Goal: Information Seeking & Learning: Learn about a topic

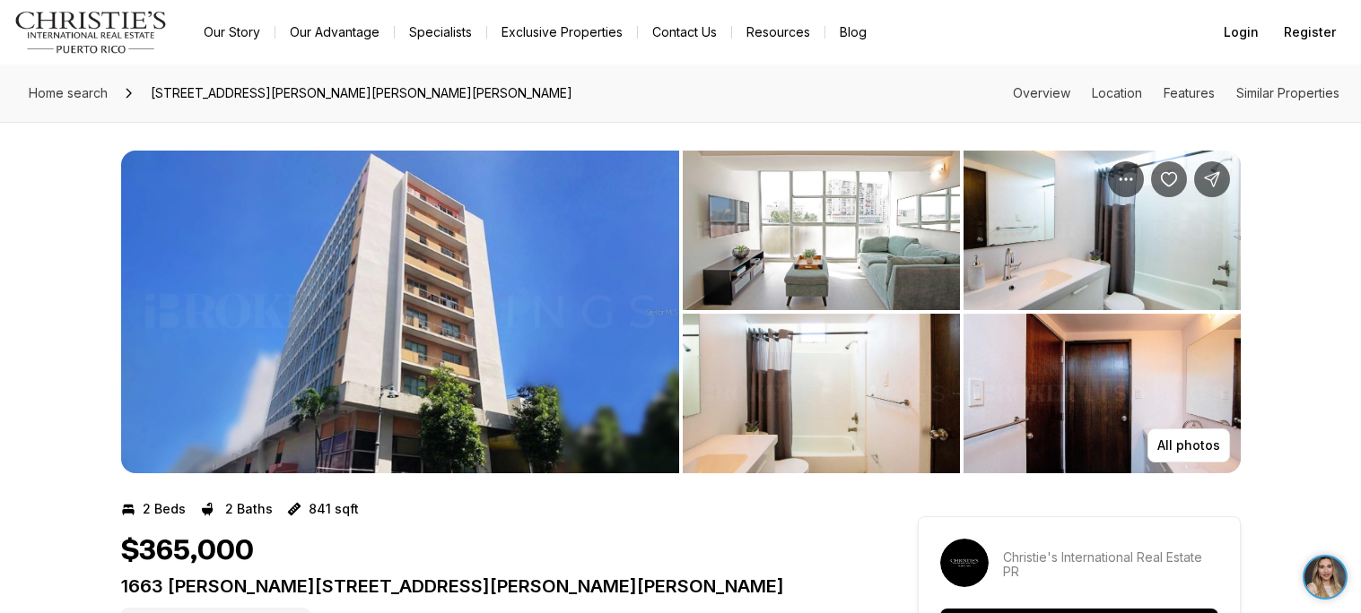
click at [649, 181] on img "View image gallery" at bounding box center [400, 312] width 558 height 323
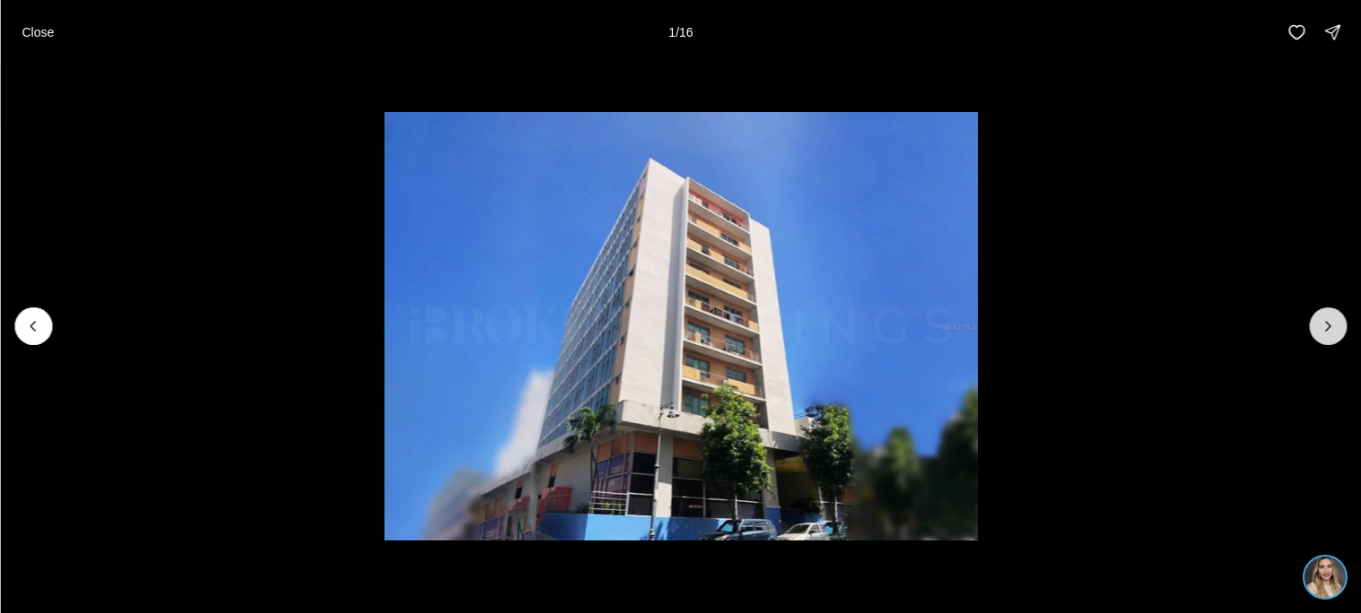
click at [1327, 317] on icon "Next slide" at bounding box center [1327, 326] width 18 height 18
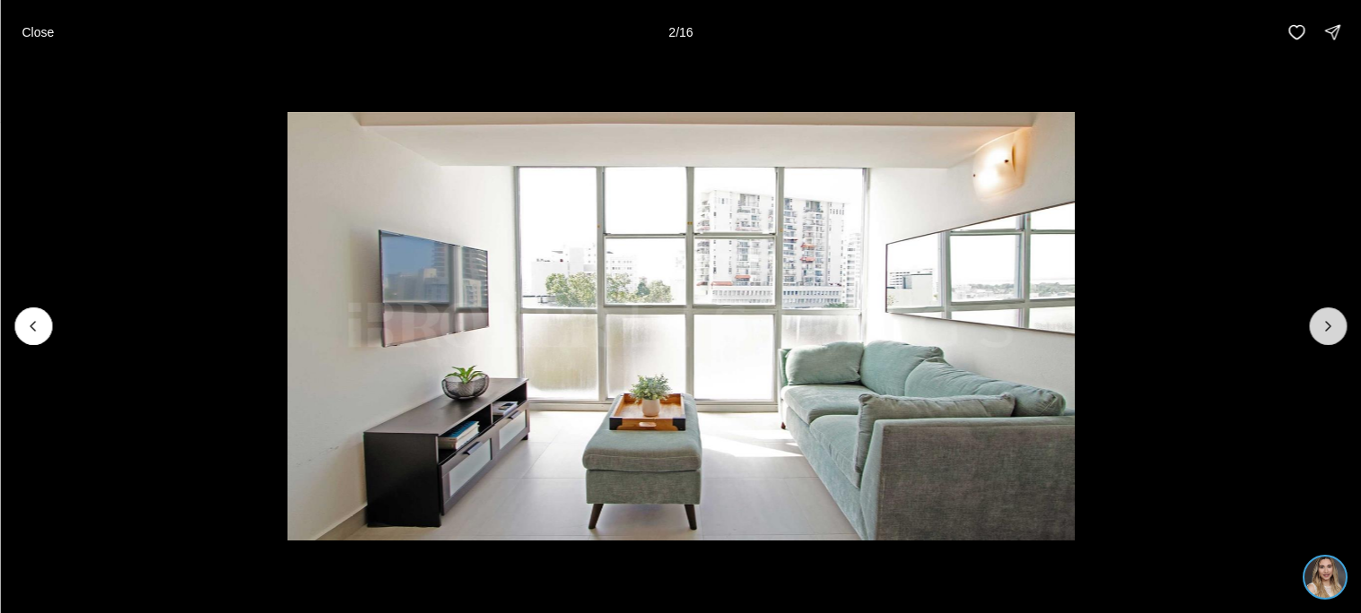
click at [1327, 317] on icon "Next slide" at bounding box center [1327, 326] width 18 height 18
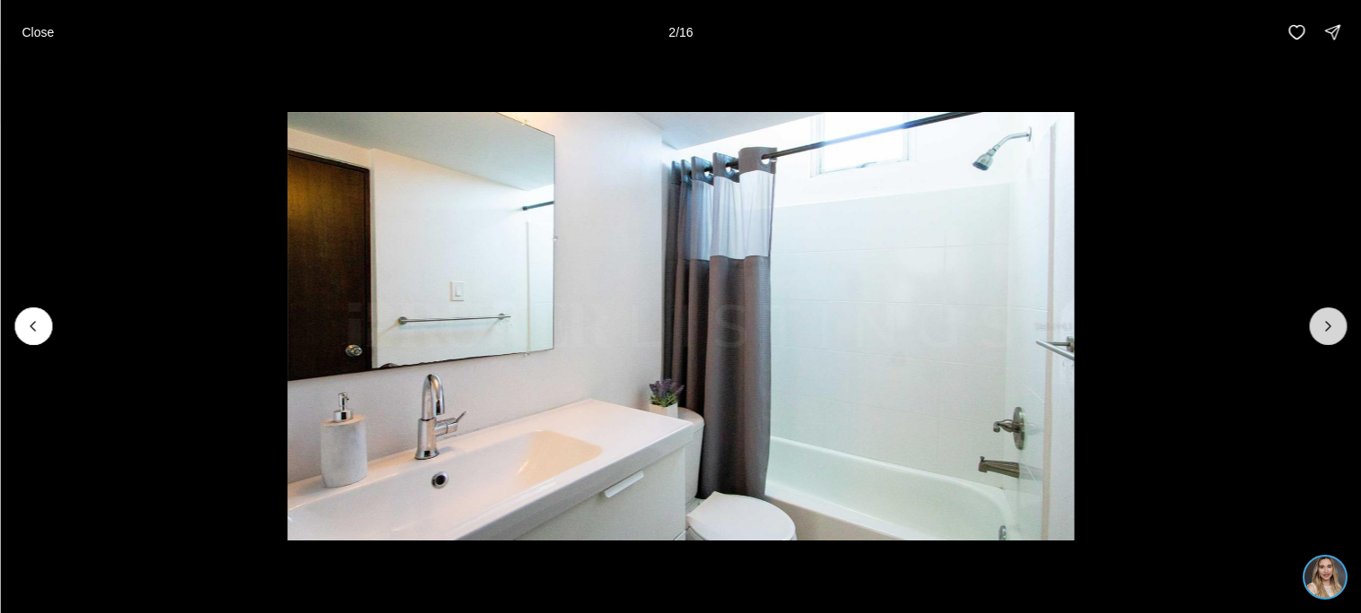
click at [1327, 317] on icon "Next slide" at bounding box center [1327, 326] width 18 height 18
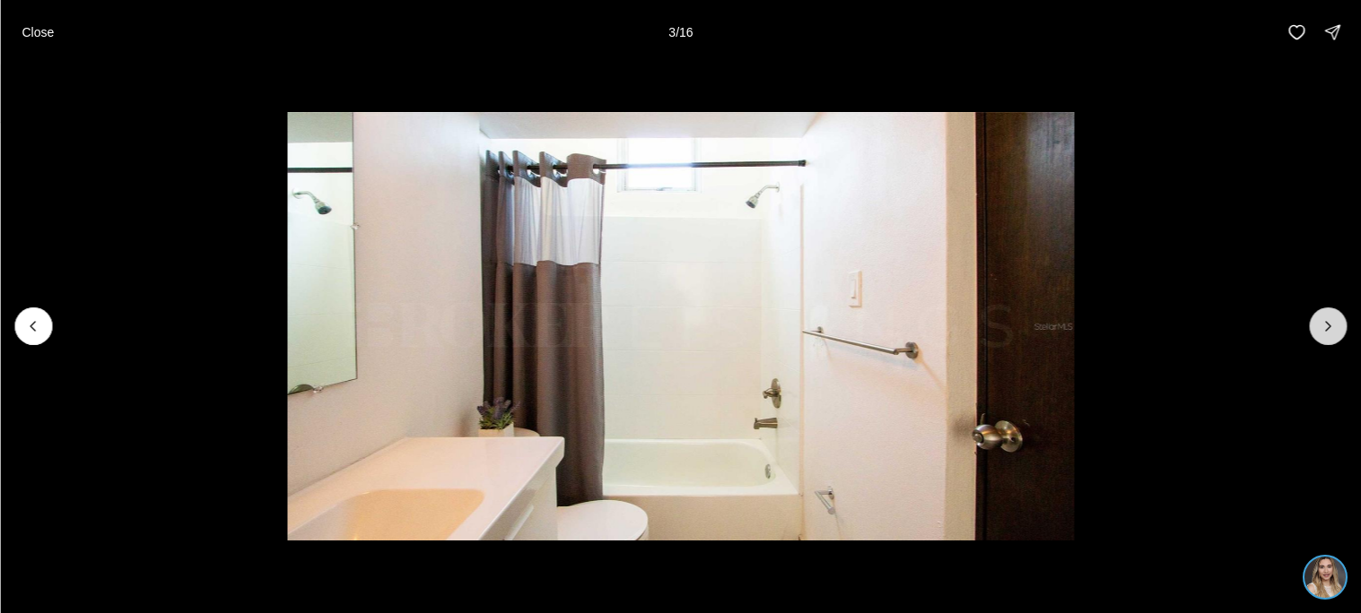
click at [1327, 317] on icon "Next slide" at bounding box center [1327, 326] width 18 height 18
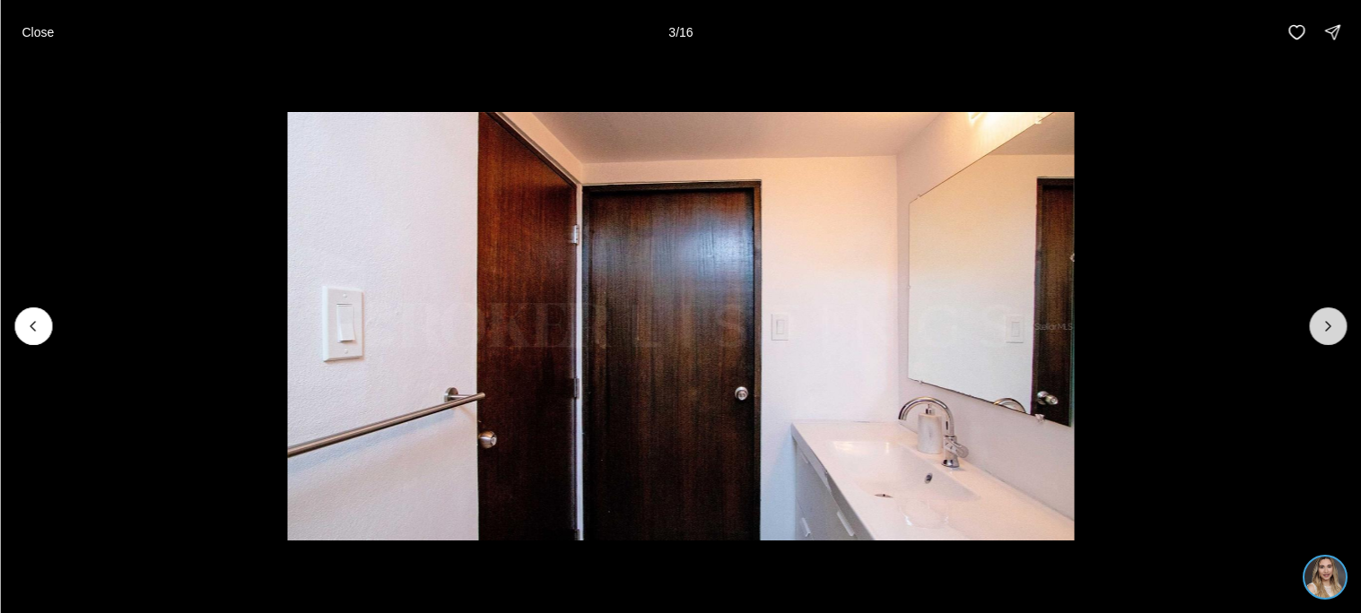
click at [1327, 317] on icon "Next slide" at bounding box center [1327, 326] width 18 height 18
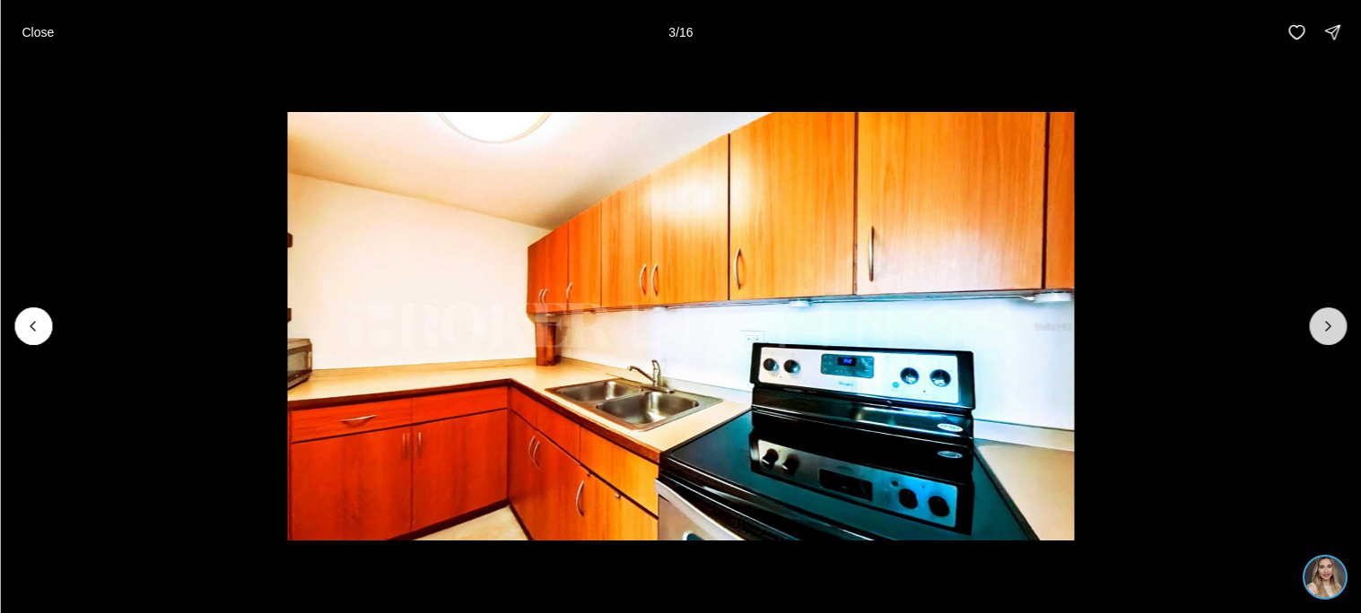
click at [1327, 317] on icon "Next slide" at bounding box center [1327, 326] width 18 height 18
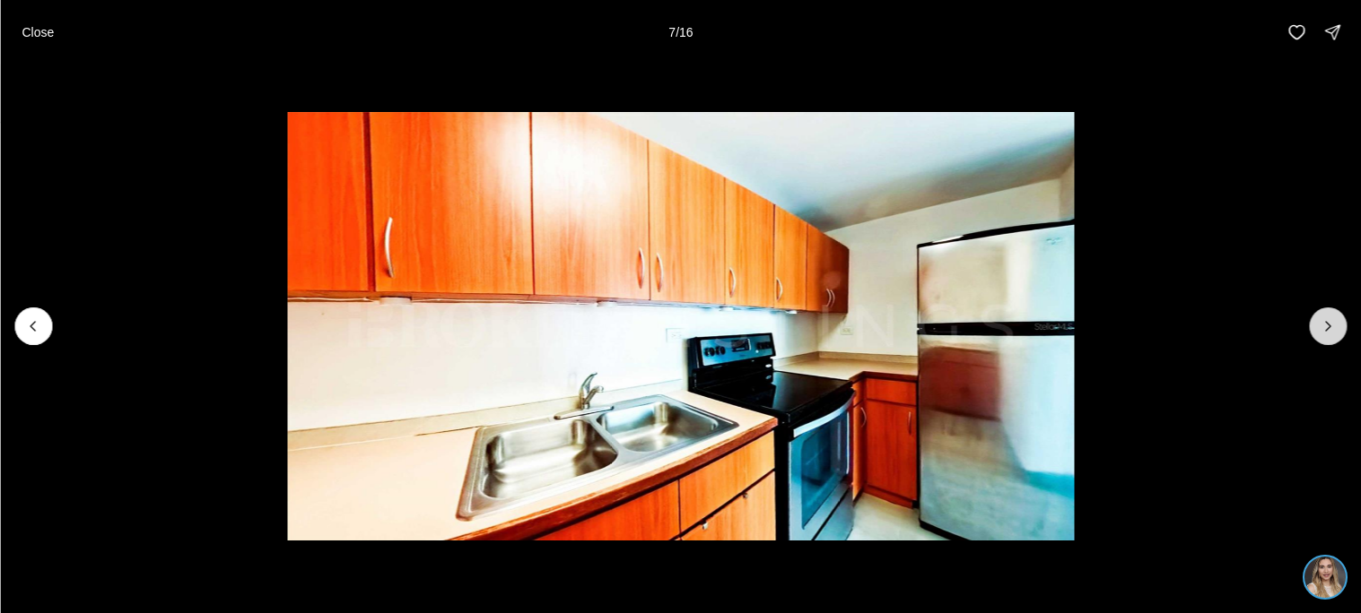
click at [1327, 317] on icon "Next slide" at bounding box center [1327, 326] width 18 height 18
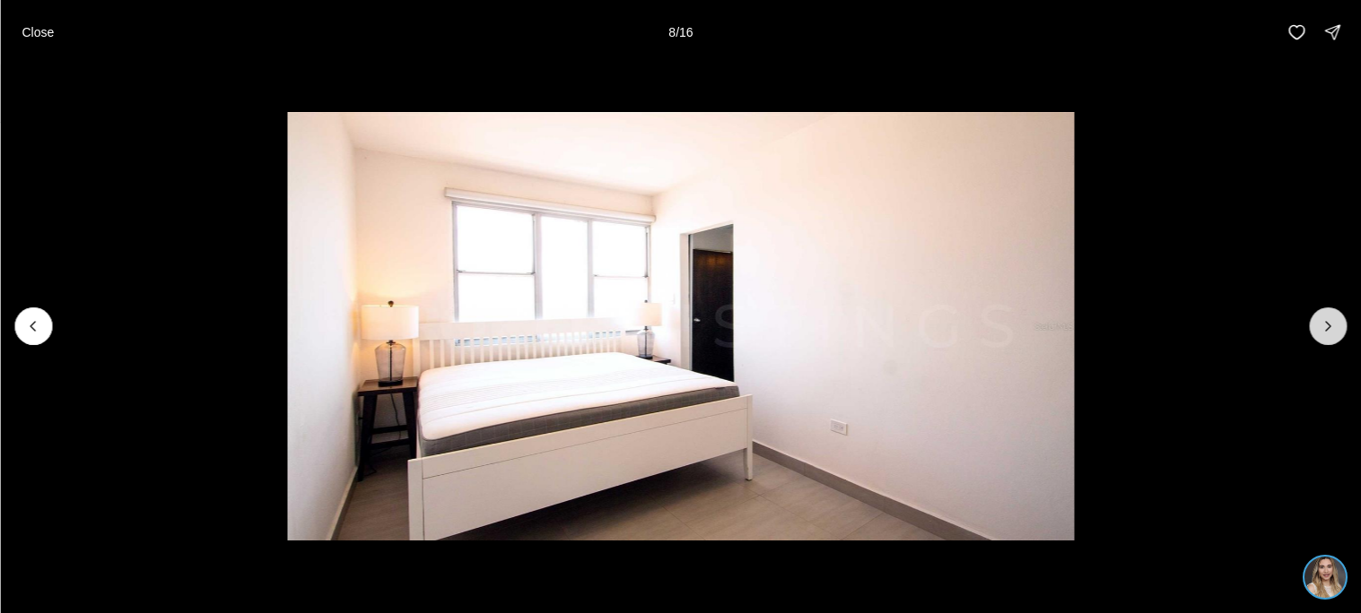
click at [1327, 317] on icon "Next slide" at bounding box center [1327, 326] width 18 height 18
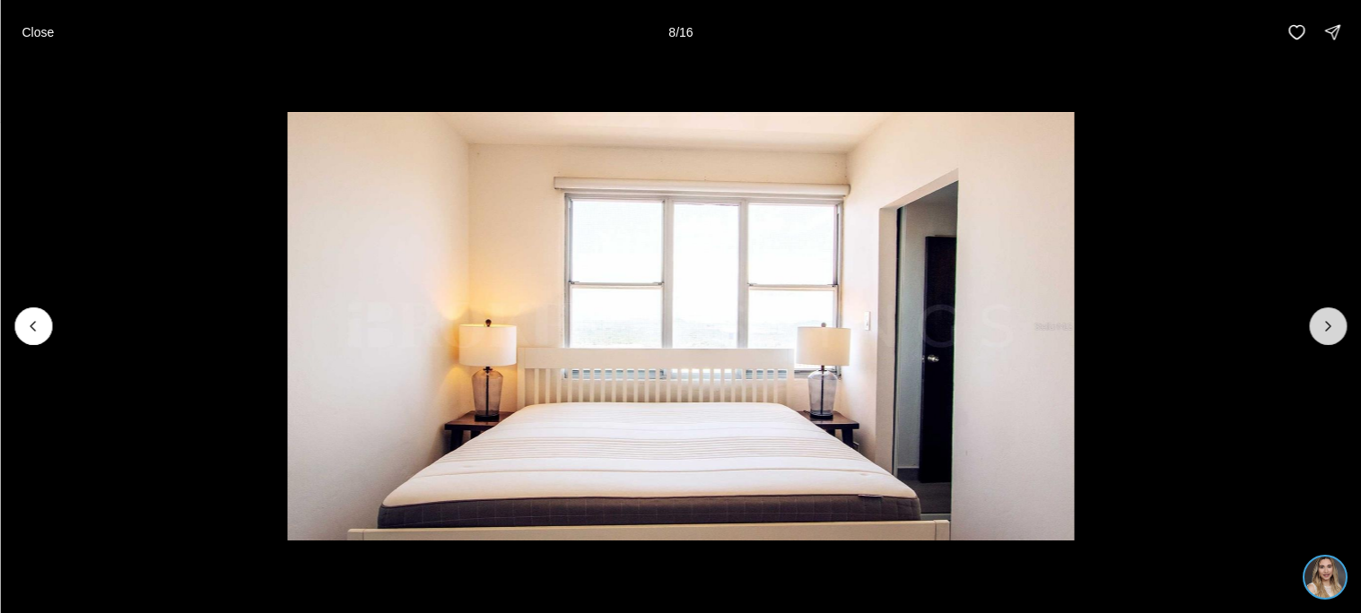
click at [1327, 317] on icon "Next slide" at bounding box center [1327, 326] width 18 height 18
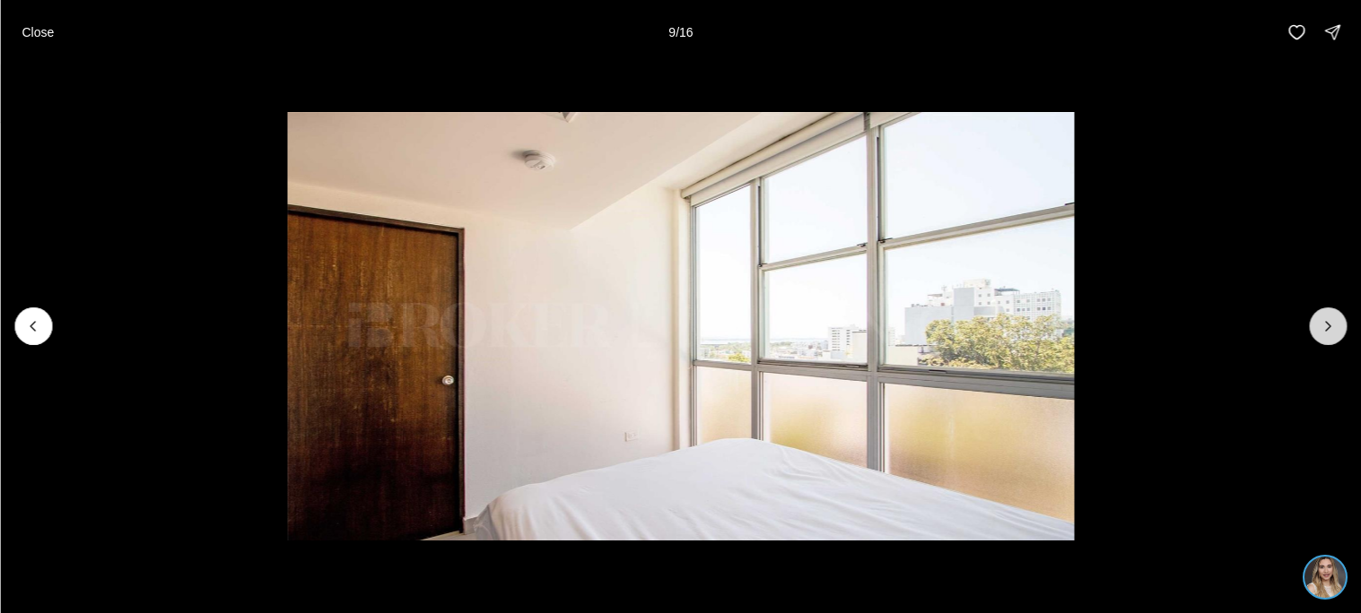
click at [1327, 317] on icon "Next slide" at bounding box center [1327, 326] width 18 height 18
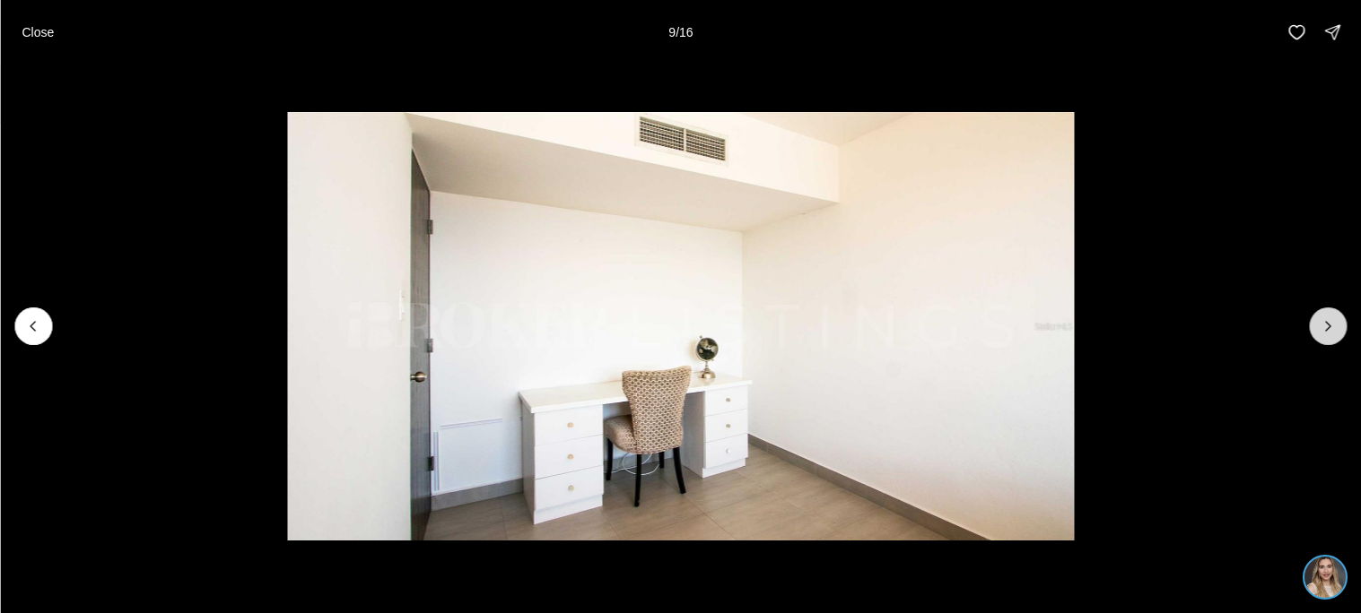
click at [1327, 317] on icon "Next slide" at bounding box center [1327, 326] width 18 height 18
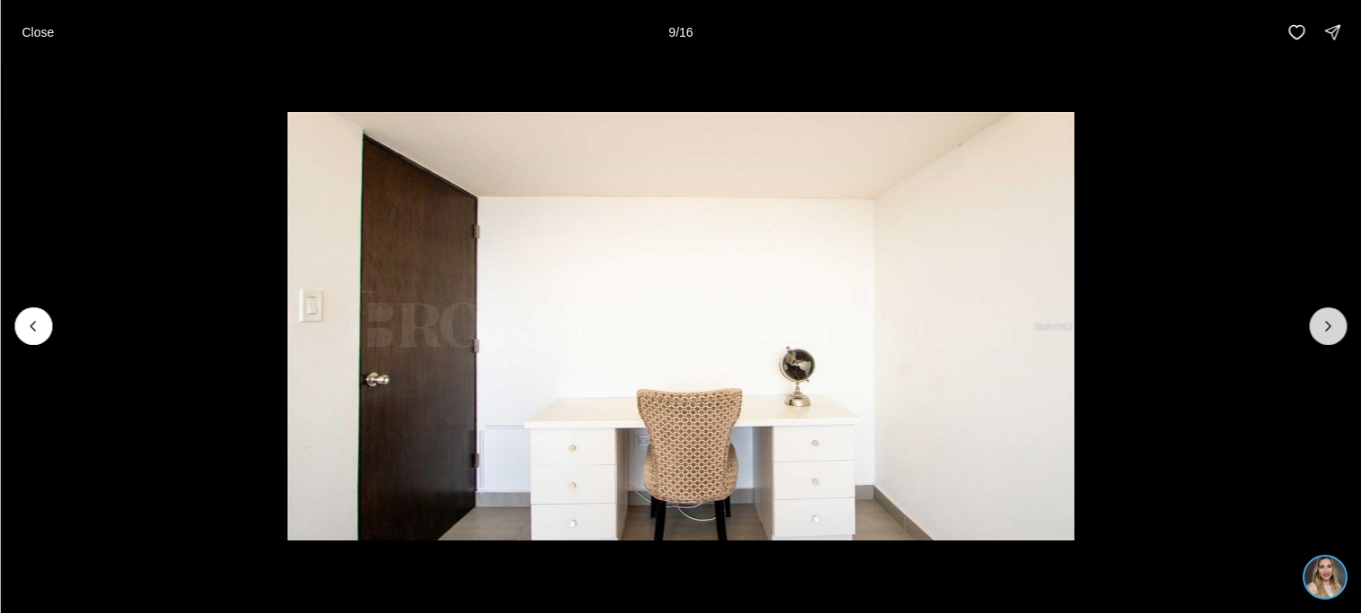
click at [1327, 317] on icon "Next slide" at bounding box center [1327, 326] width 18 height 18
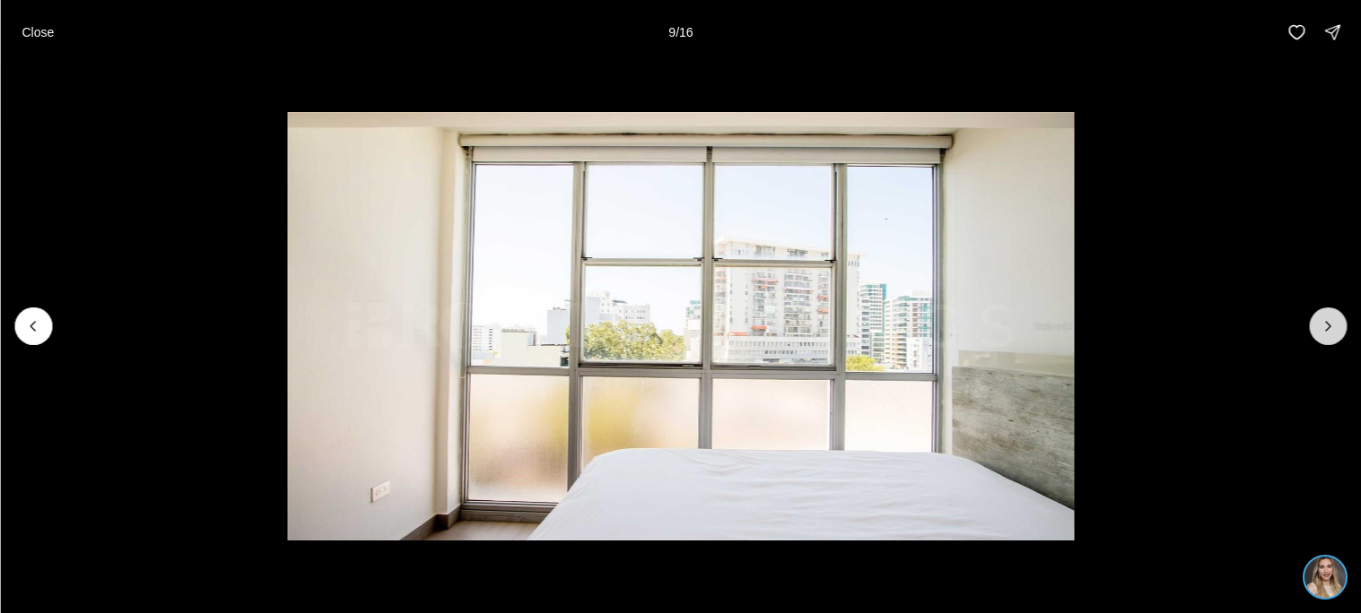
click at [1327, 317] on icon "Next slide" at bounding box center [1327, 326] width 18 height 18
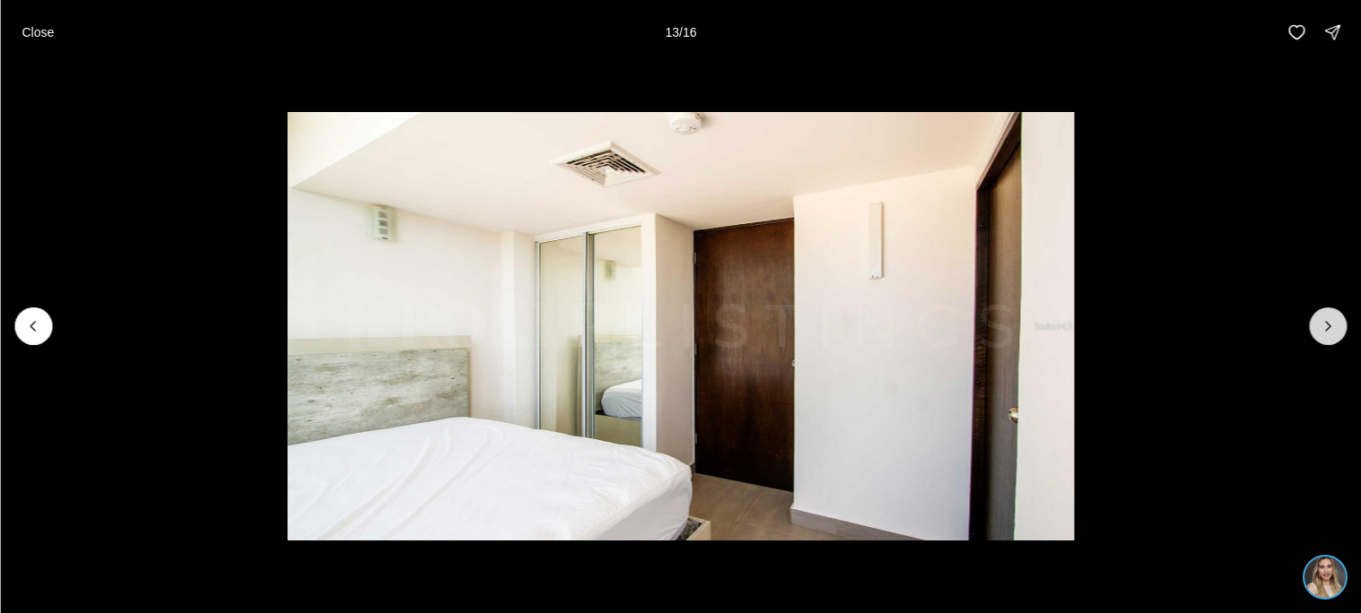
click at [1327, 317] on icon "Next slide" at bounding box center [1327, 326] width 18 height 18
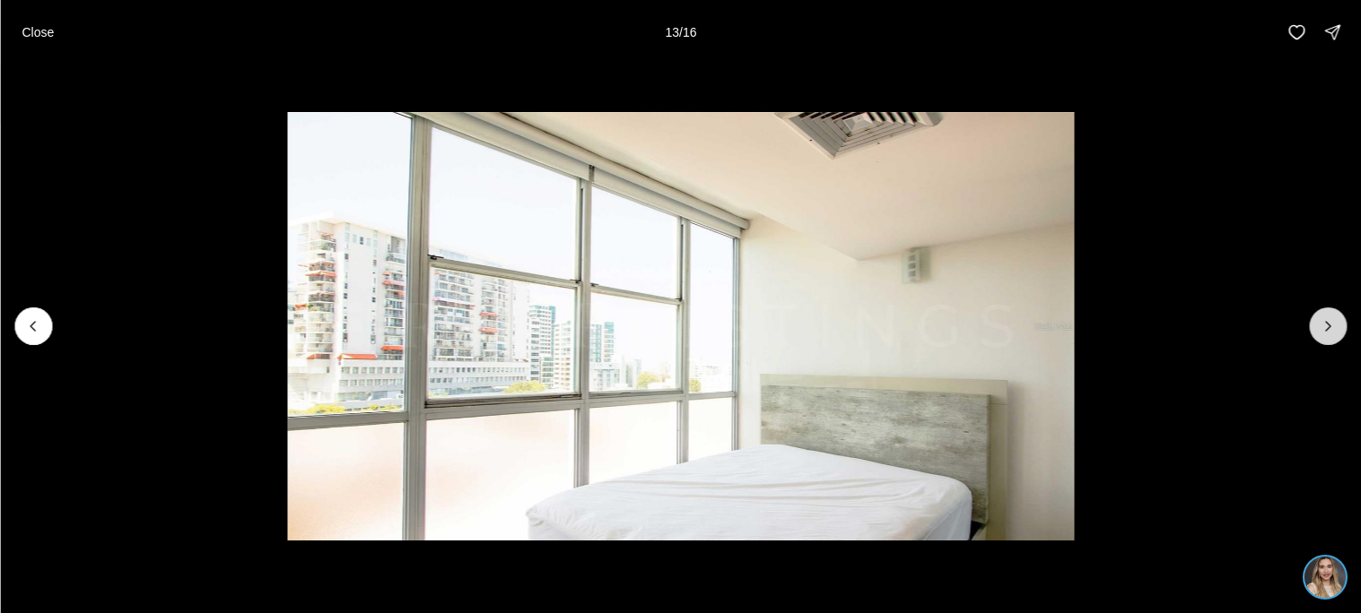
click at [1327, 317] on icon "Next slide" at bounding box center [1327, 326] width 18 height 18
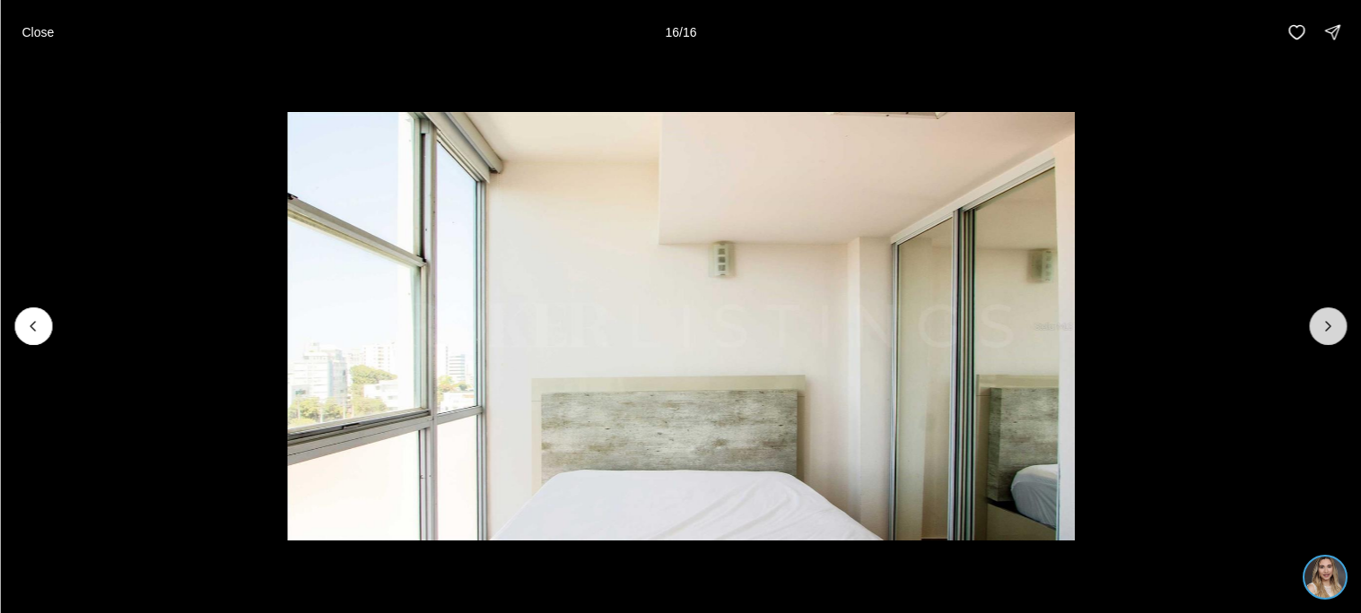
click at [1327, 317] on div at bounding box center [1328, 327] width 38 height 38
click at [41, 333] on icon "Previous slide" at bounding box center [33, 326] width 18 height 18
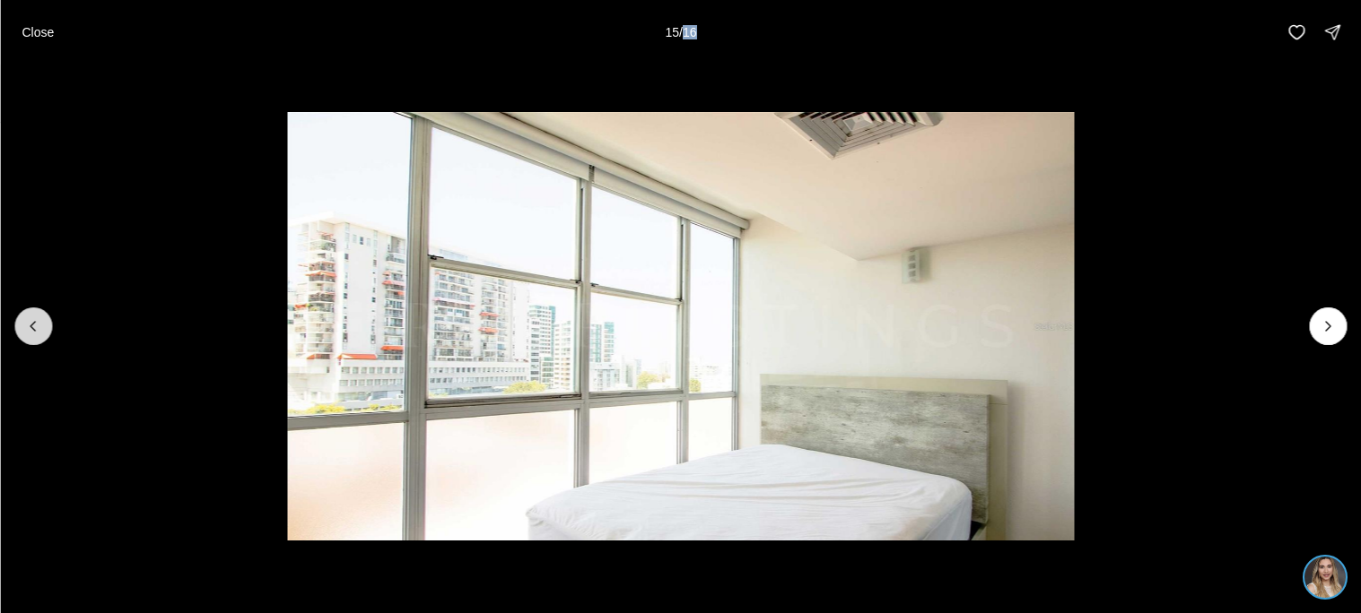
click at [41, 333] on icon "Previous slide" at bounding box center [33, 326] width 18 height 18
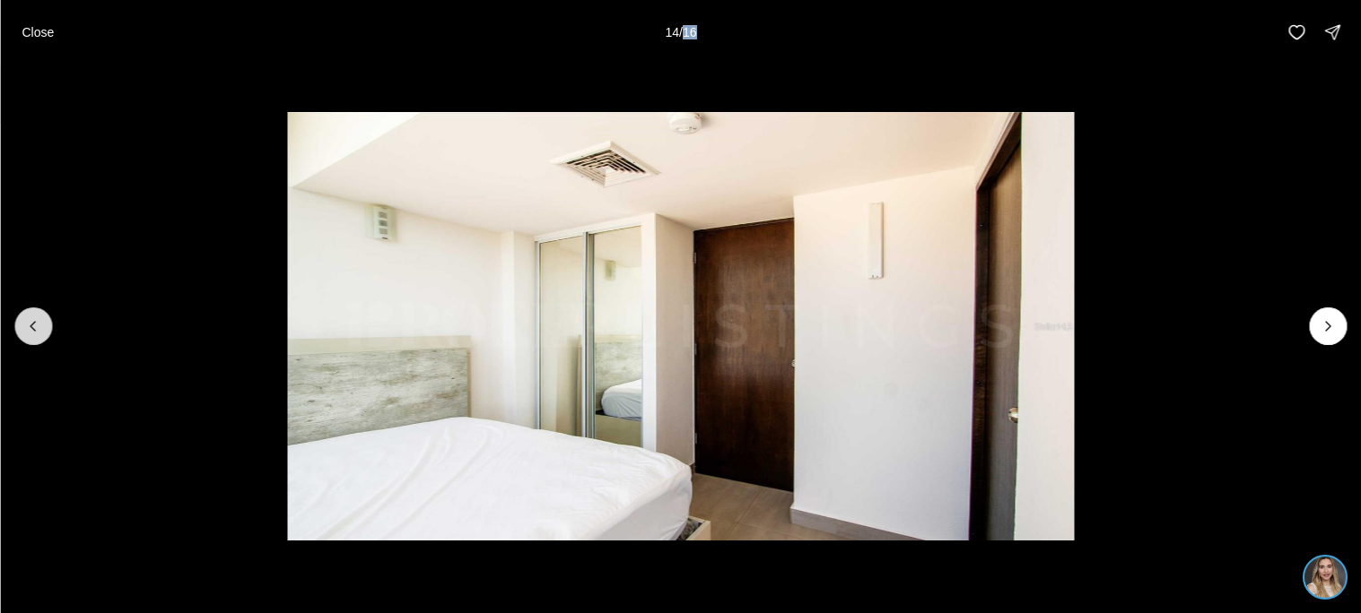
click at [41, 333] on icon "Previous slide" at bounding box center [33, 326] width 18 height 18
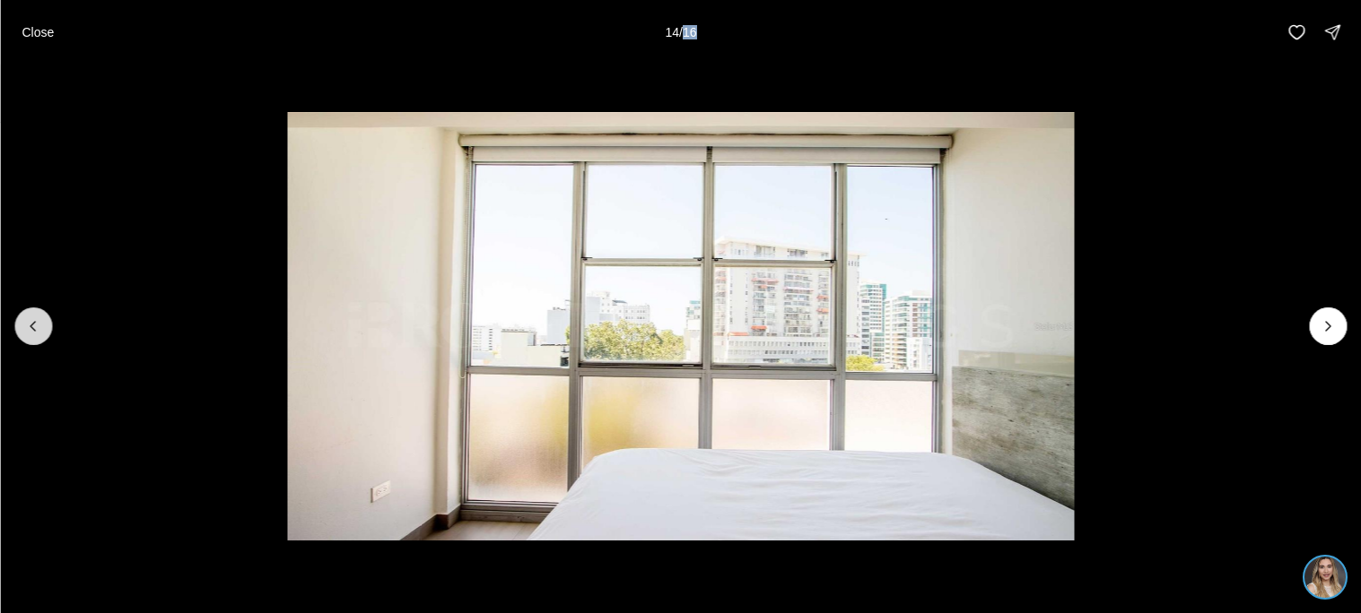
click at [41, 333] on icon "Previous slide" at bounding box center [33, 326] width 18 height 18
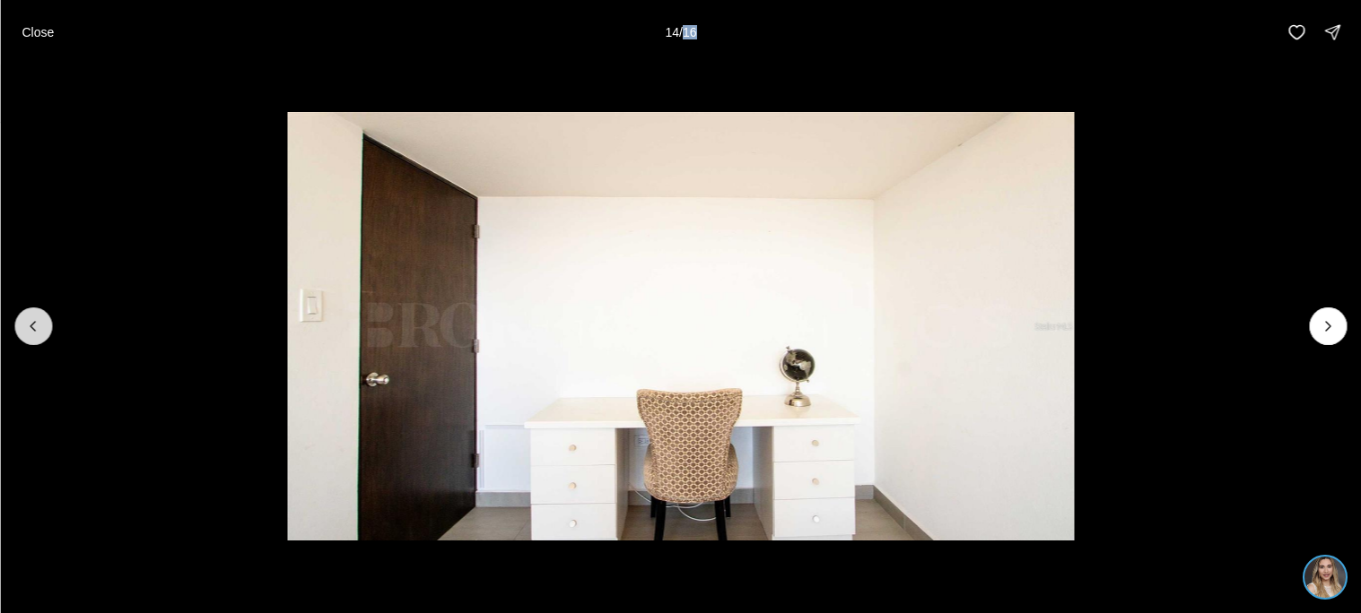
click at [41, 333] on icon "Previous slide" at bounding box center [33, 326] width 18 height 18
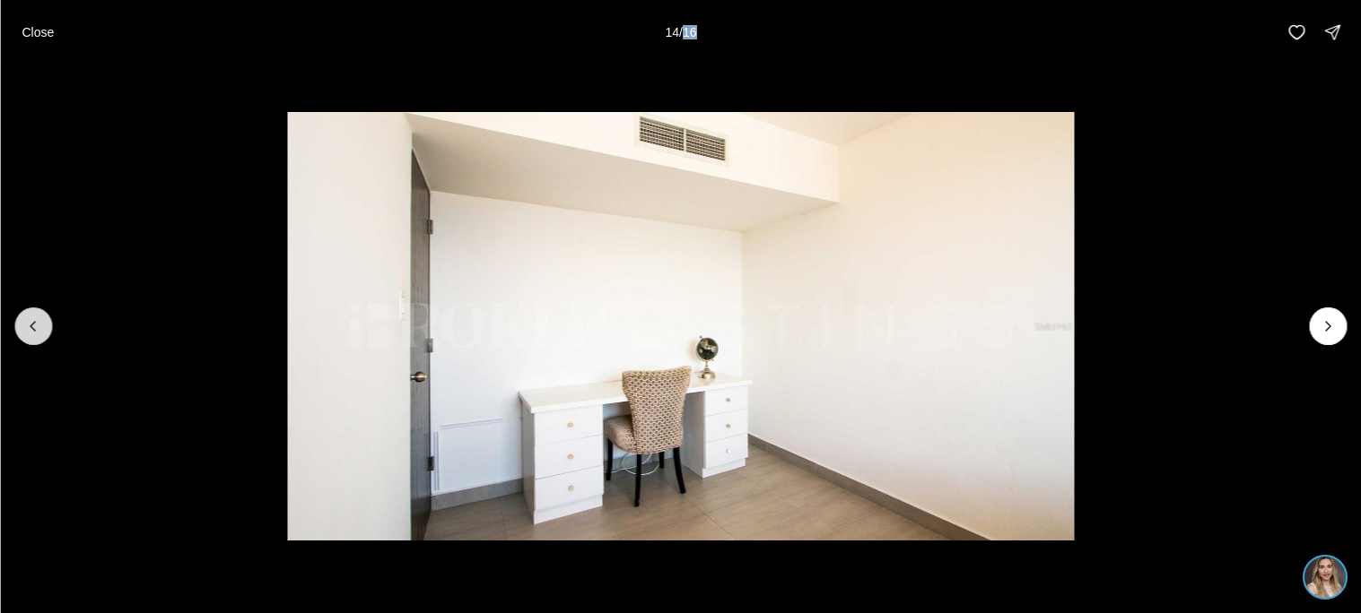
click at [41, 333] on icon "Previous slide" at bounding box center [33, 326] width 18 height 18
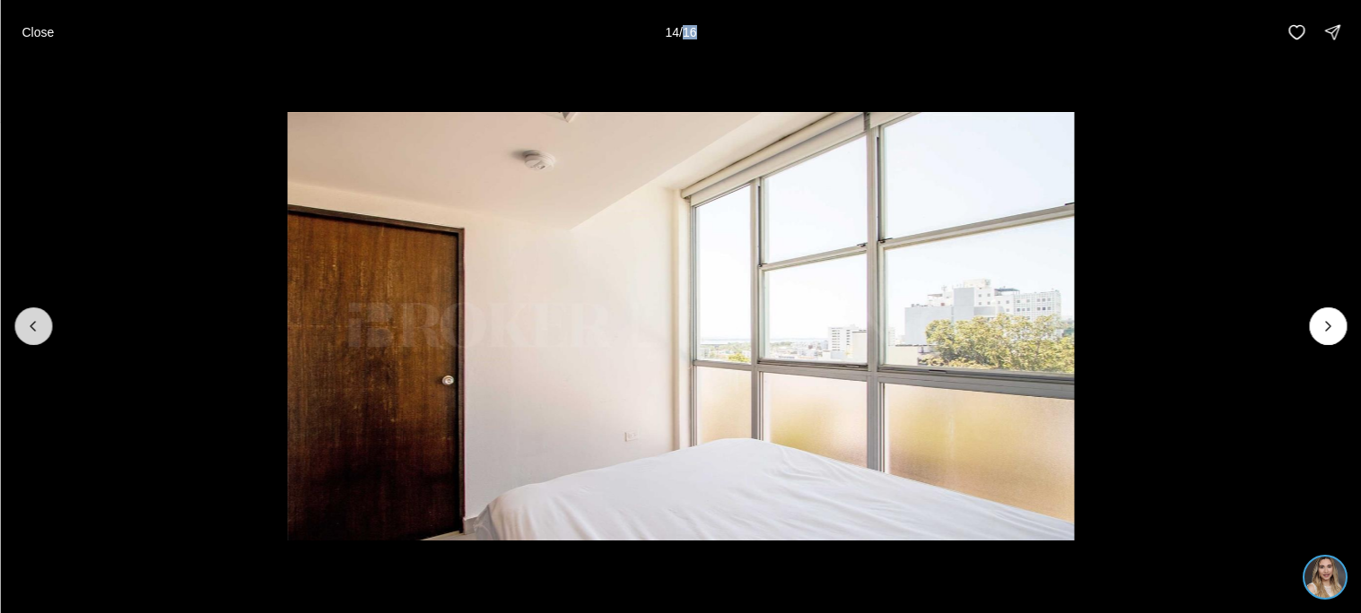
click at [41, 333] on icon "Previous slide" at bounding box center [33, 326] width 18 height 18
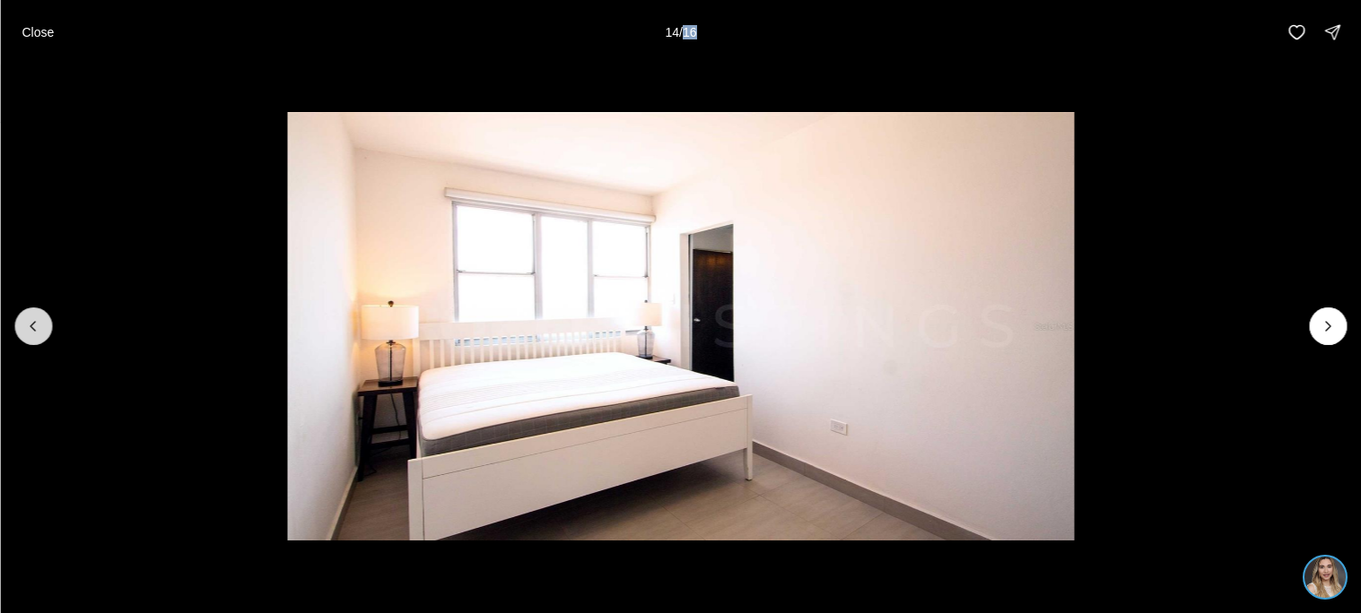
click at [41, 333] on icon "Previous slide" at bounding box center [33, 326] width 18 height 18
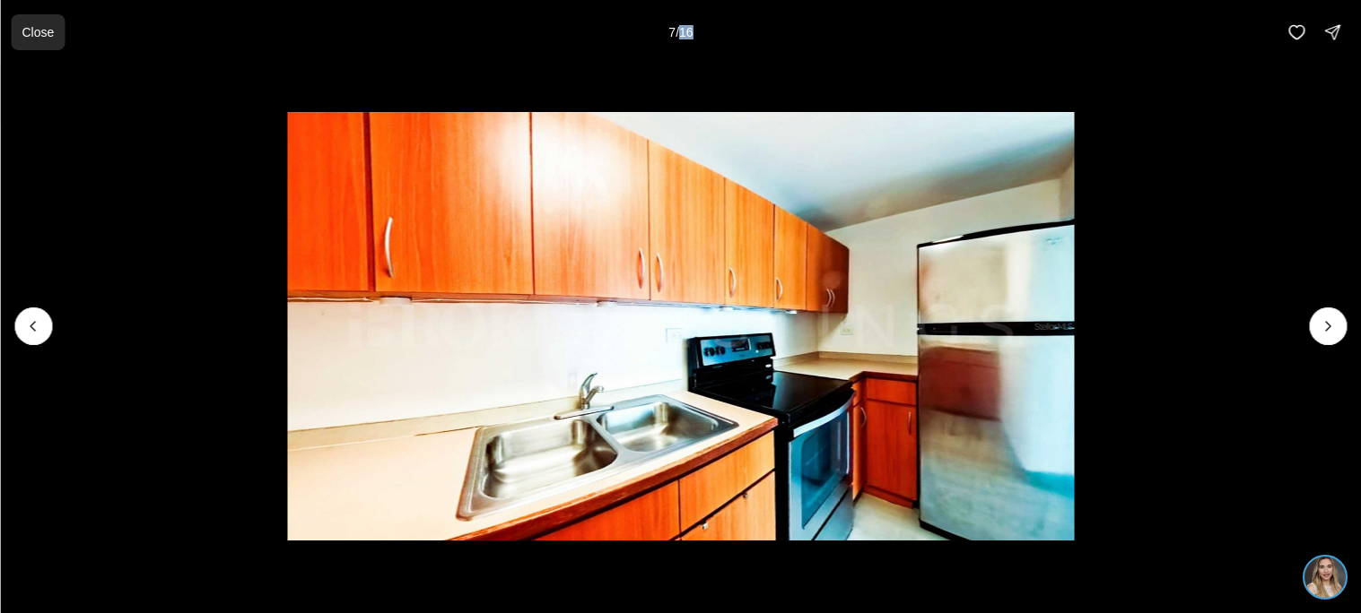
click at [39, 32] on p "Close" at bounding box center [38, 32] width 32 height 14
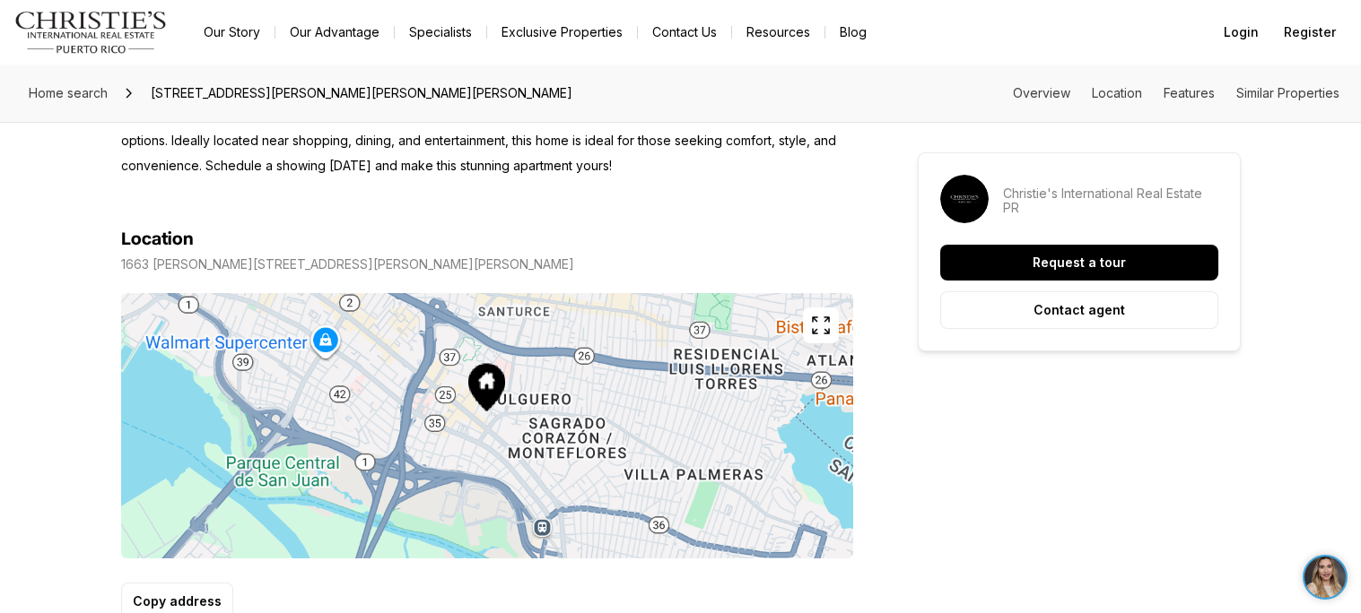
scroll to position [960, 0]
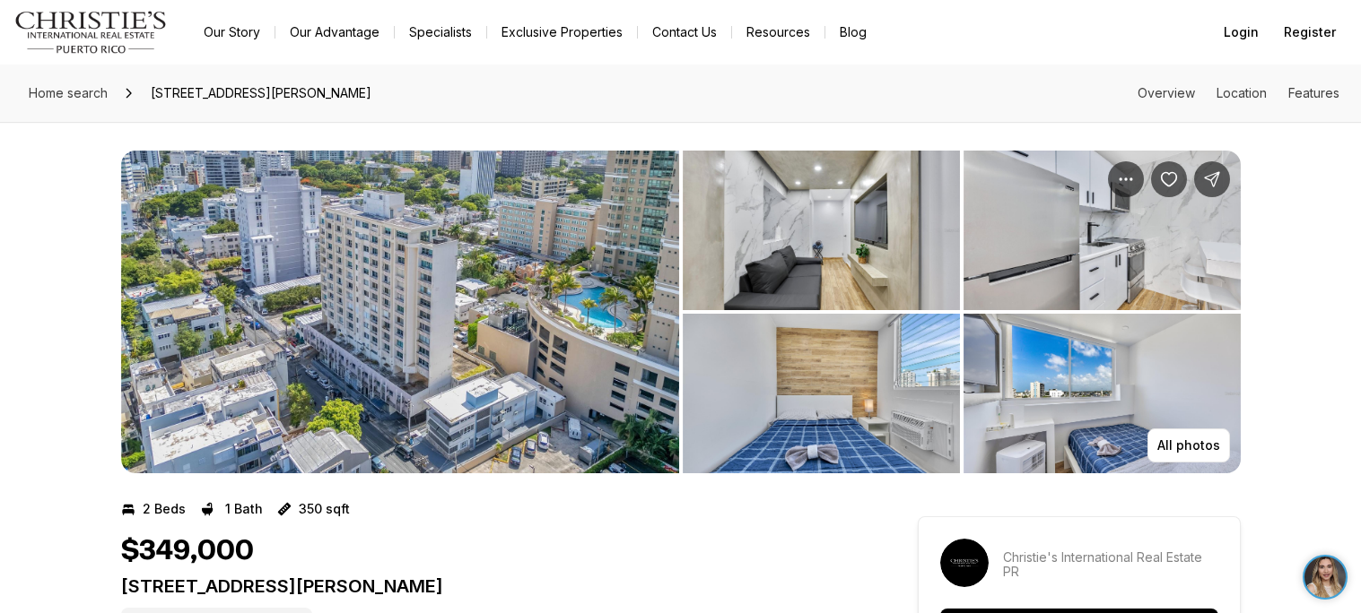
click at [520, 363] on img "View image gallery" at bounding box center [400, 312] width 558 height 323
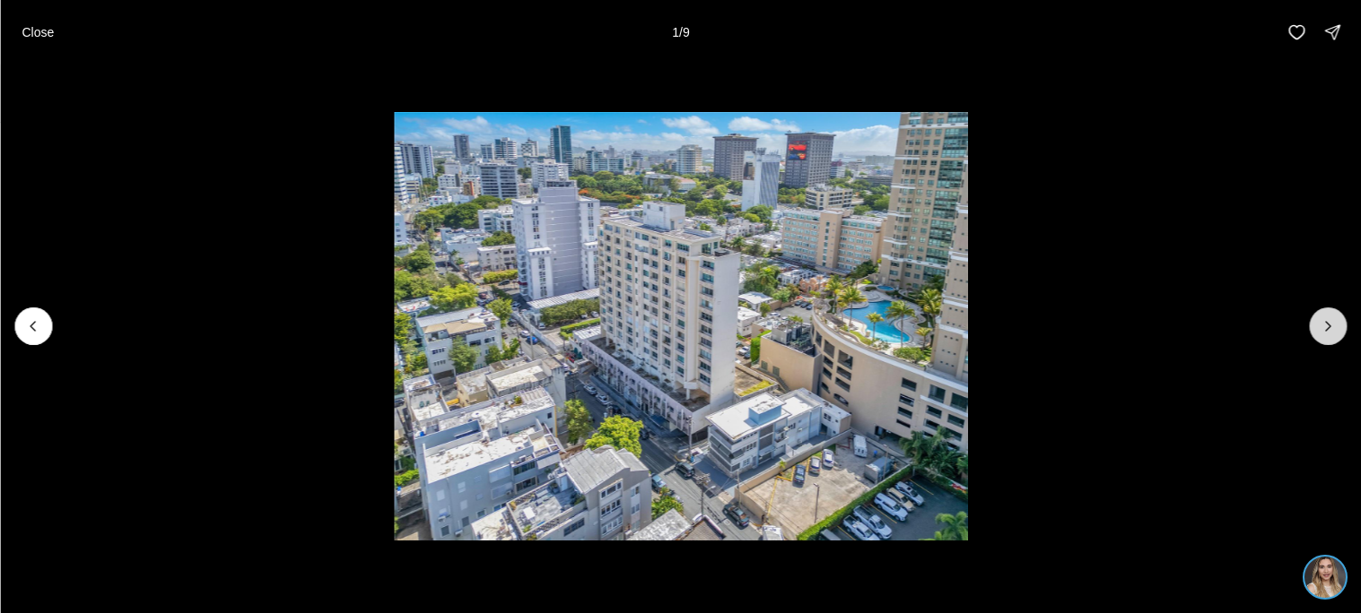
click at [1321, 329] on icon "Next slide" at bounding box center [1327, 326] width 18 height 18
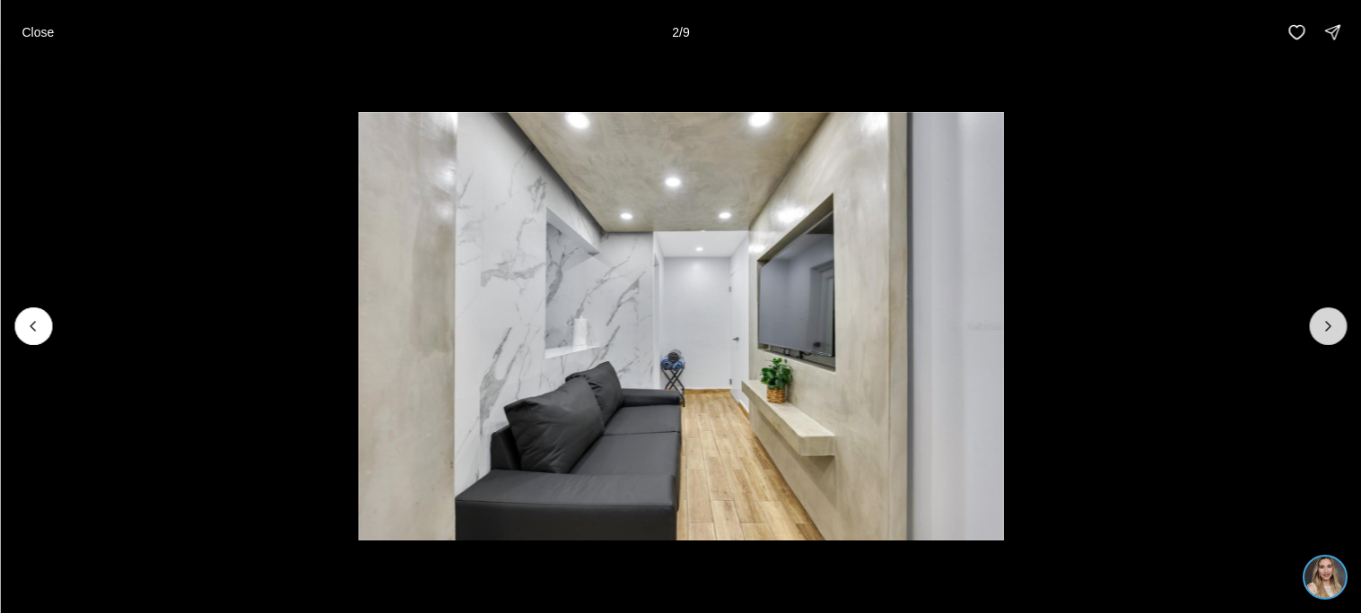
click at [1321, 329] on icon "Next slide" at bounding box center [1327, 326] width 18 height 18
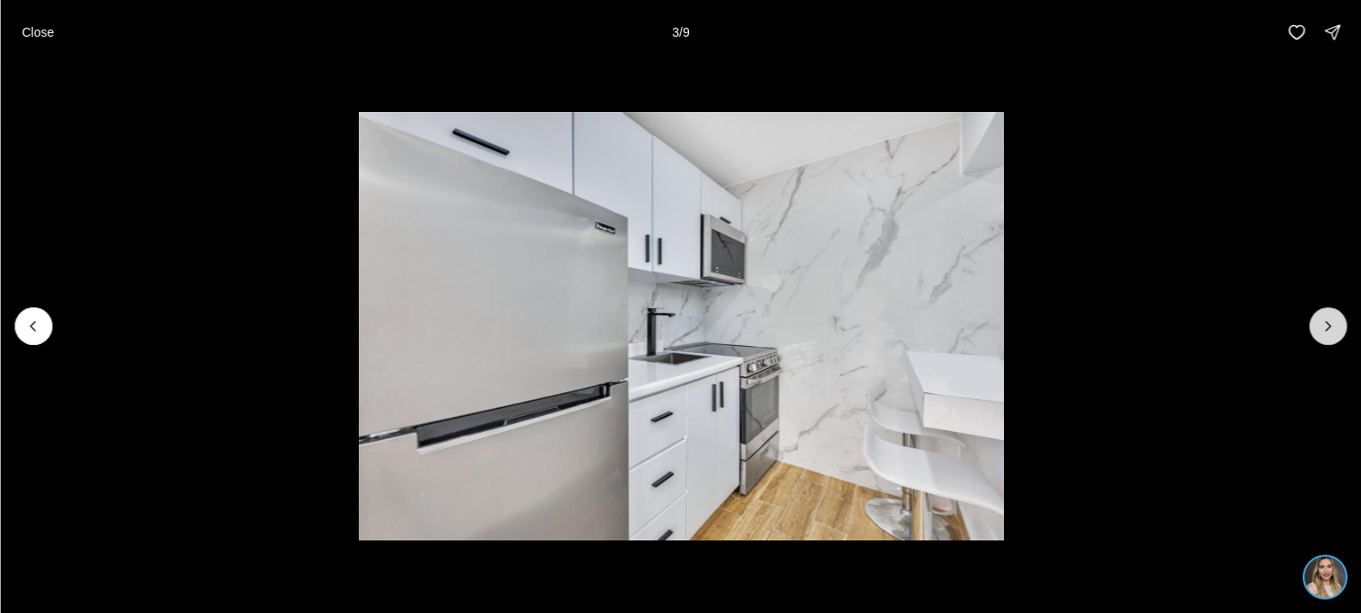
click at [1321, 329] on icon "Next slide" at bounding box center [1327, 326] width 18 height 18
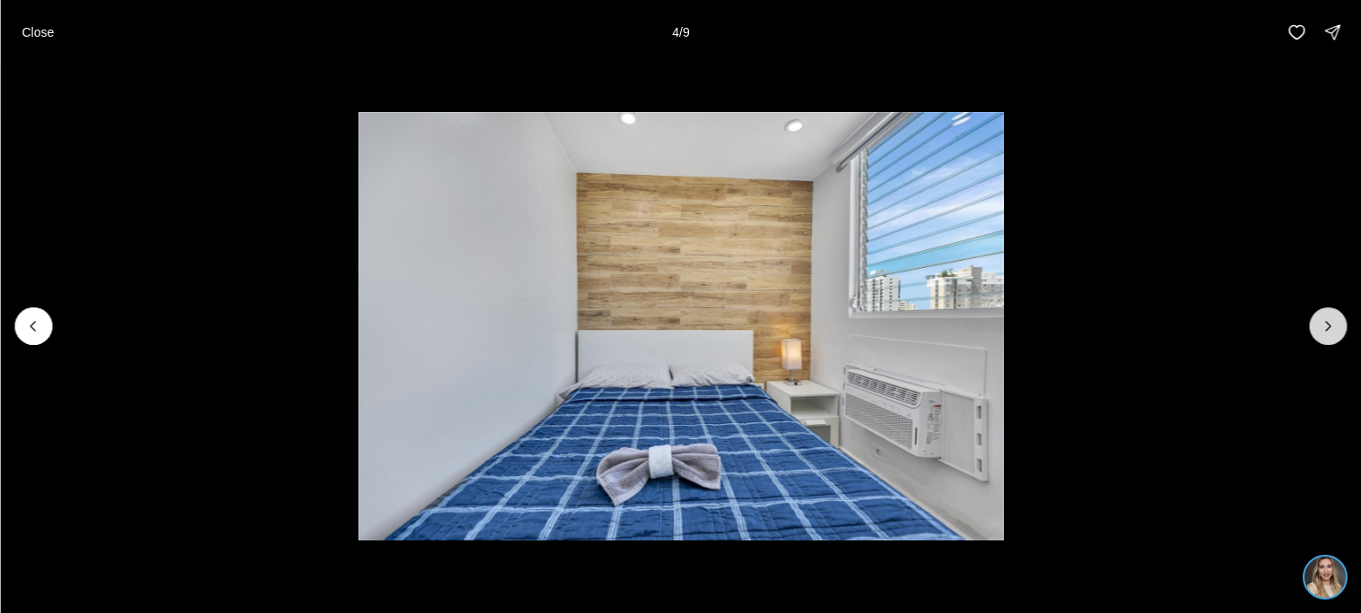
click at [1321, 329] on icon "Next slide" at bounding box center [1327, 326] width 18 height 18
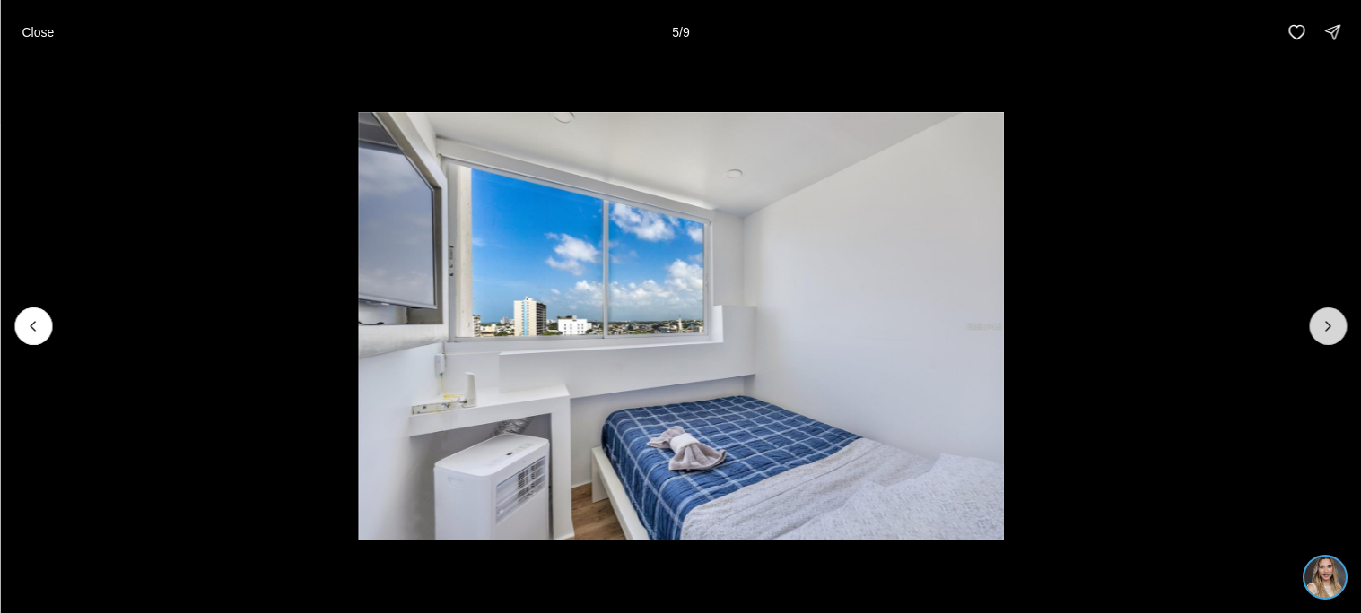
click at [1321, 329] on icon "Next slide" at bounding box center [1327, 326] width 18 height 18
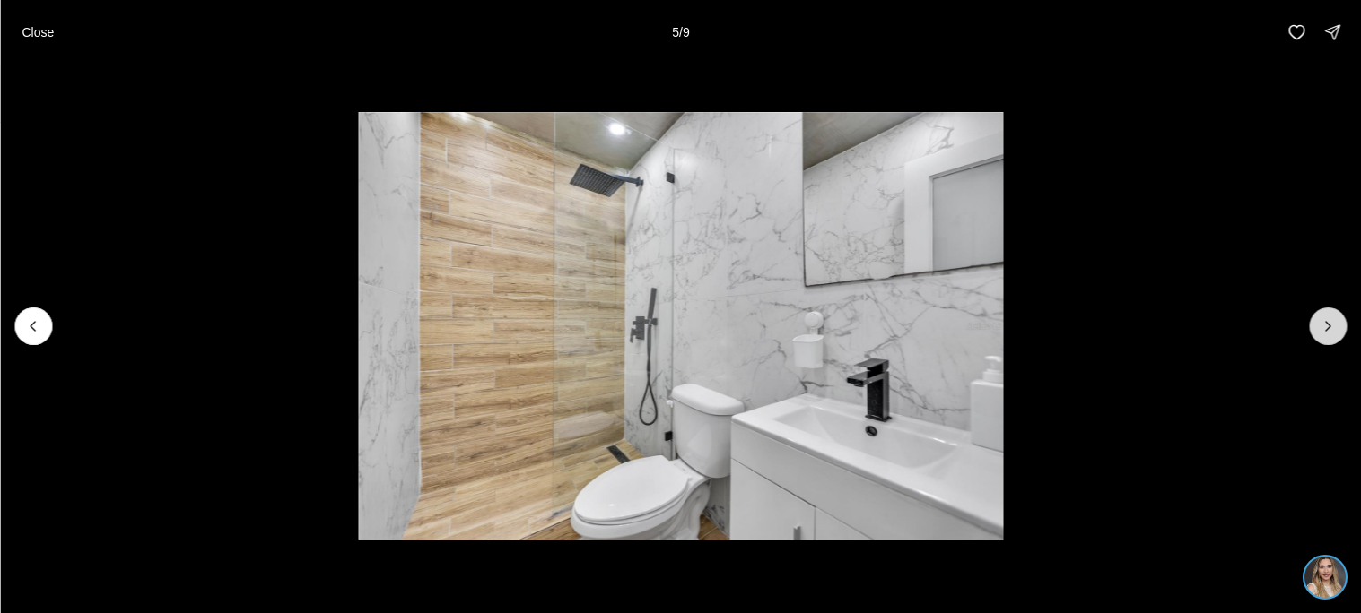
click at [1321, 329] on icon "Next slide" at bounding box center [1327, 326] width 18 height 18
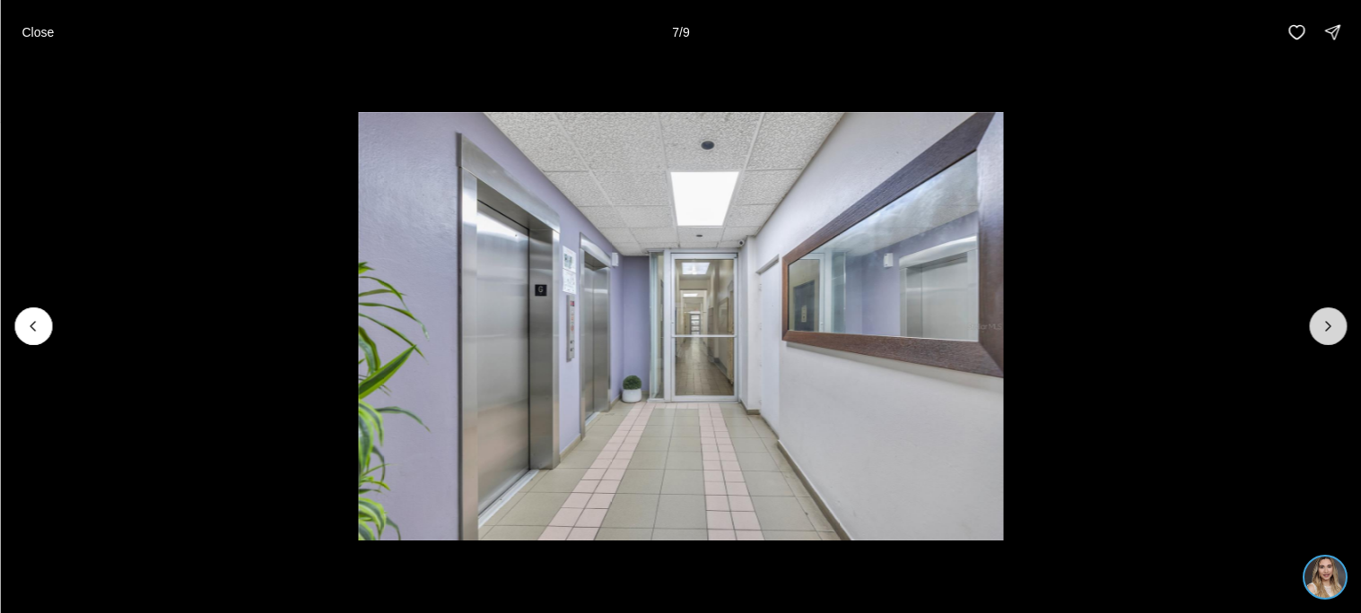
click at [1321, 329] on icon "Next slide" at bounding box center [1327, 326] width 18 height 18
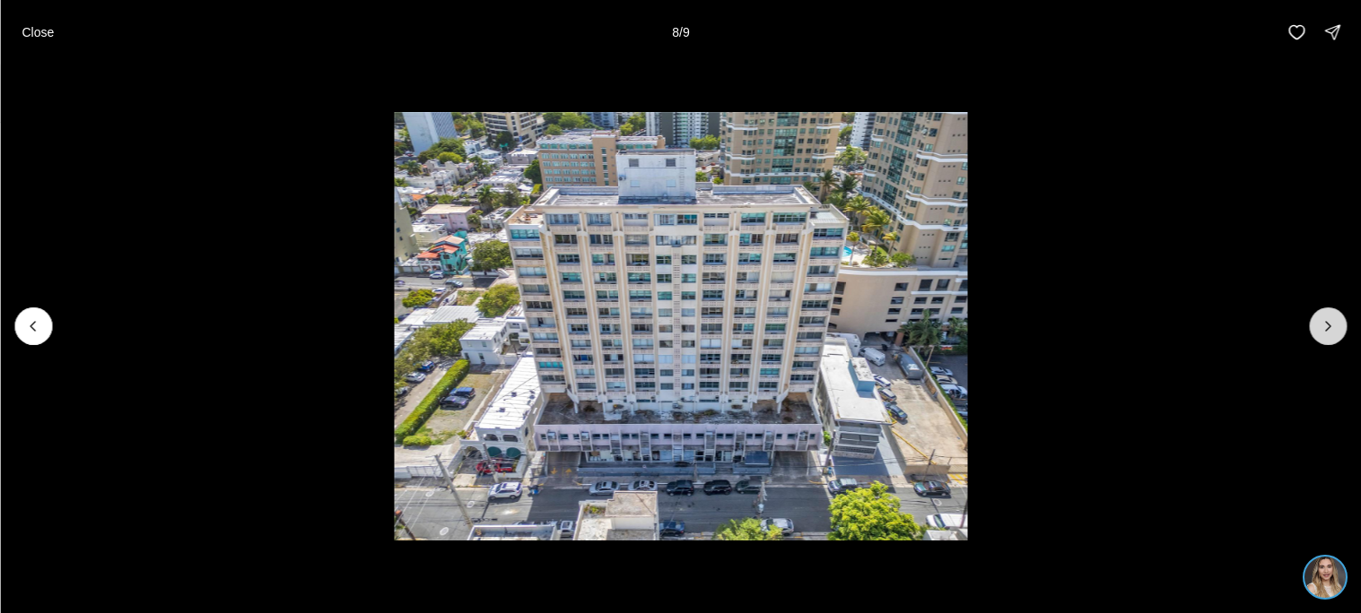
click at [1321, 329] on icon "Next slide" at bounding box center [1327, 326] width 18 height 18
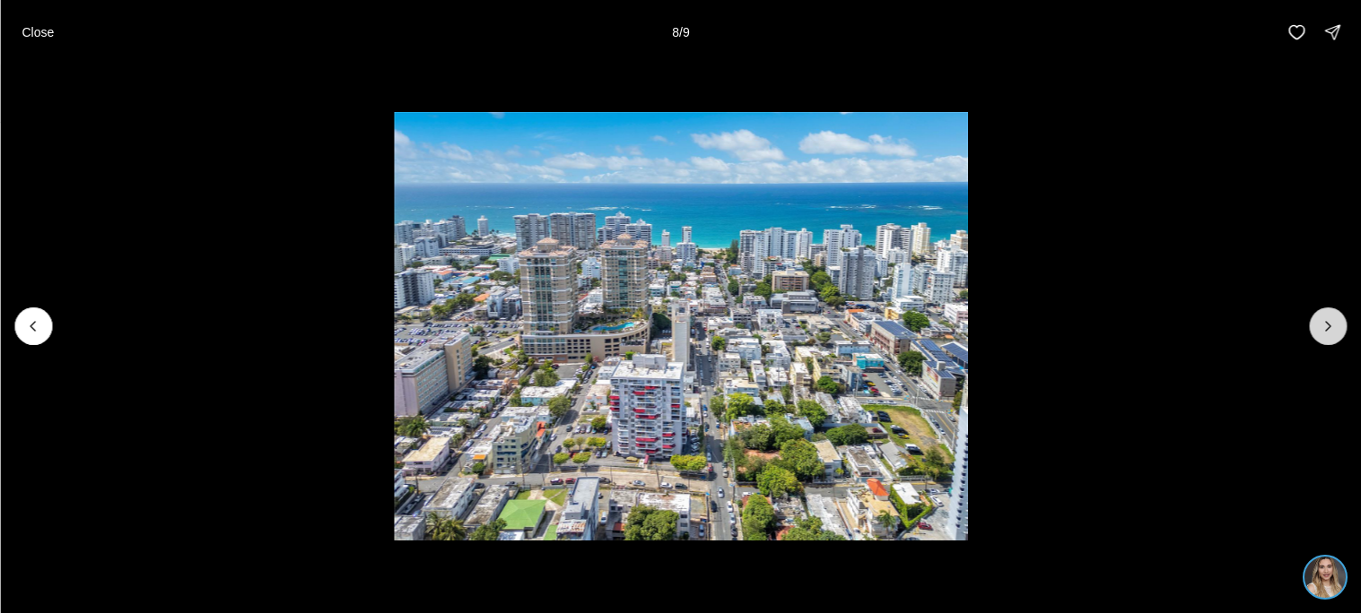
click at [1321, 329] on icon "Next slide" at bounding box center [1327, 326] width 18 height 18
click at [1321, 329] on div at bounding box center [1328, 327] width 38 height 38
click at [28, 33] on p "Close" at bounding box center [38, 32] width 32 height 14
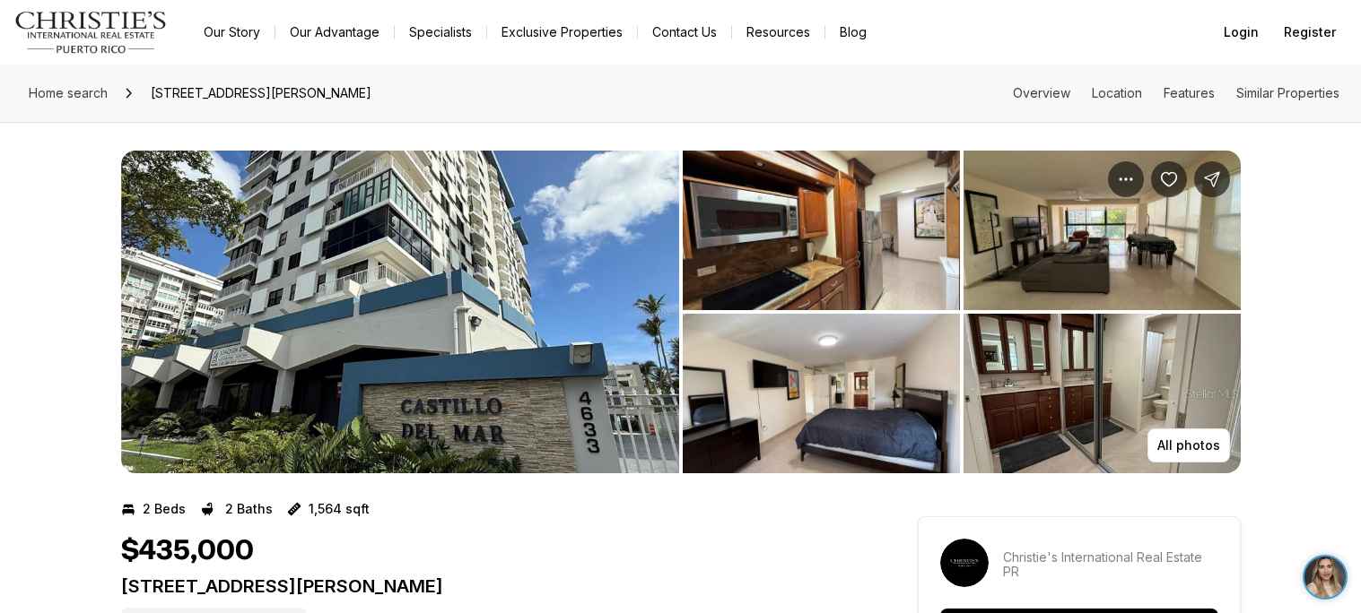
click at [425, 412] on img "View image gallery" at bounding box center [400, 312] width 558 height 323
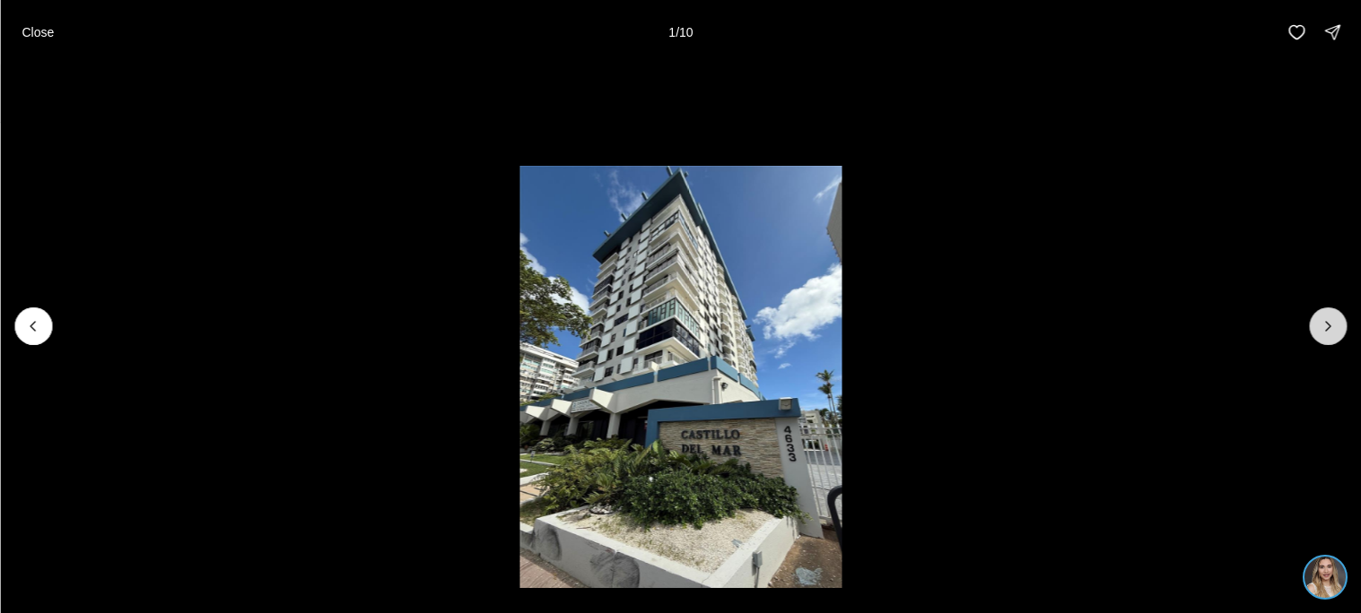
click at [1330, 329] on icon "Next slide" at bounding box center [1327, 326] width 18 height 18
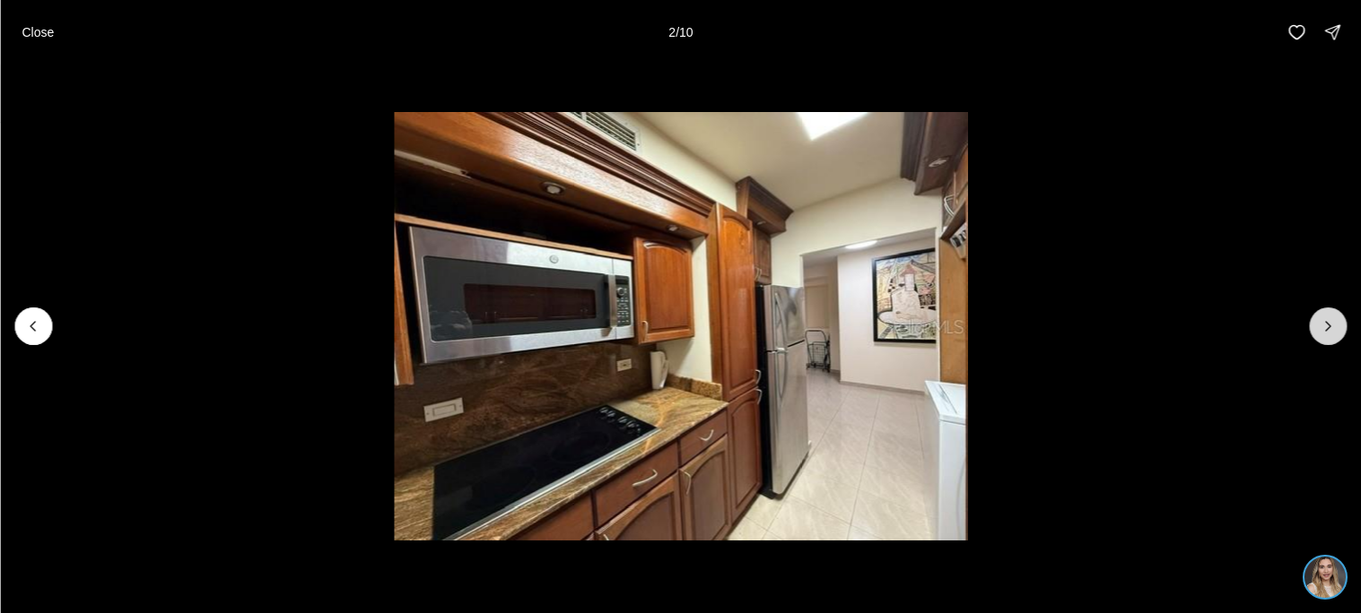
click at [1330, 329] on icon "Next slide" at bounding box center [1327, 326] width 18 height 18
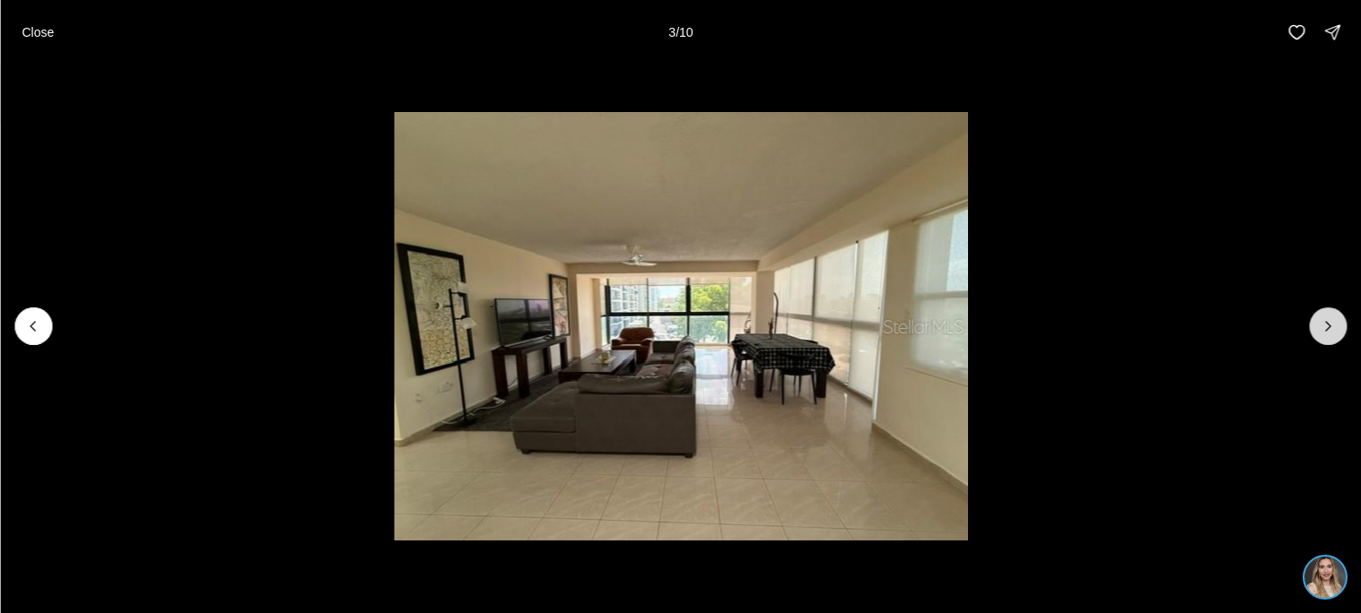
click at [1330, 329] on icon "Next slide" at bounding box center [1327, 326] width 18 height 18
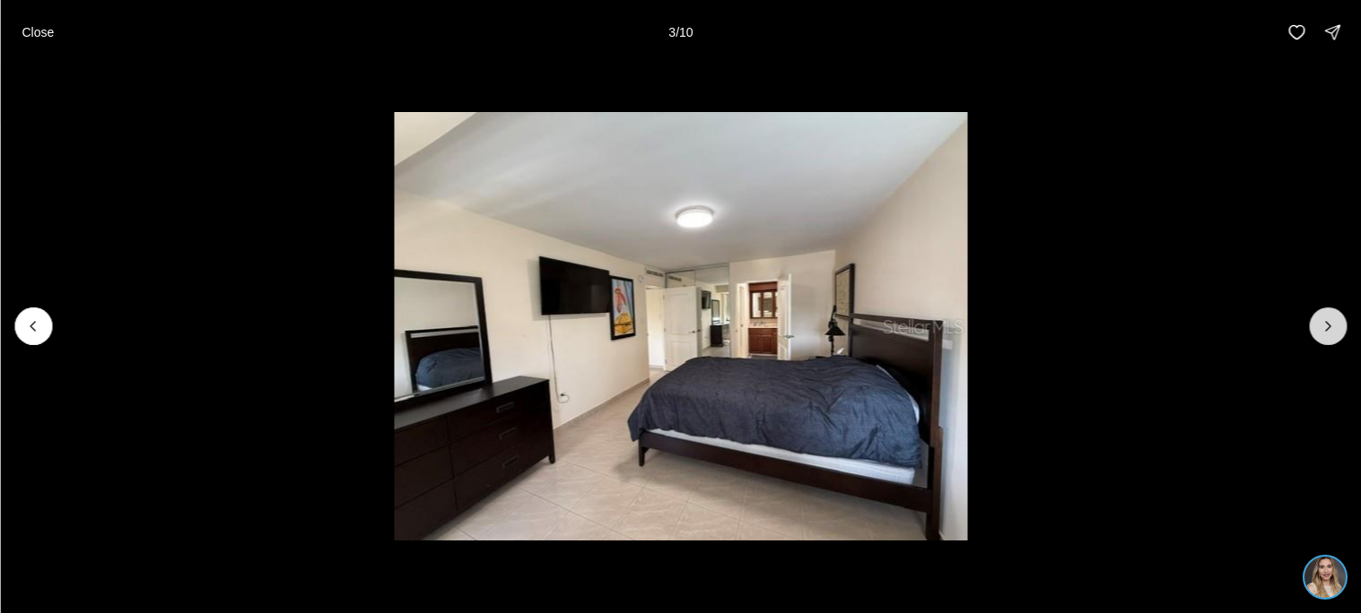
click at [1330, 329] on icon "Next slide" at bounding box center [1327, 326] width 18 height 18
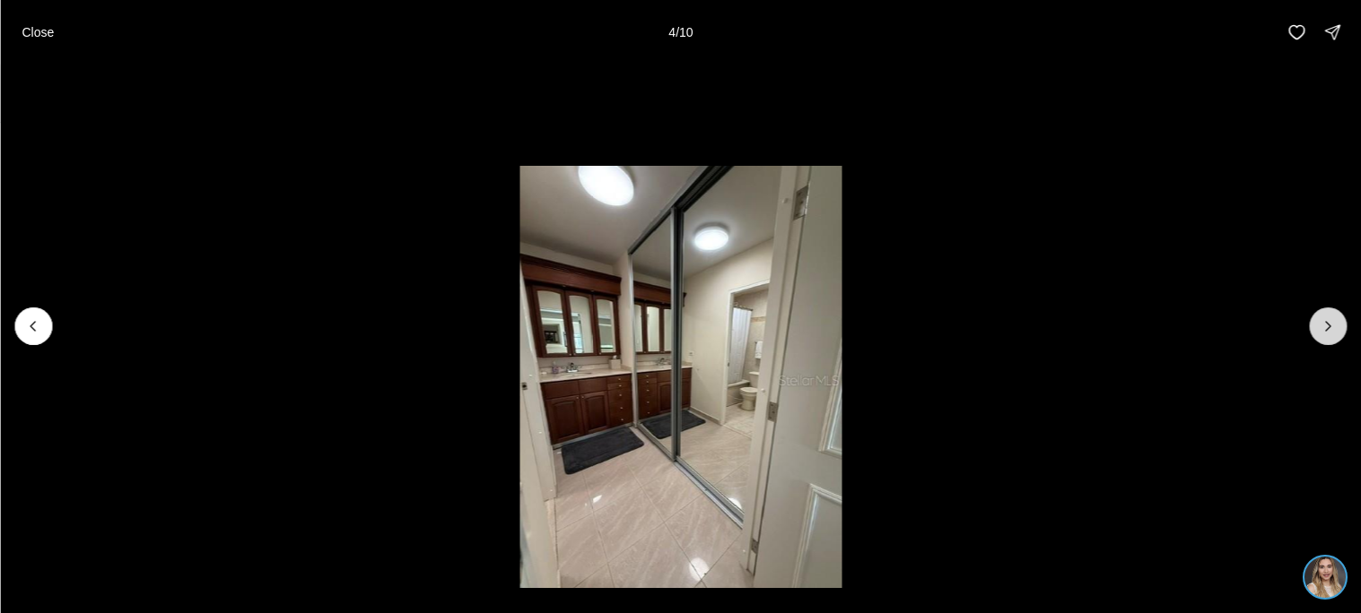
click at [1330, 329] on icon "Next slide" at bounding box center [1327, 326] width 18 height 18
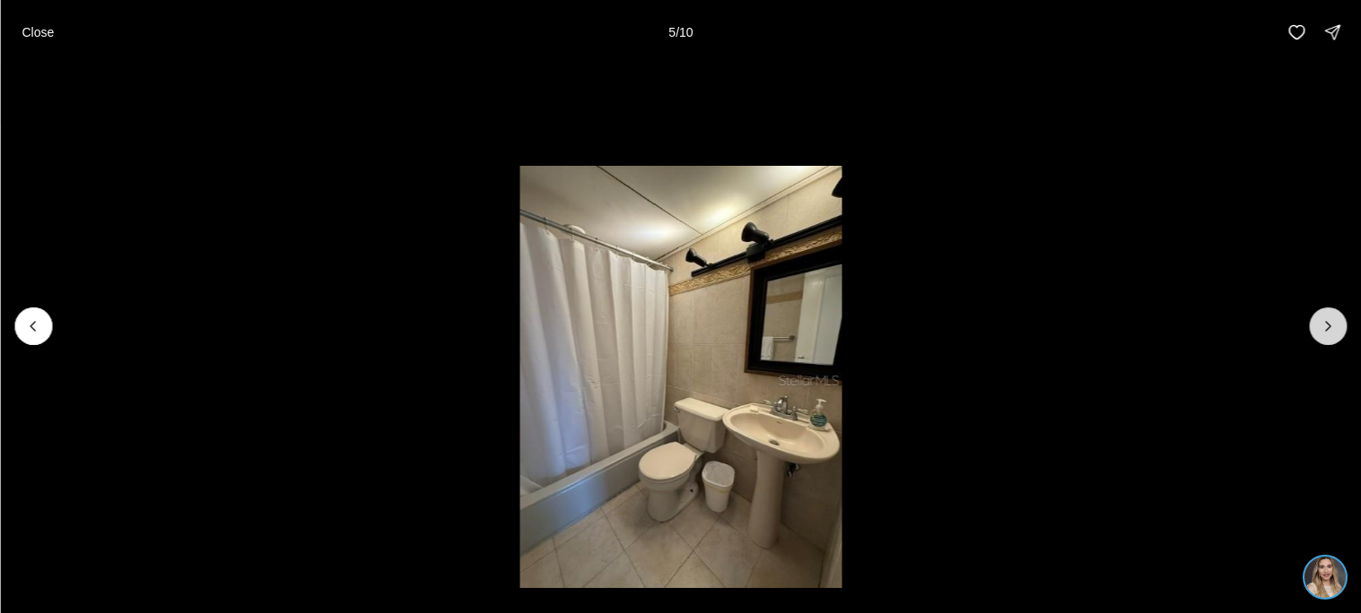
click at [1330, 329] on icon "Next slide" at bounding box center [1327, 326] width 18 height 18
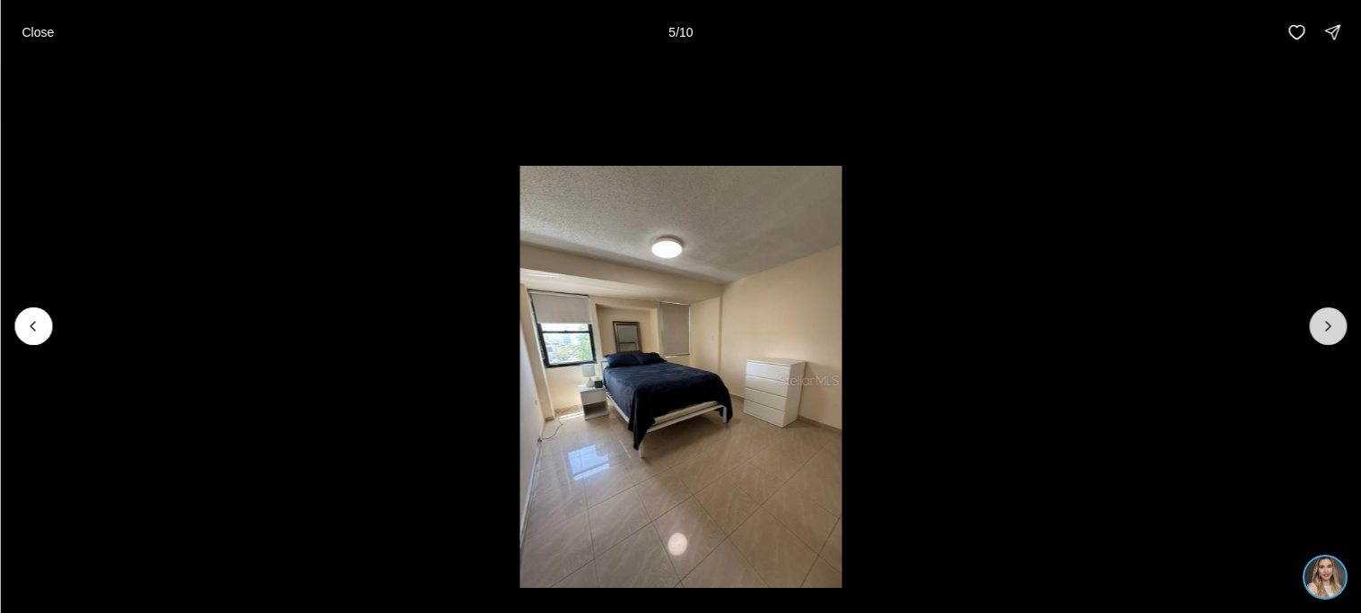
click at [1330, 329] on icon "Next slide" at bounding box center [1327, 326] width 18 height 18
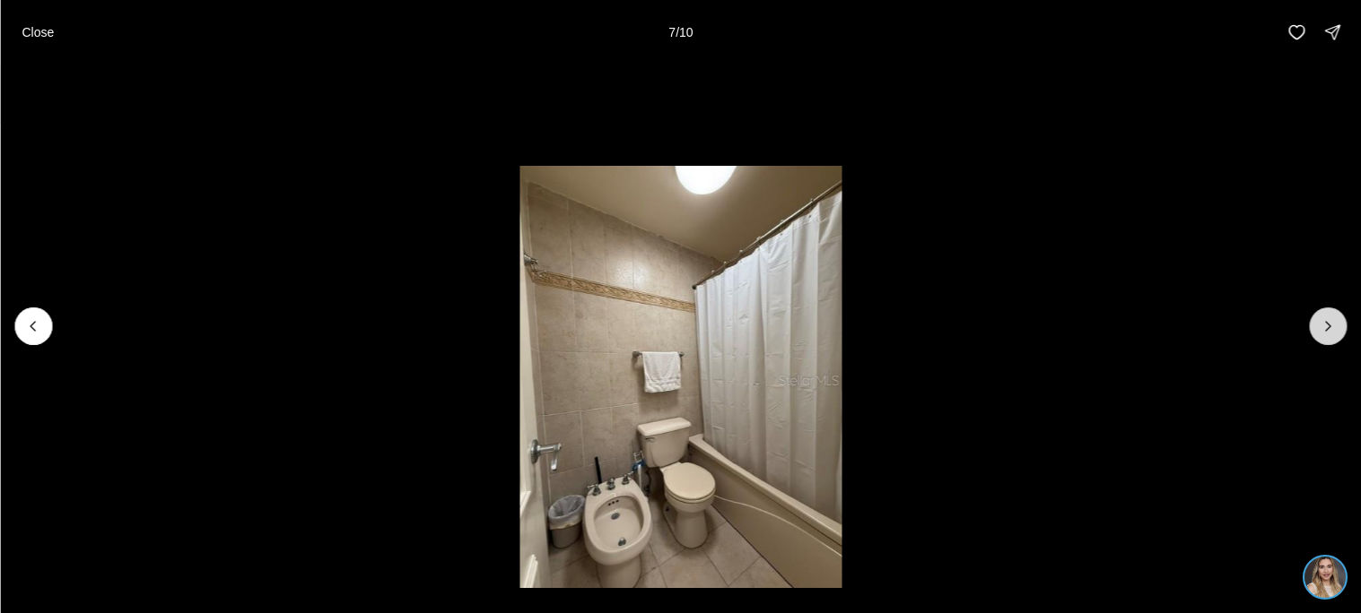
click at [1330, 329] on icon "Next slide" at bounding box center [1327, 326] width 18 height 18
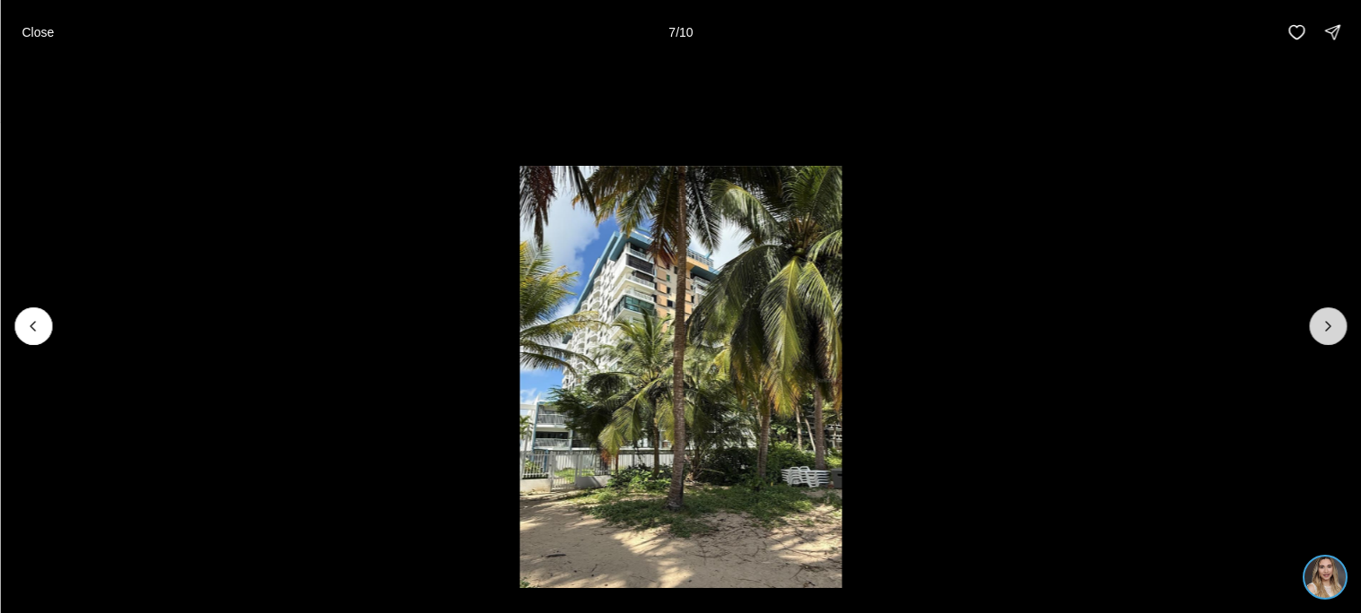
click at [1330, 329] on icon "Next slide" at bounding box center [1327, 326] width 18 height 18
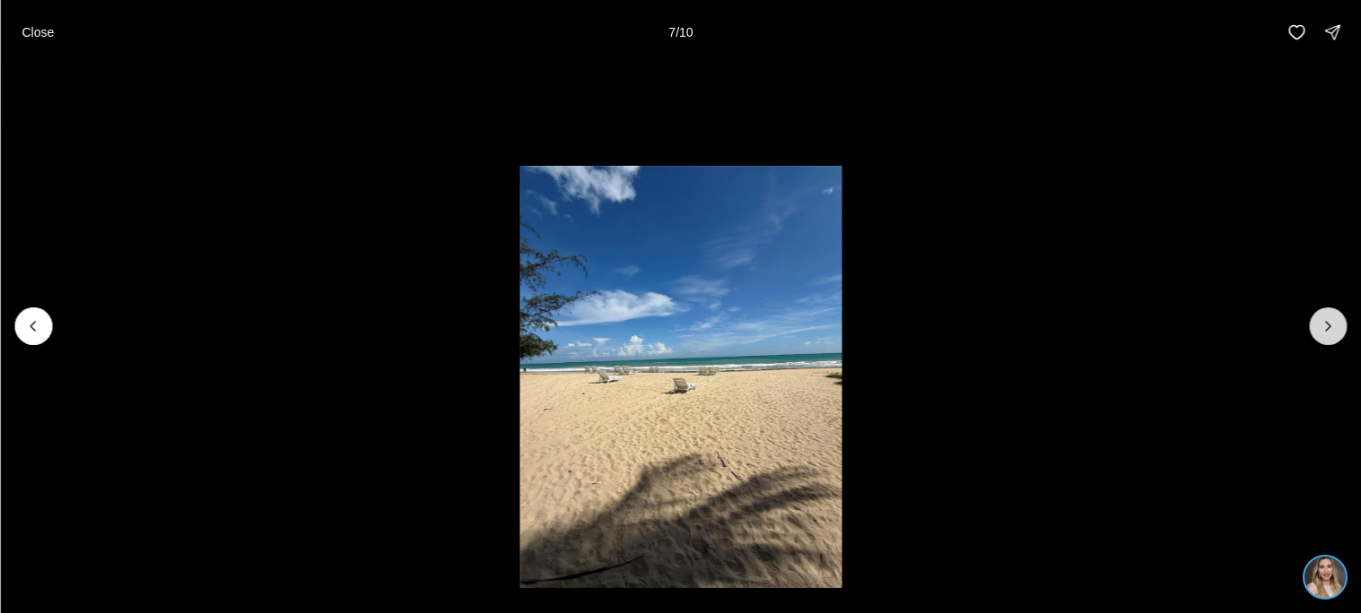
click at [1330, 329] on div at bounding box center [1328, 327] width 38 height 38
click at [32, 33] on p "Close" at bounding box center [38, 32] width 32 height 14
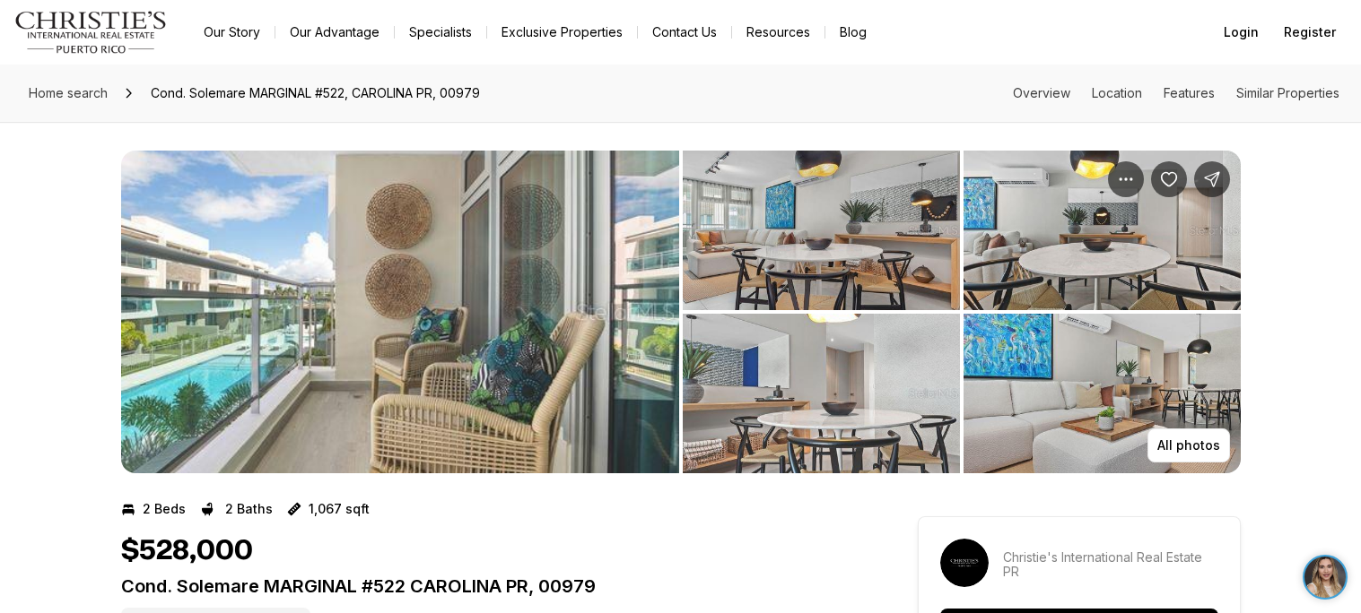
click at [553, 367] on img "View image gallery" at bounding box center [400, 312] width 558 height 323
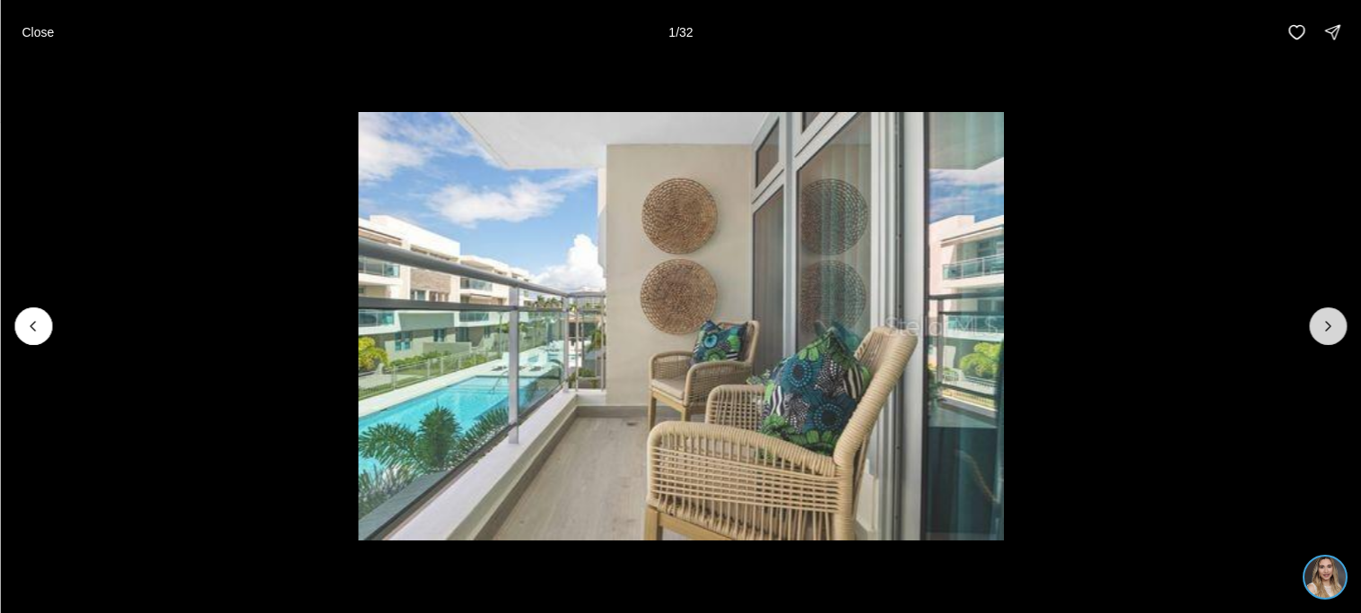
click at [1318, 335] on icon "Next slide" at bounding box center [1327, 326] width 18 height 18
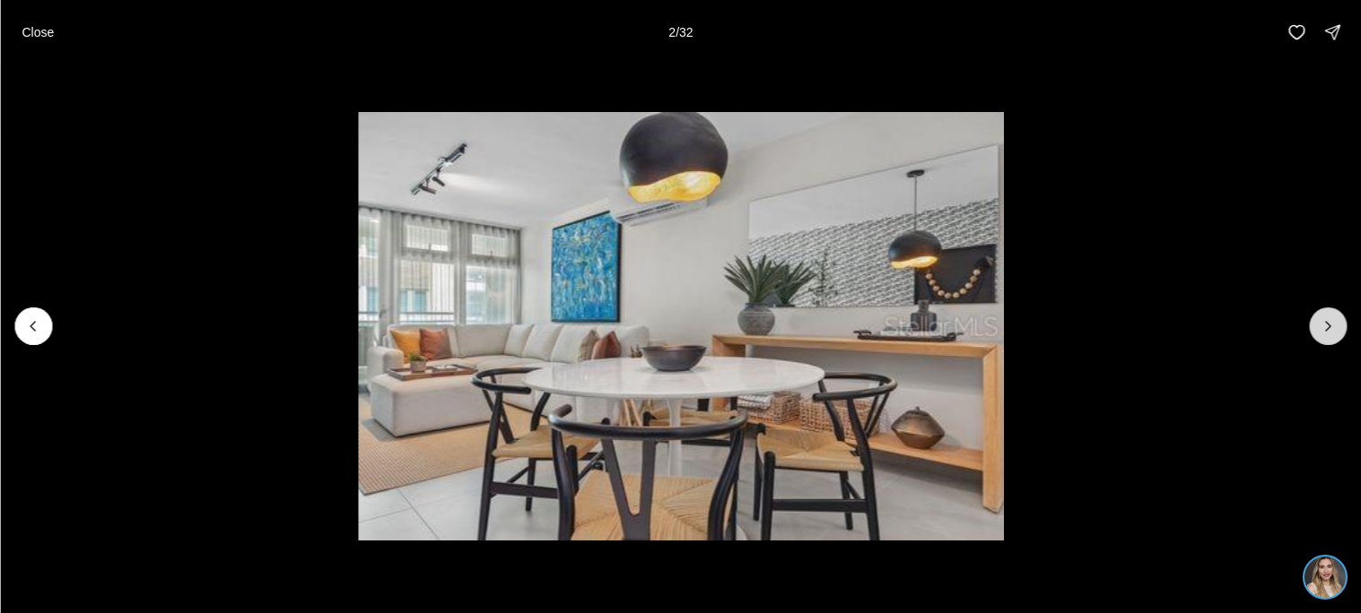
click at [1318, 335] on icon "Next slide" at bounding box center [1327, 326] width 18 height 18
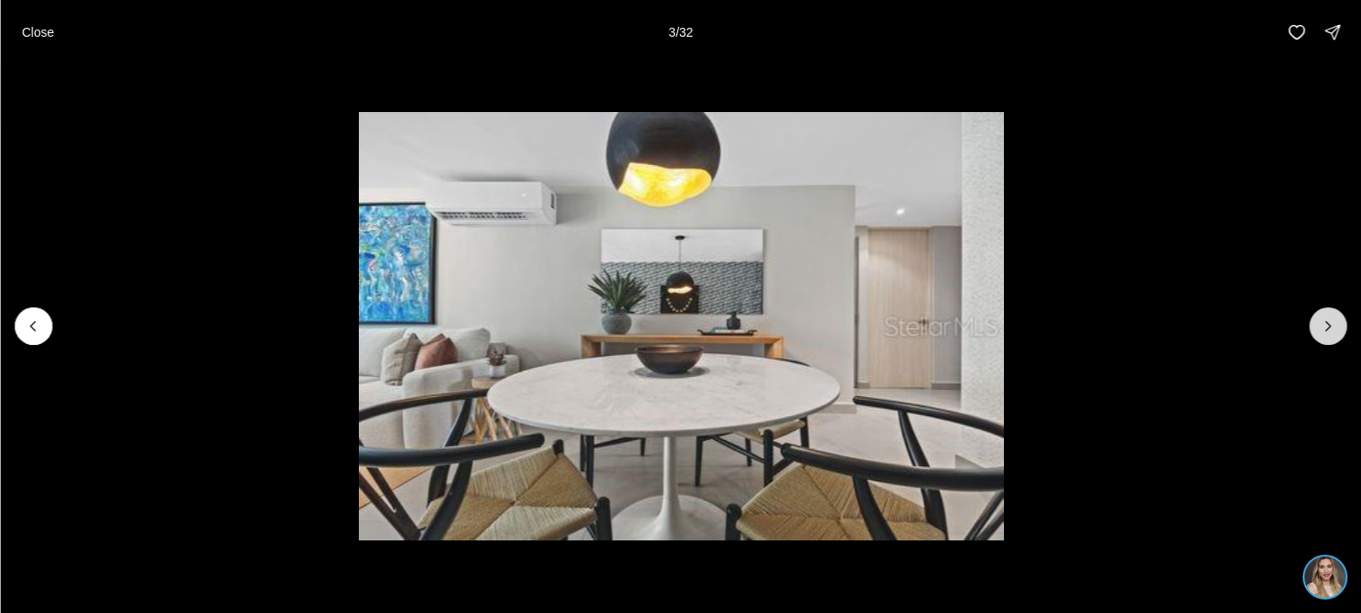
click at [1318, 335] on icon "Next slide" at bounding box center [1327, 326] width 18 height 18
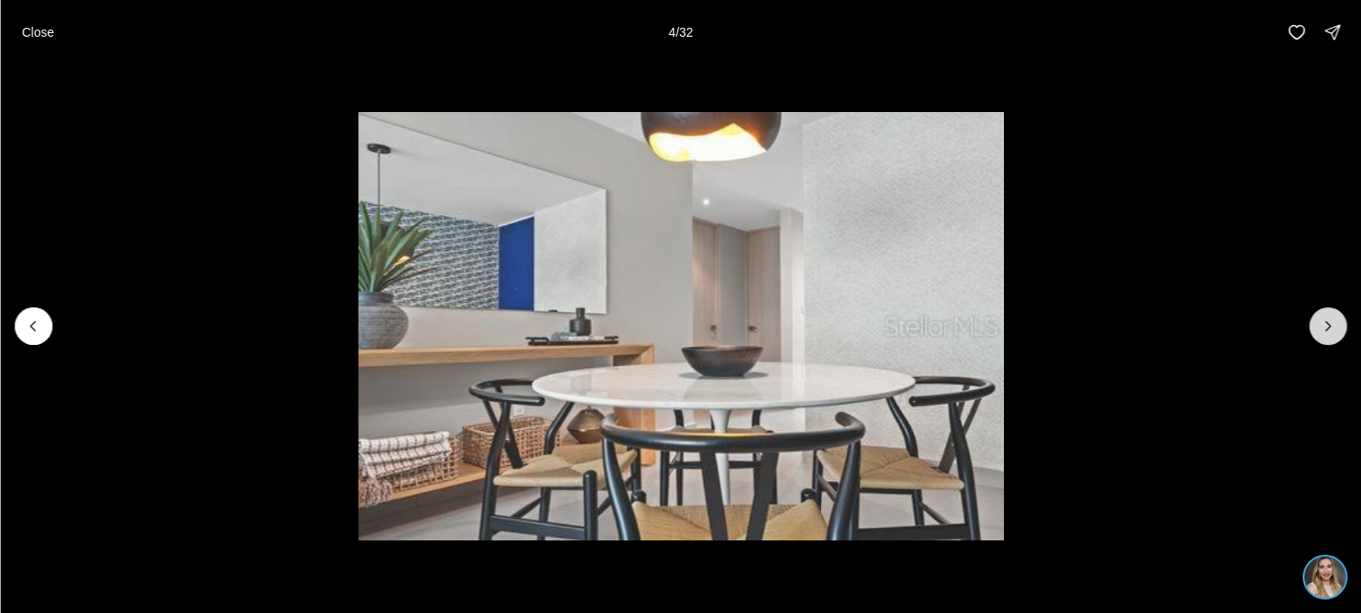
click at [1318, 335] on icon "Next slide" at bounding box center [1327, 326] width 18 height 18
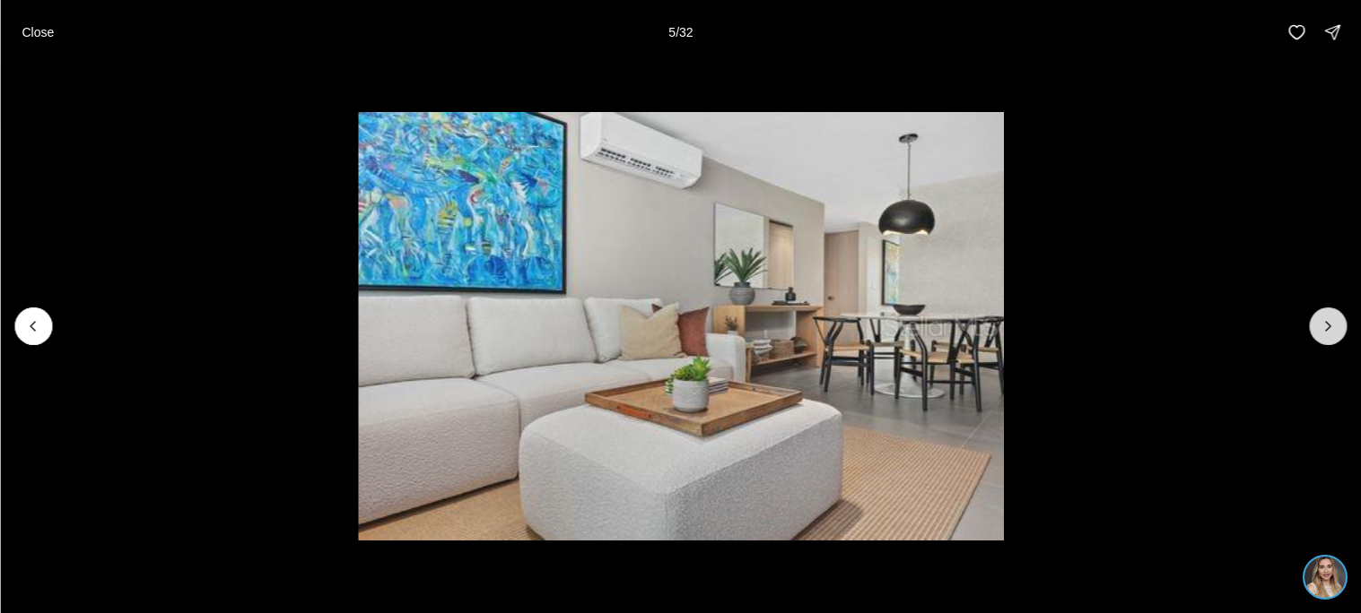
click at [1318, 335] on icon "Next slide" at bounding box center [1327, 326] width 18 height 18
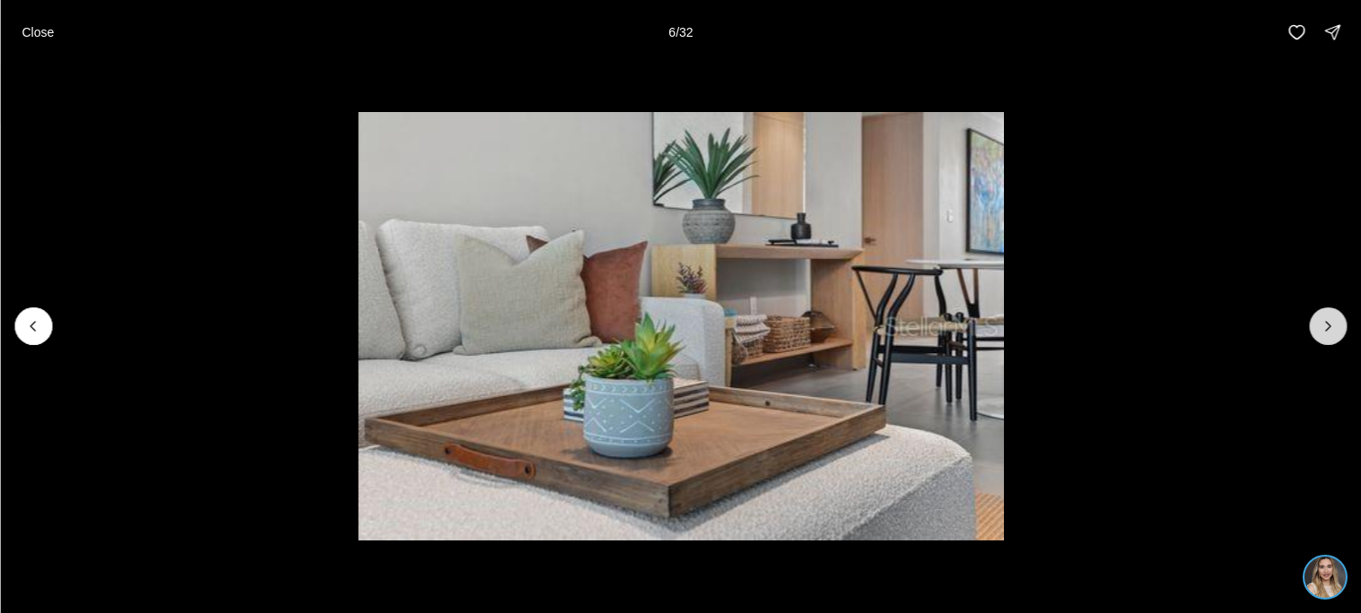
click at [1318, 335] on icon "Next slide" at bounding box center [1327, 326] width 18 height 18
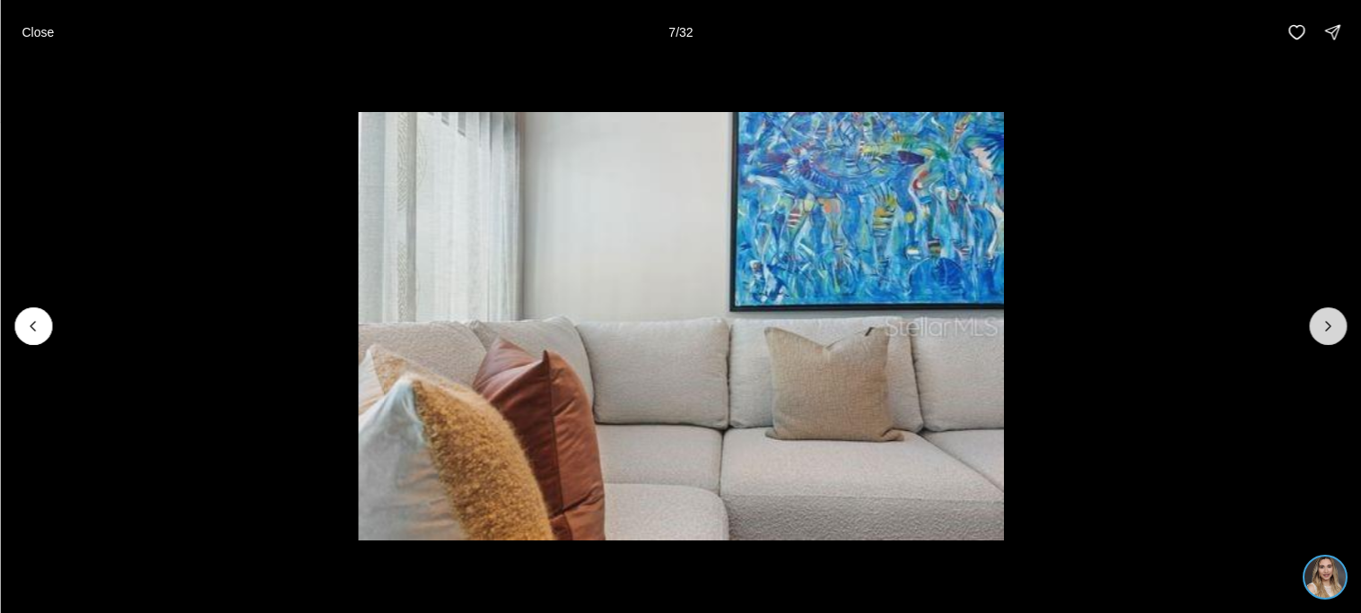
click at [1318, 335] on icon "Next slide" at bounding box center [1327, 326] width 18 height 18
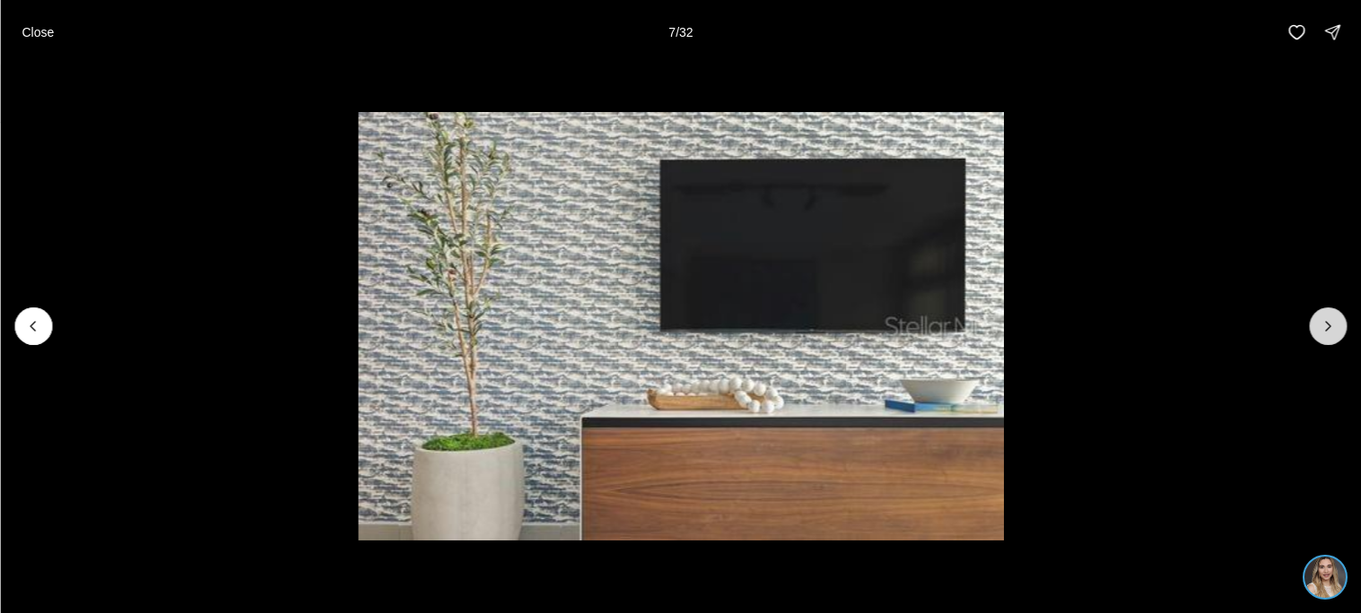
click at [1318, 335] on icon "Next slide" at bounding box center [1327, 326] width 18 height 18
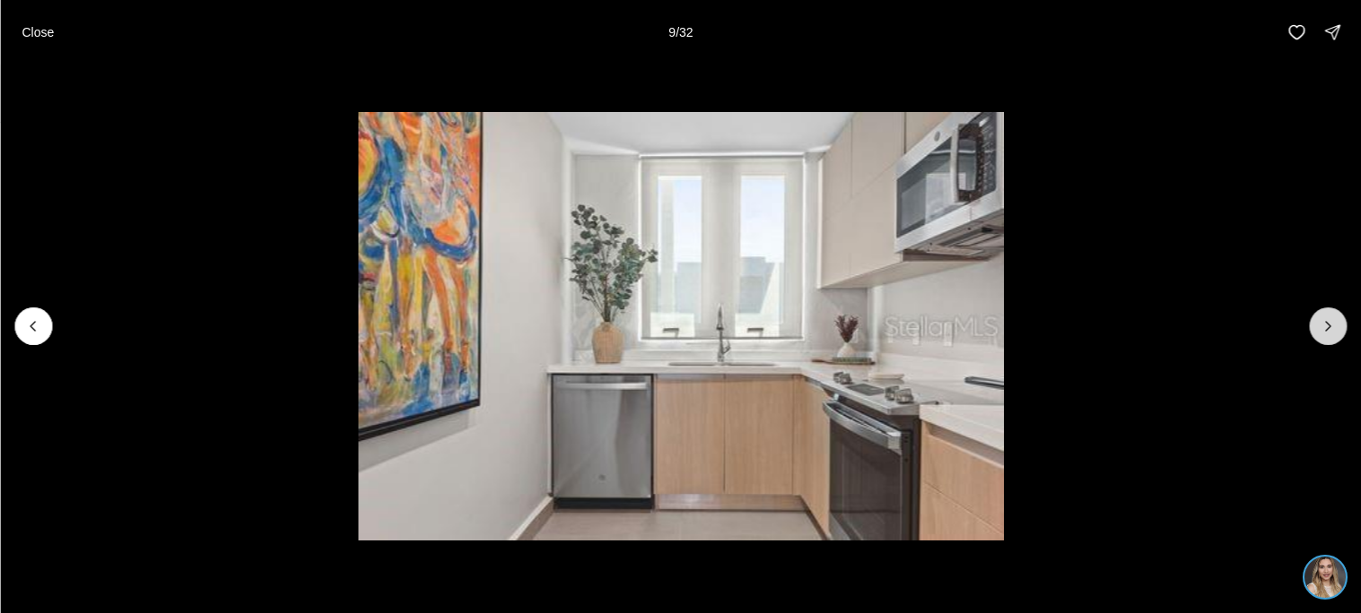
click at [1318, 335] on icon "Next slide" at bounding box center [1327, 326] width 18 height 18
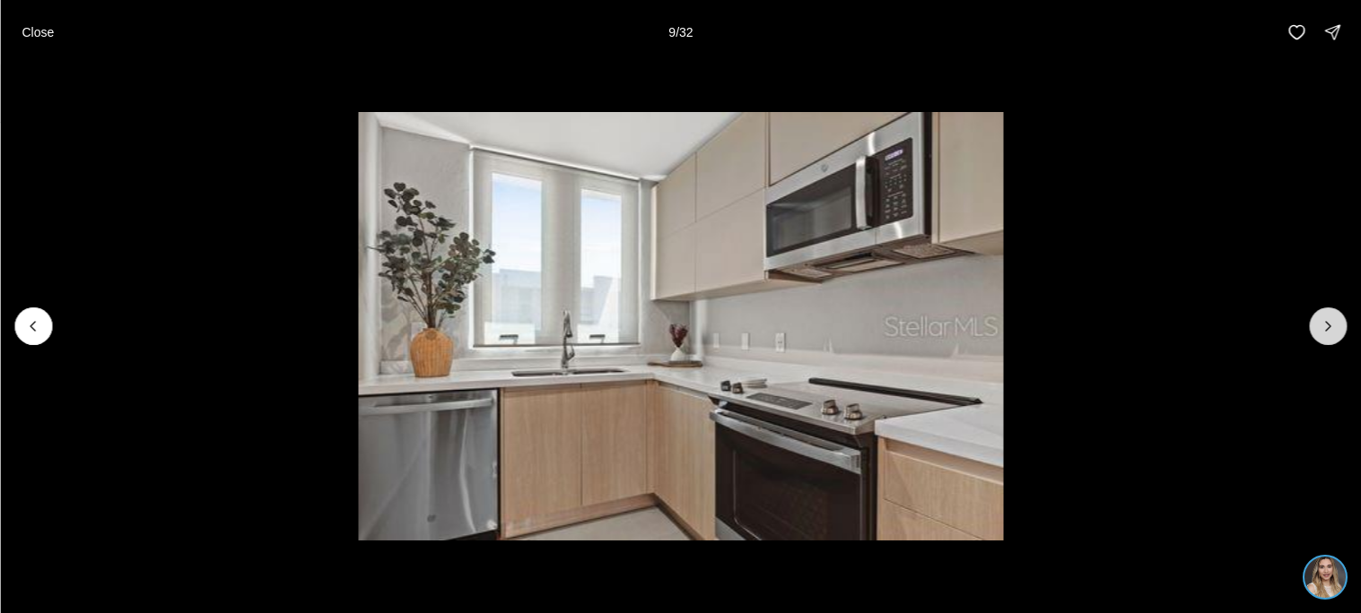
click at [1318, 335] on icon "Next slide" at bounding box center [1327, 326] width 18 height 18
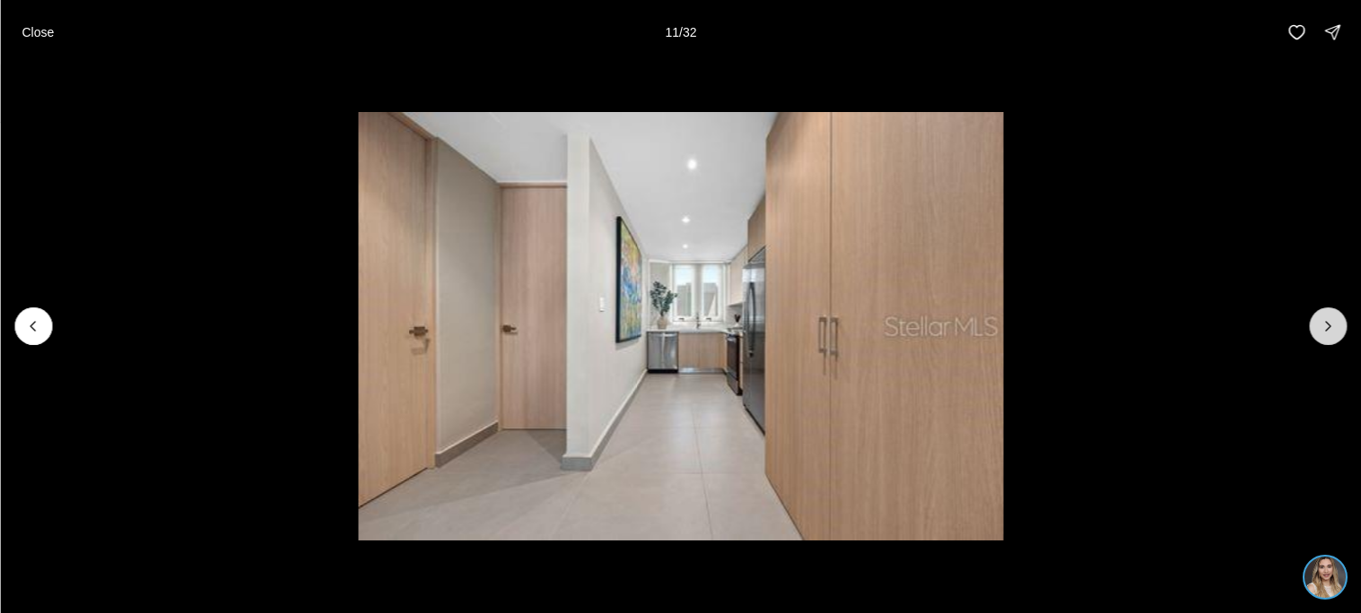
click at [1318, 335] on icon "Next slide" at bounding box center [1327, 326] width 18 height 18
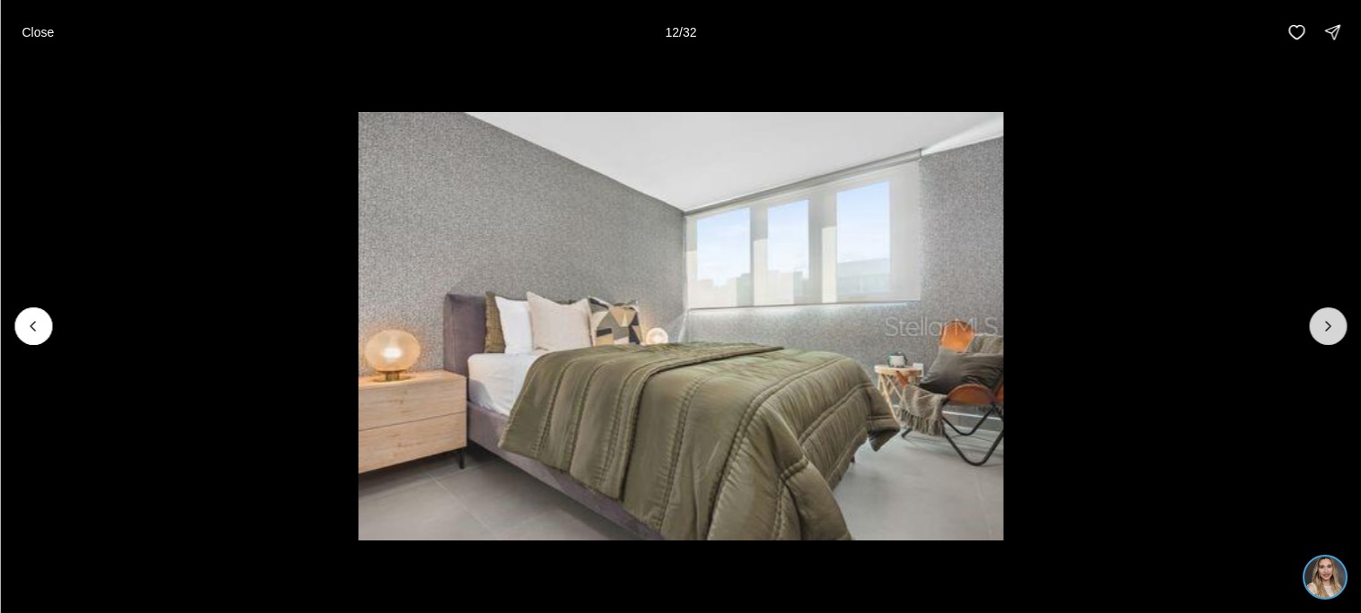
click at [1318, 335] on icon "Next slide" at bounding box center [1327, 326] width 18 height 18
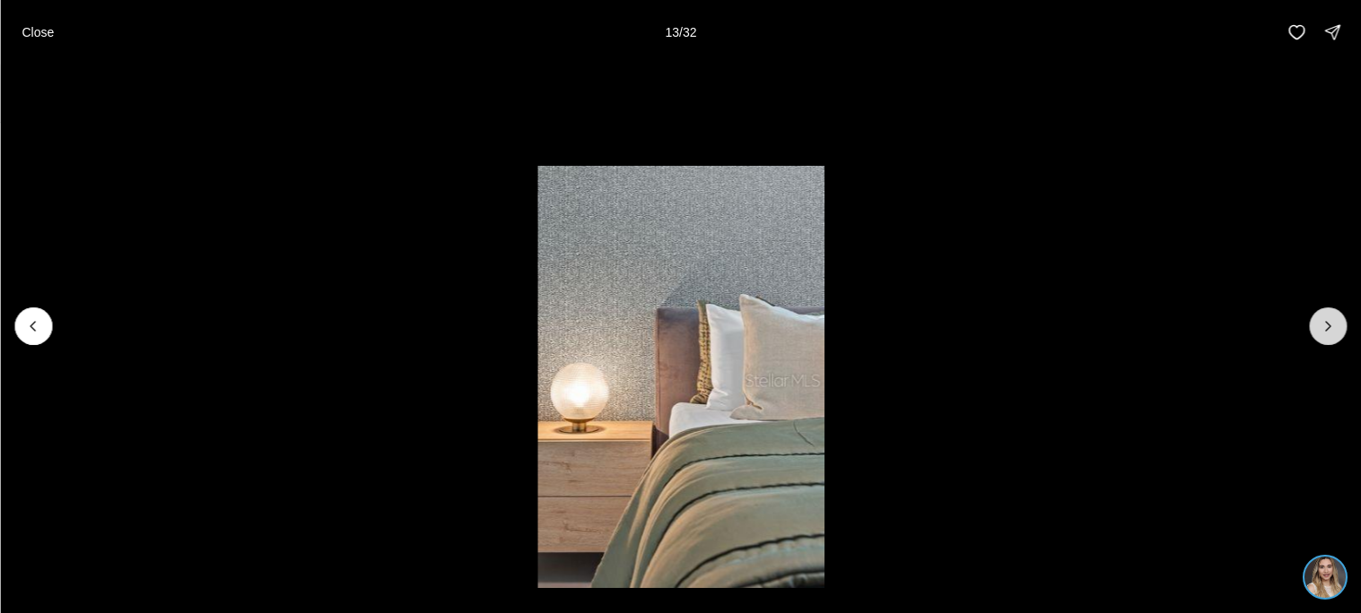
click at [1318, 335] on icon "Next slide" at bounding box center [1327, 326] width 18 height 18
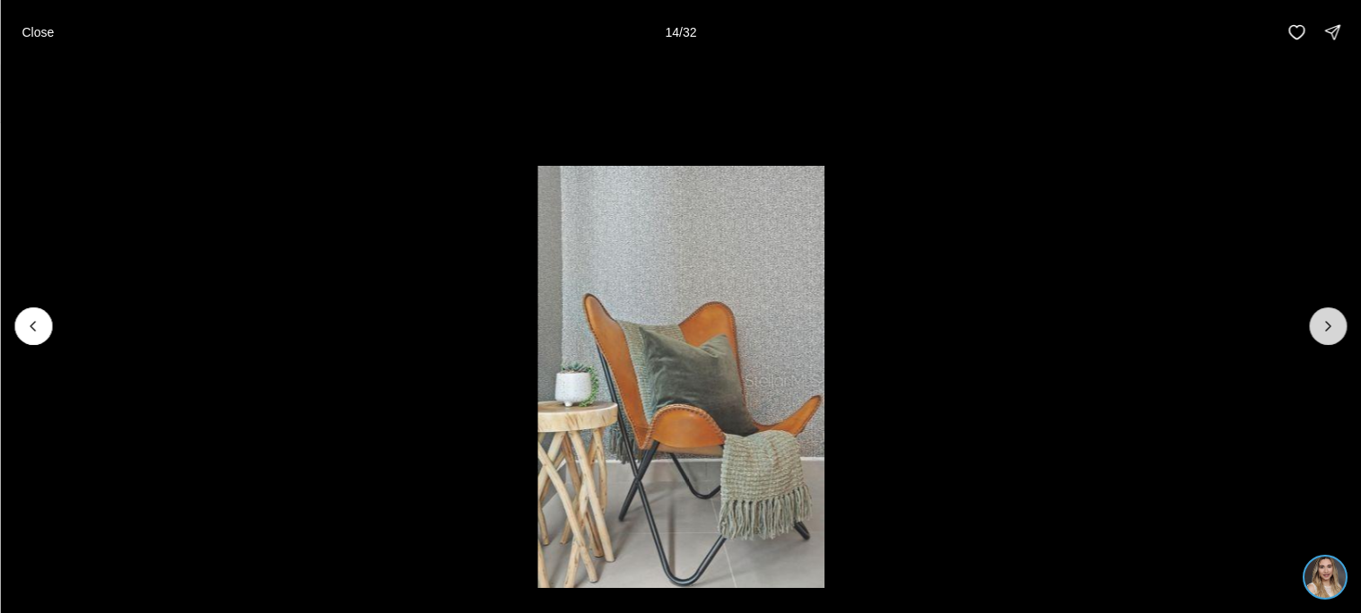
click at [1318, 335] on icon "Next slide" at bounding box center [1327, 326] width 18 height 18
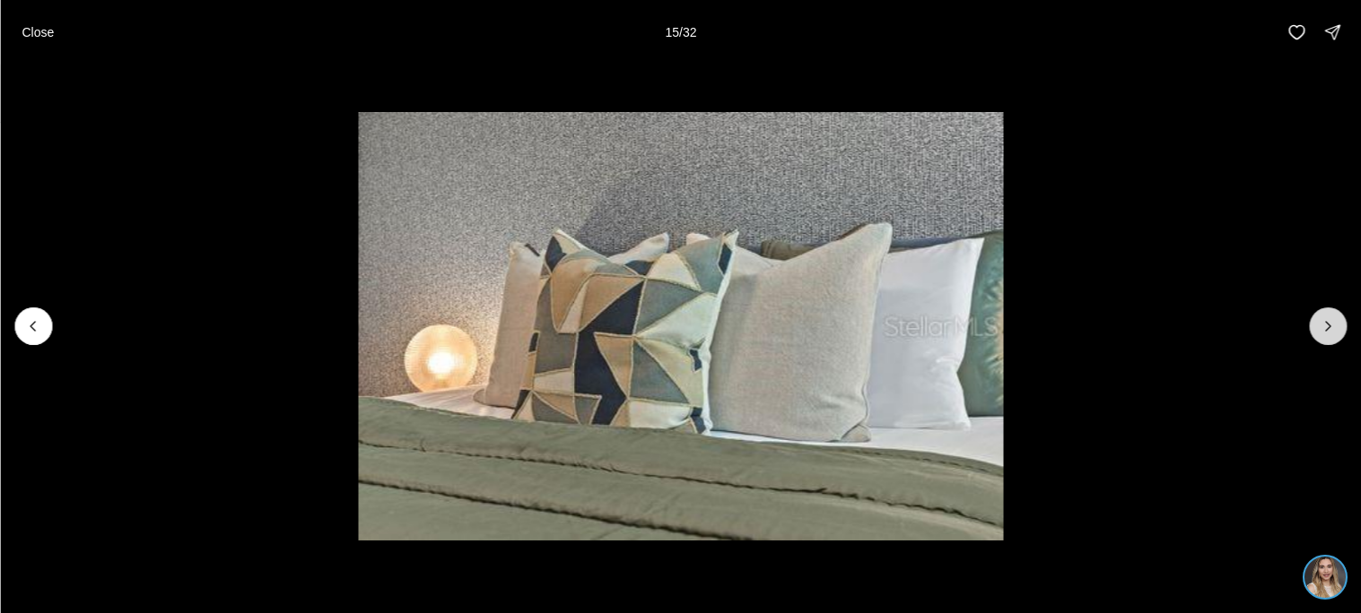
click at [1318, 335] on icon "Next slide" at bounding box center [1327, 326] width 18 height 18
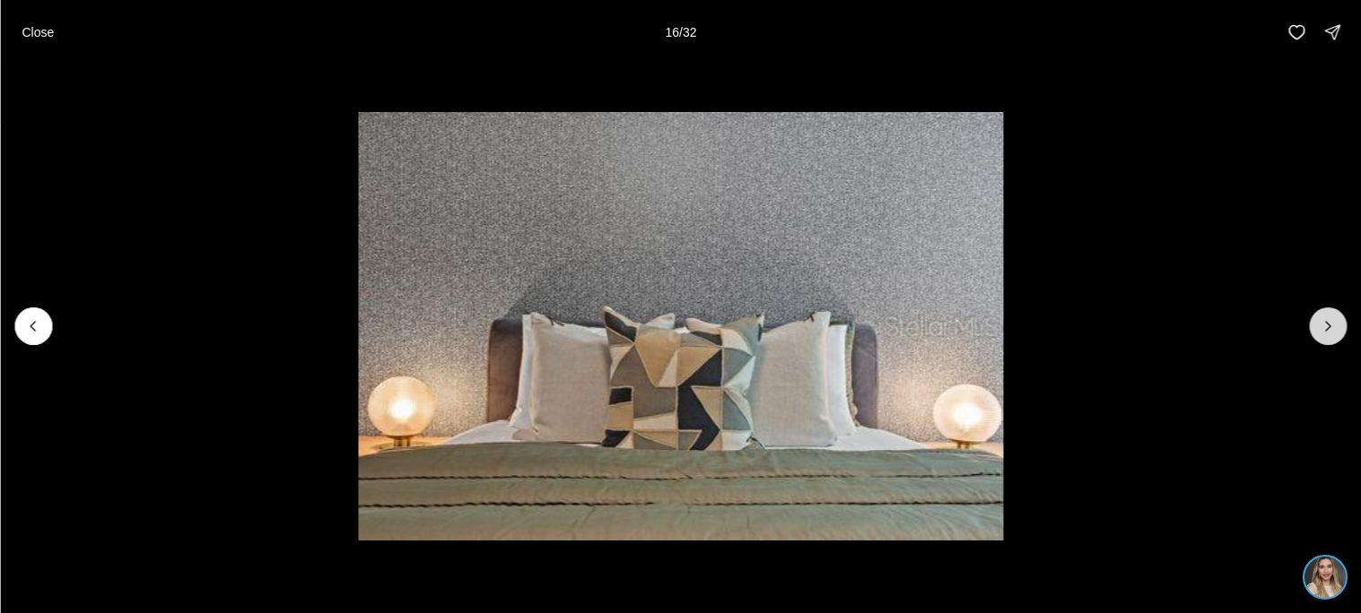
click at [1318, 335] on icon "Next slide" at bounding box center [1327, 326] width 18 height 18
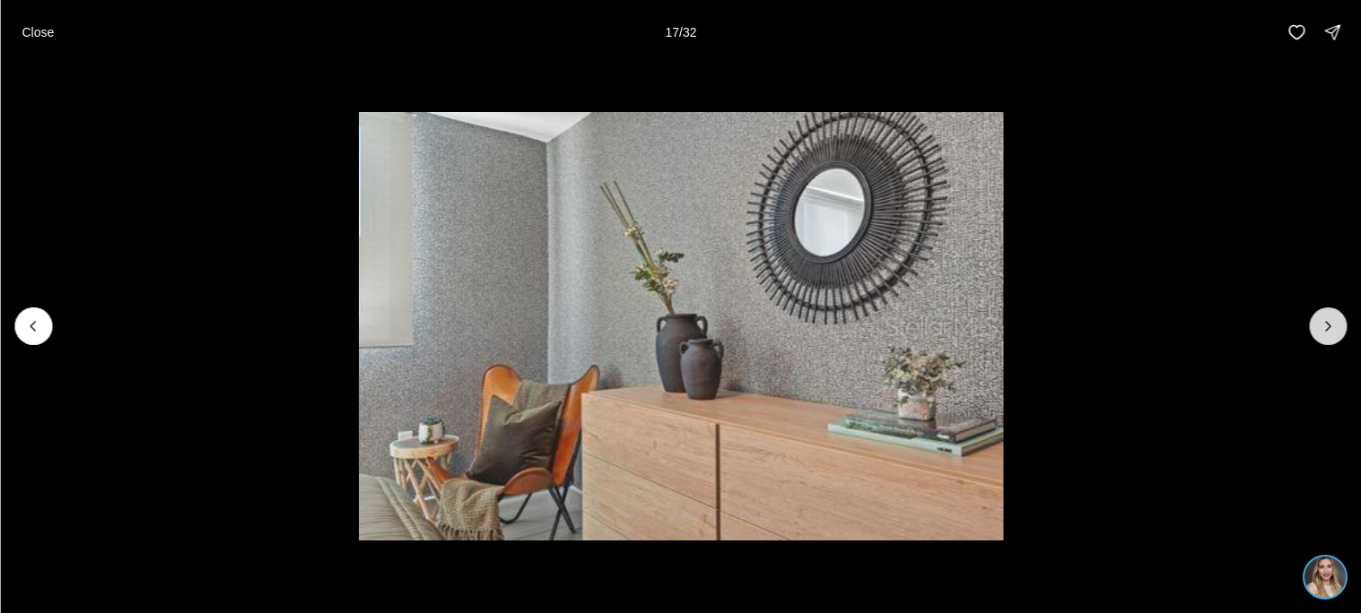
click at [1318, 335] on icon "Next slide" at bounding box center [1327, 326] width 18 height 18
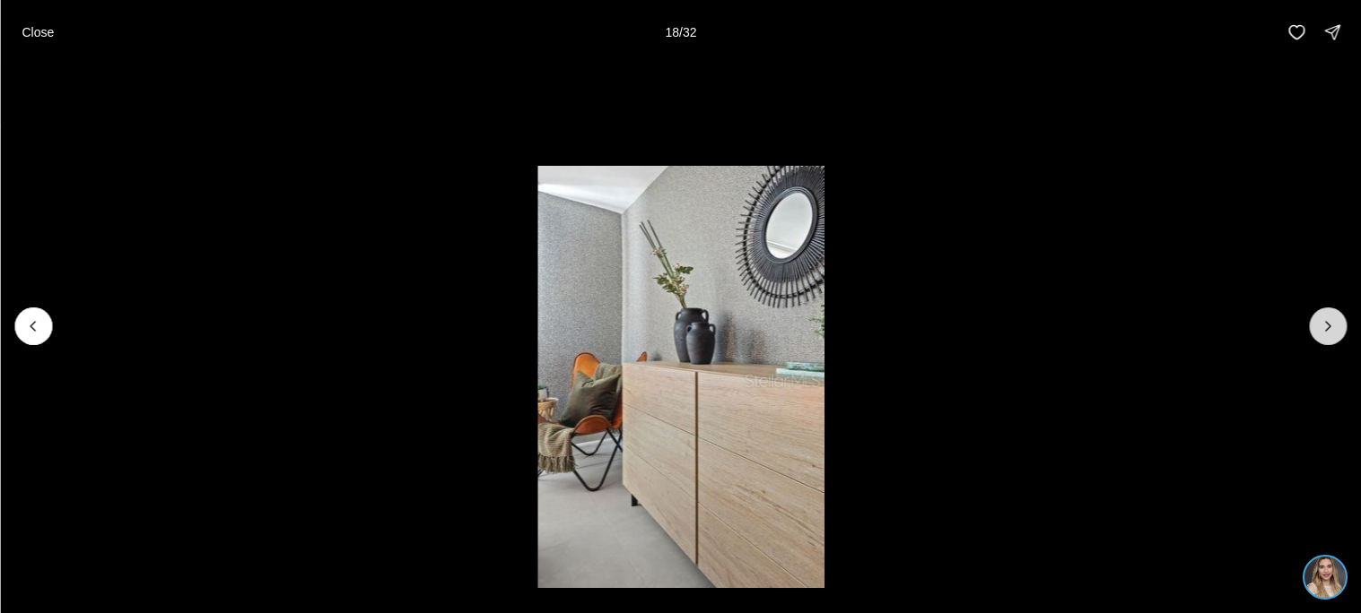
click at [1318, 335] on icon "Next slide" at bounding box center [1327, 326] width 18 height 18
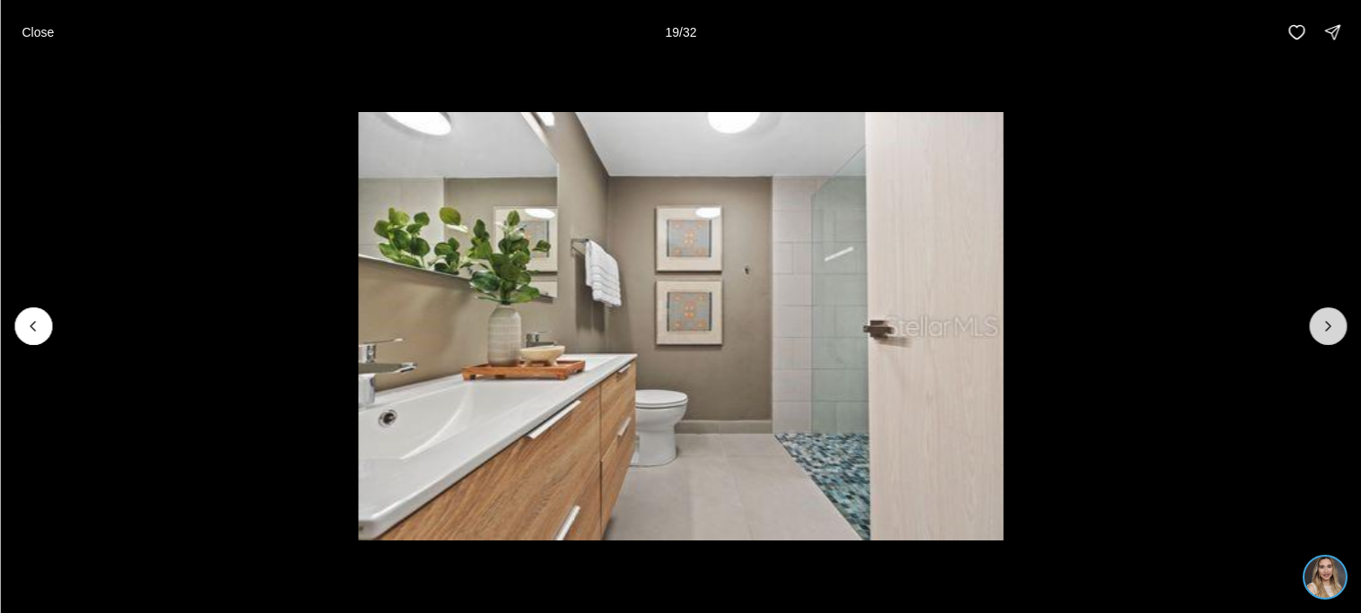
click at [1318, 335] on icon "Next slide" at bounding box center [1327, 326] width 18 height 18
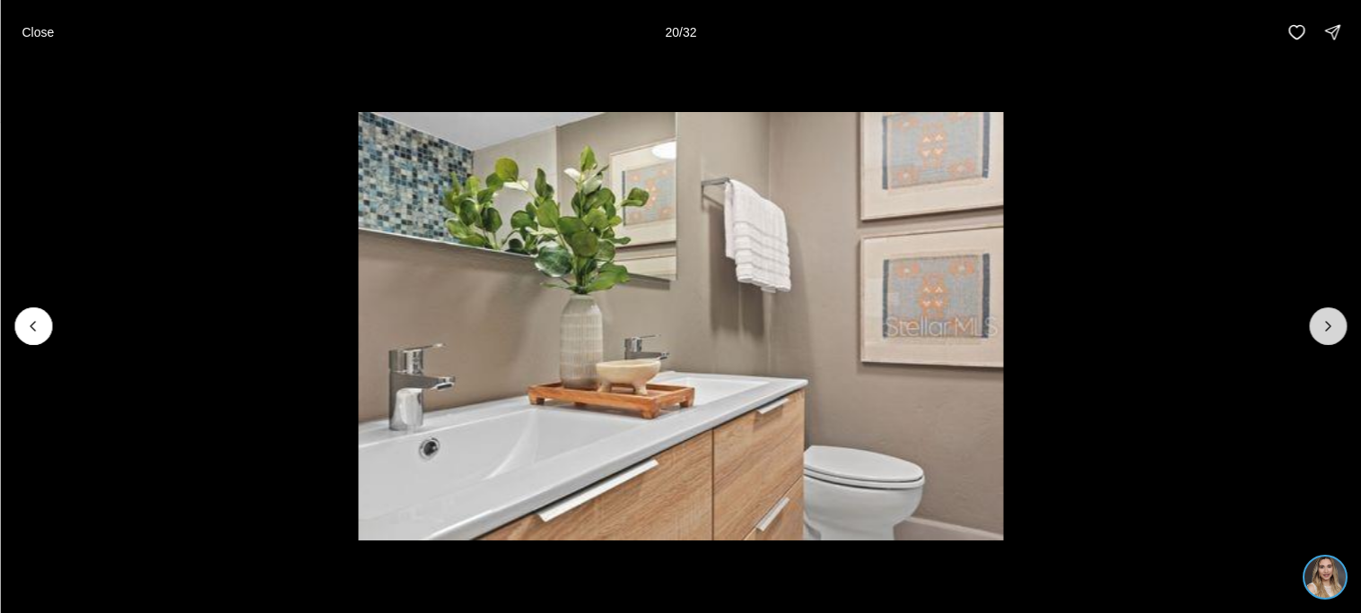
click at [1318, 335] on icon "Next slide" at bounding box center [1327, 326] width 18 height 18
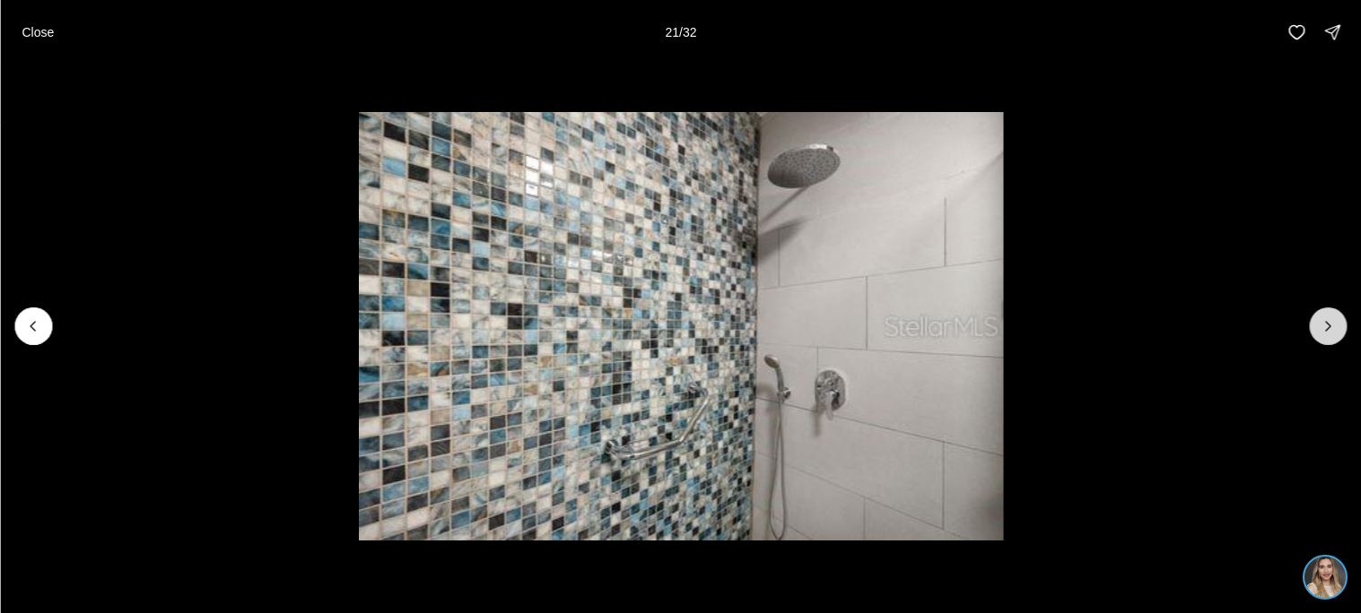
click at [1318, 335] on icon "Next slide" at bounding box center [1327, 326] width 18 height 18
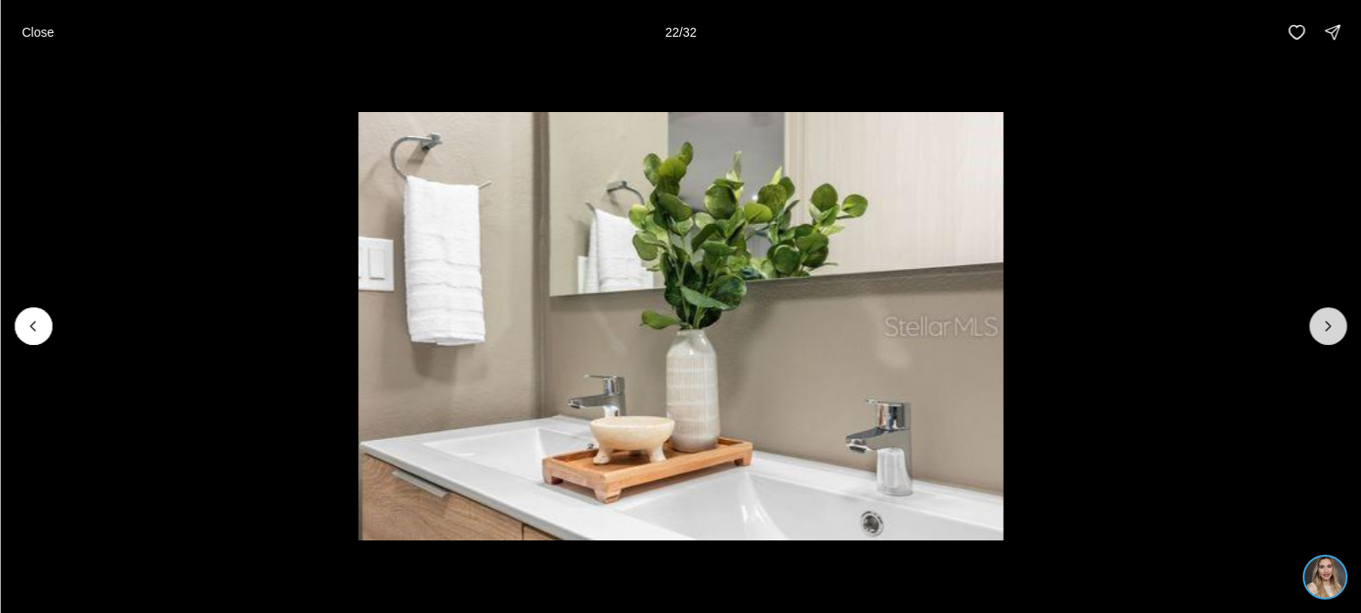
click at [1318, 335] on icon "Next slide" at bounding box center [1327, 326] width 18 height 18
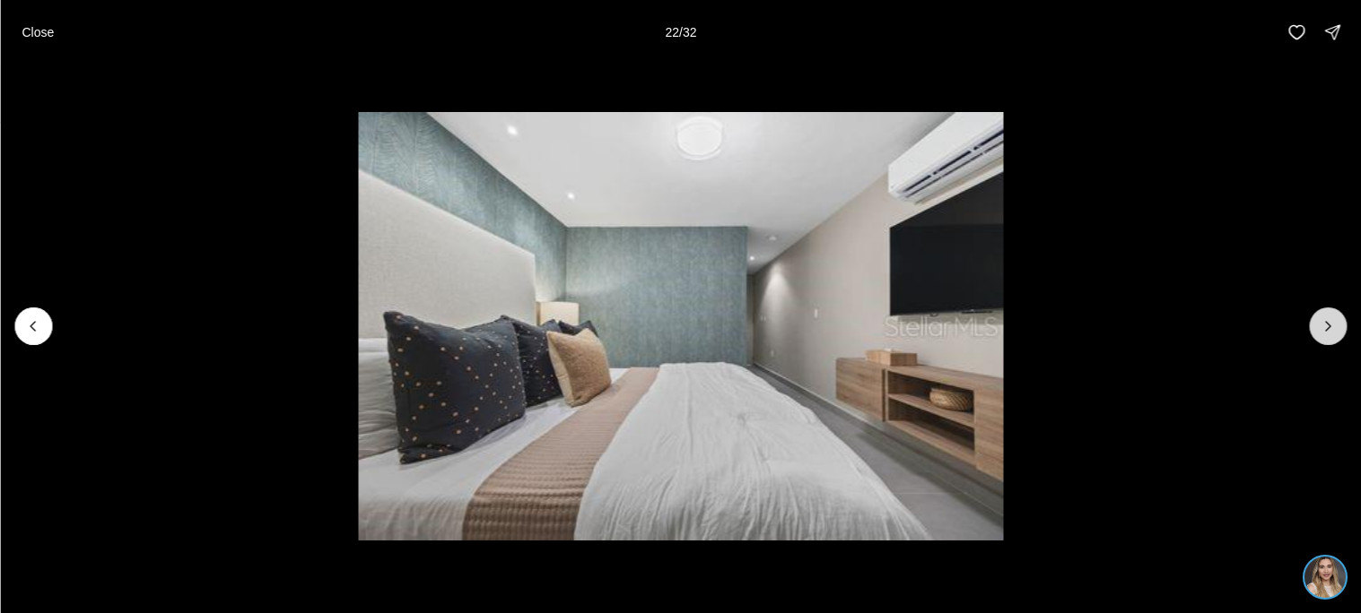
click at [1318, 335] on icon "Next slide" at bounding box center [1327, 326] width 18 height 18
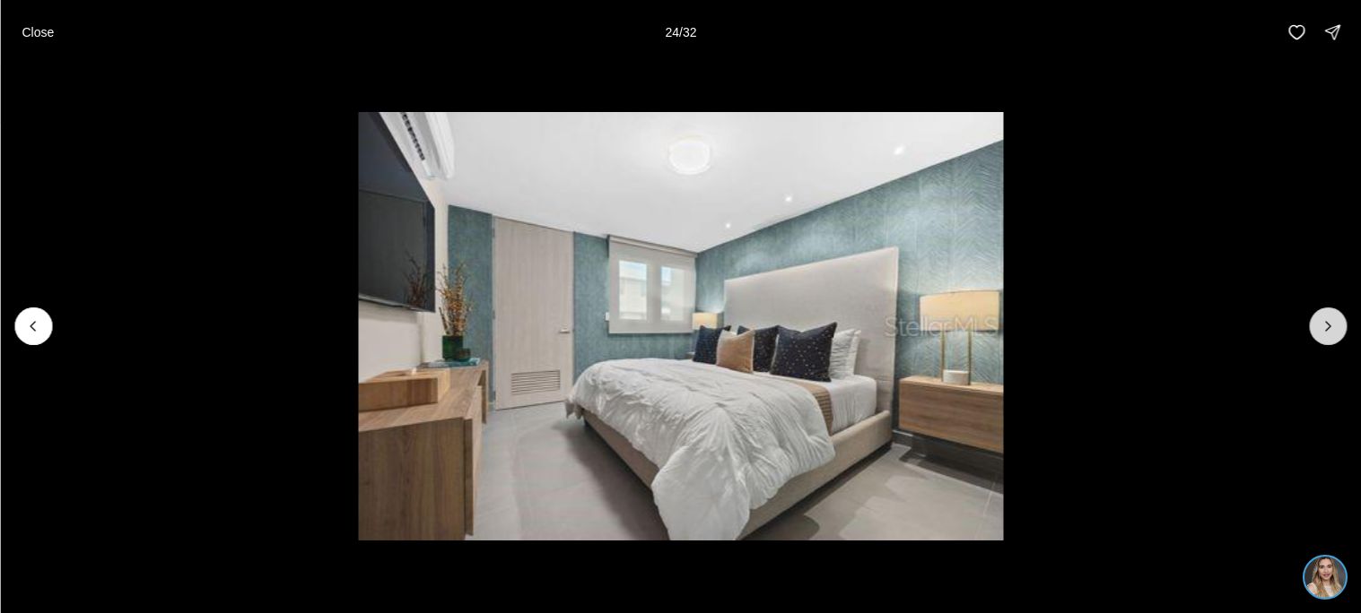
click at [1318, 335] on icon "Next slide" at bounding box center [1327, 326] width 18 height 18
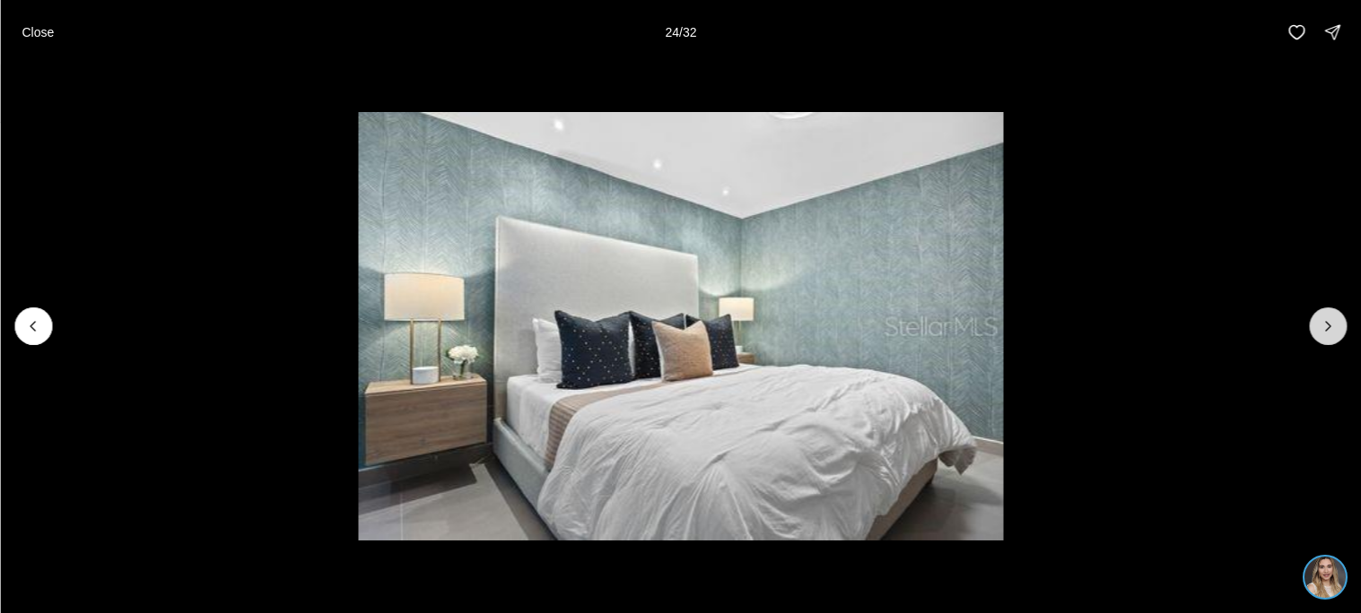
click at [1318, 335] on icon "Next slide" at bounding box center [1327, 326] width 18 height 18
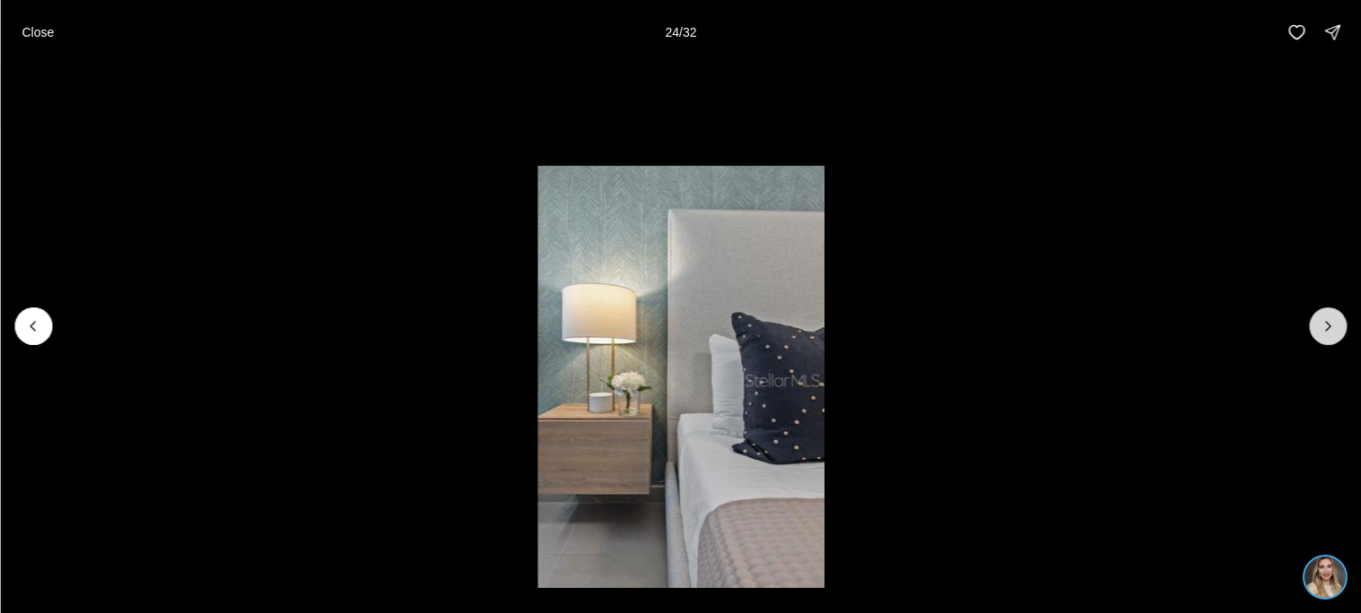
click at [1318, 335] on icon "Next slide" at bounding box center [1327, 326] width 18 height 18
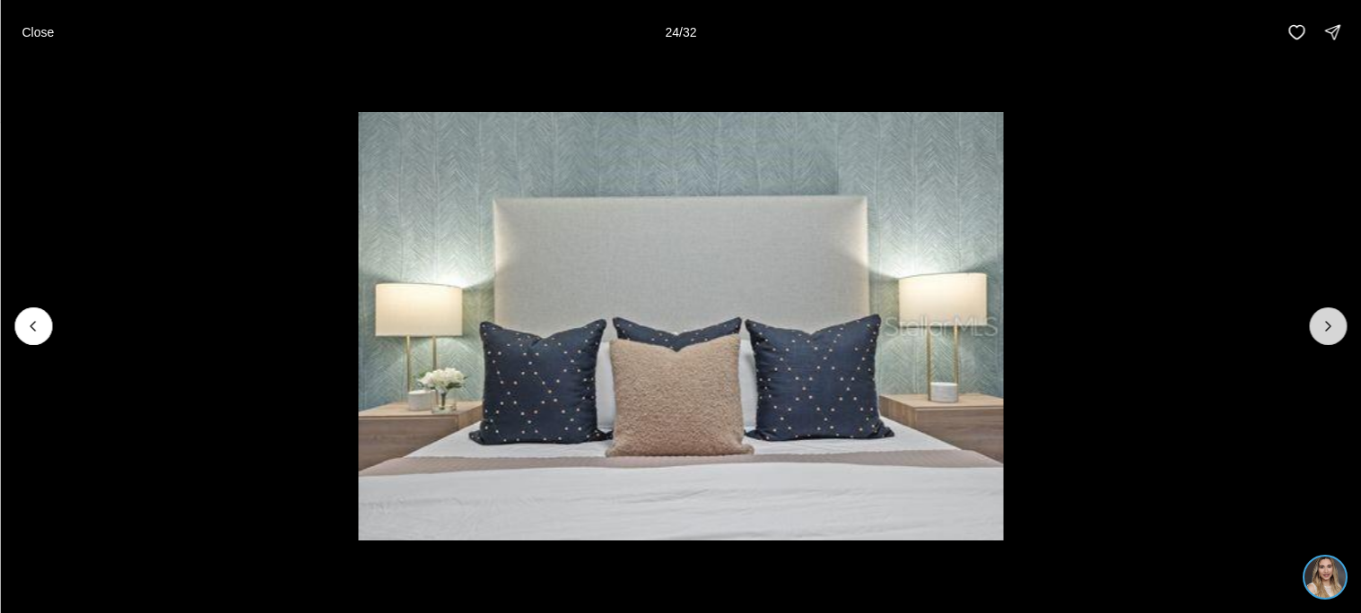
click at [1318, 335] on icon "Next slide" at bounding box center [1327, 326] width 18 height 18
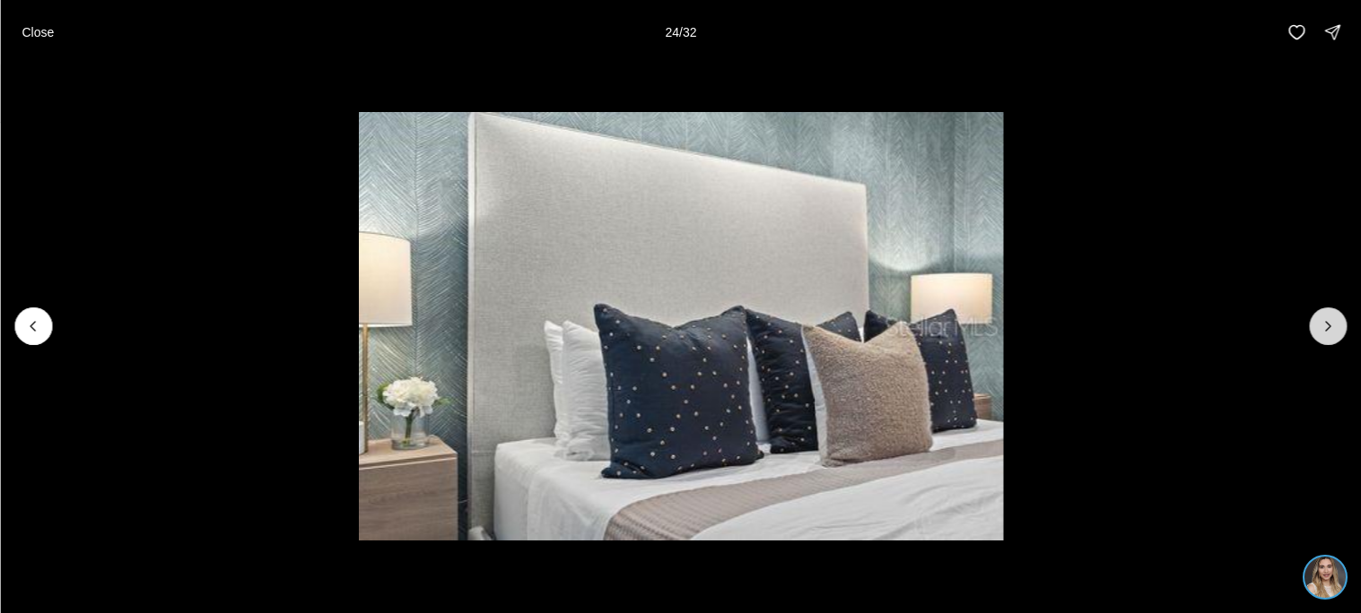
click at [1318, 335] on icon "Next slide" at bounding box center [1327, 326] width 18 height 18
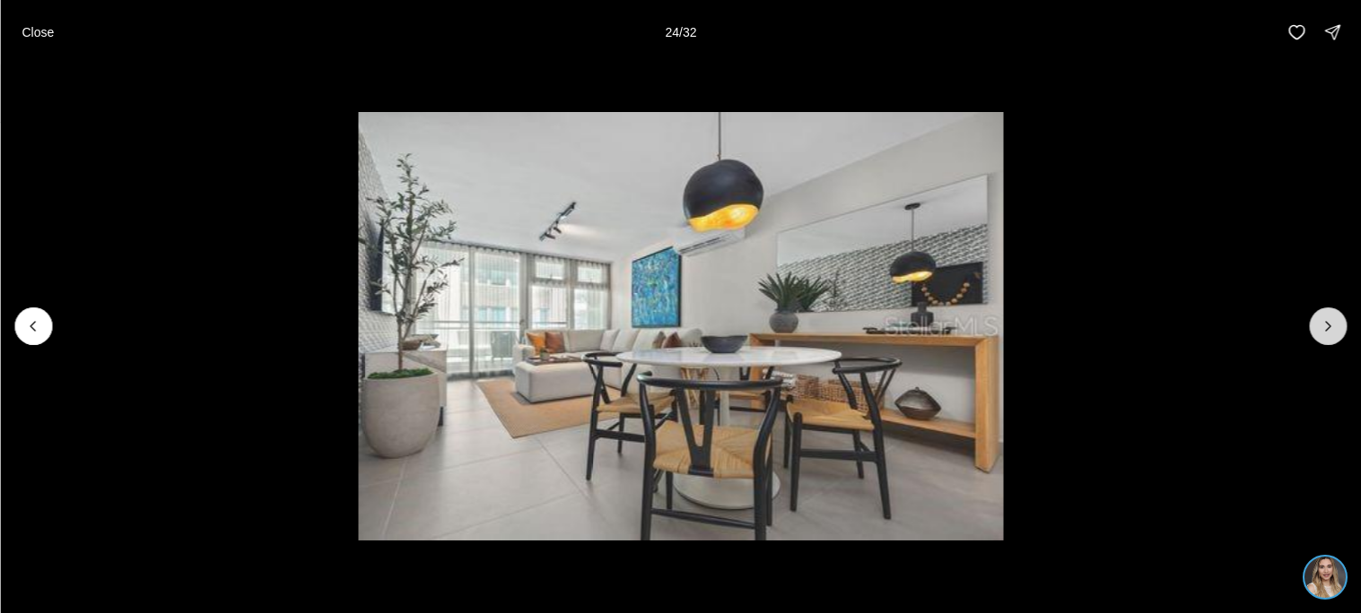
click at [1318, 335] on icon "Next slide" at bounding box center [1327, 326] width 18 height 18
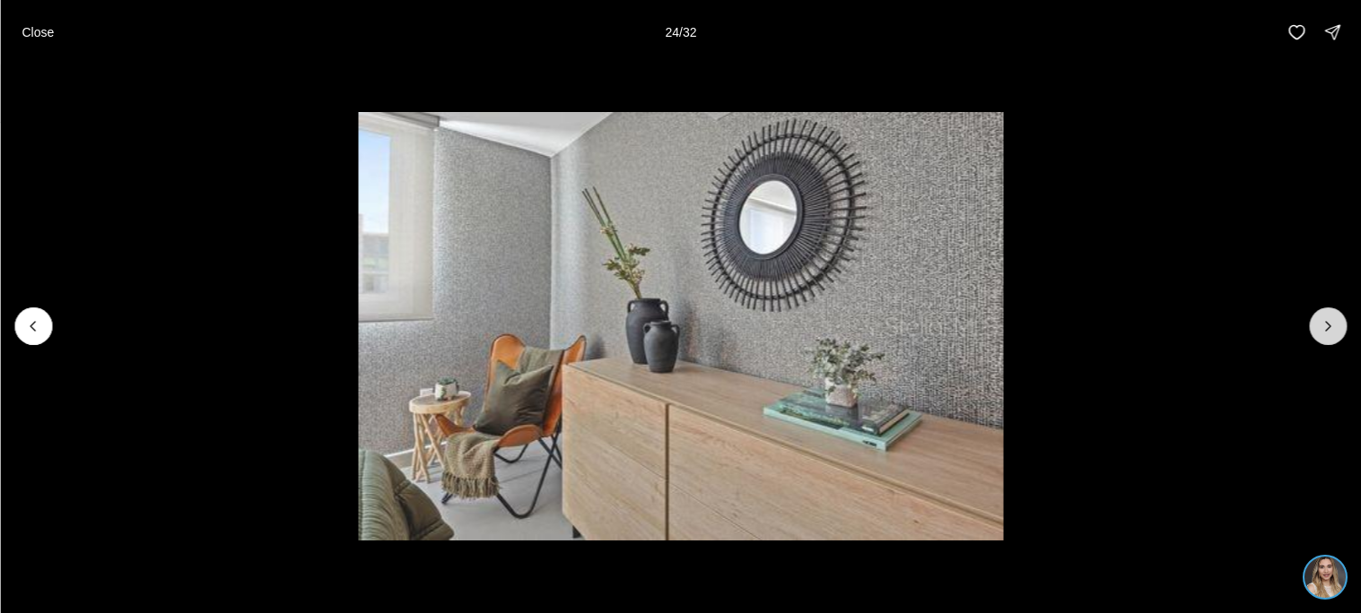
click at [1318, 335] on icon "Next slide" at bounding box center [1327, 326] width 18 height 18
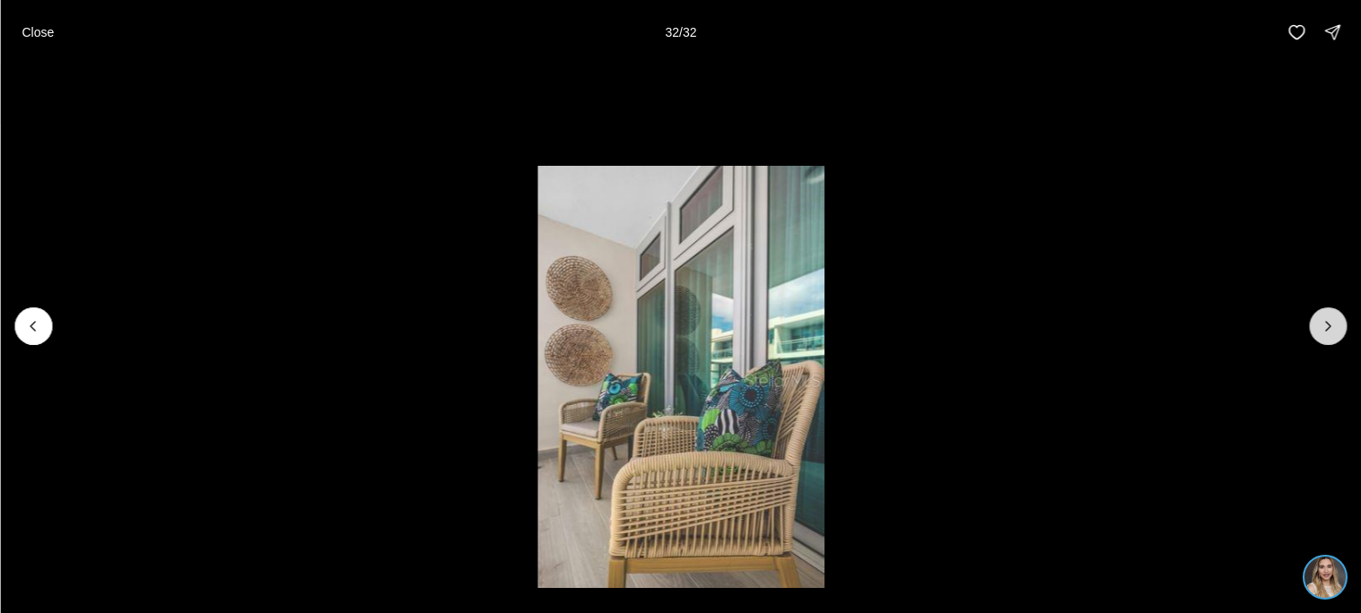
click at [1317, 335] on div at bounding box center [1328, 327] width 38 height 38
click at [58, 28] on button "Close" at bounding box center [38, 32] width 54 height 36
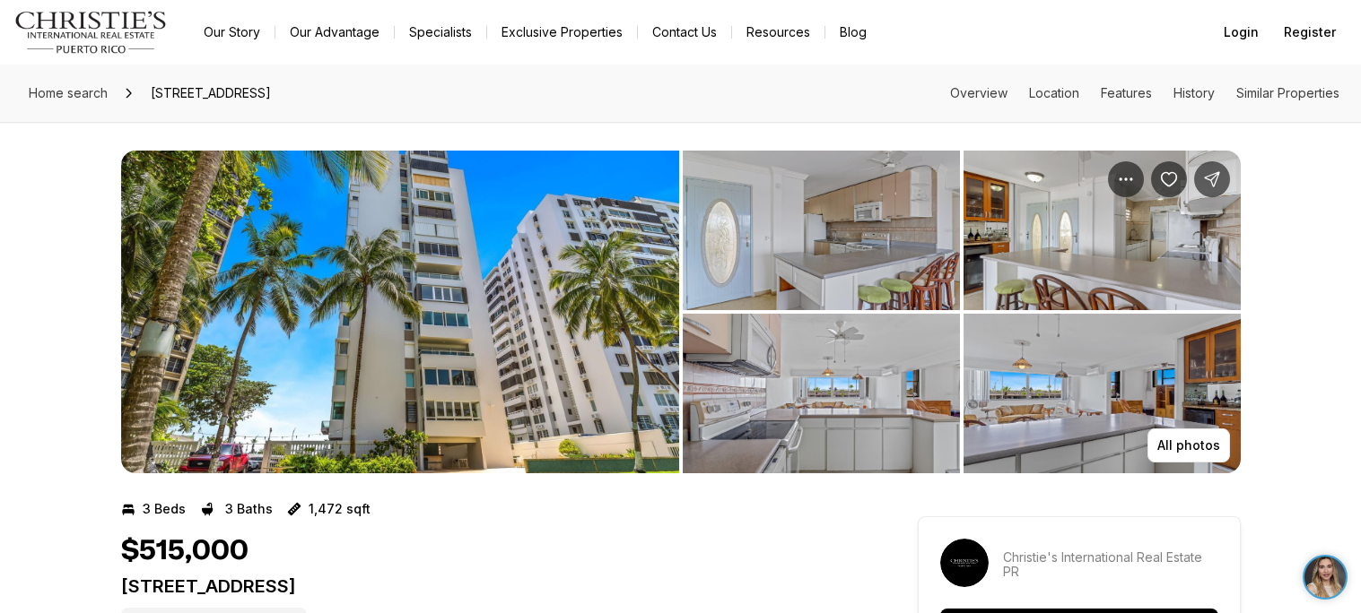
click at [388, 292] on img "View image gallery" at bounding box center [400, 312] width 558 height 323
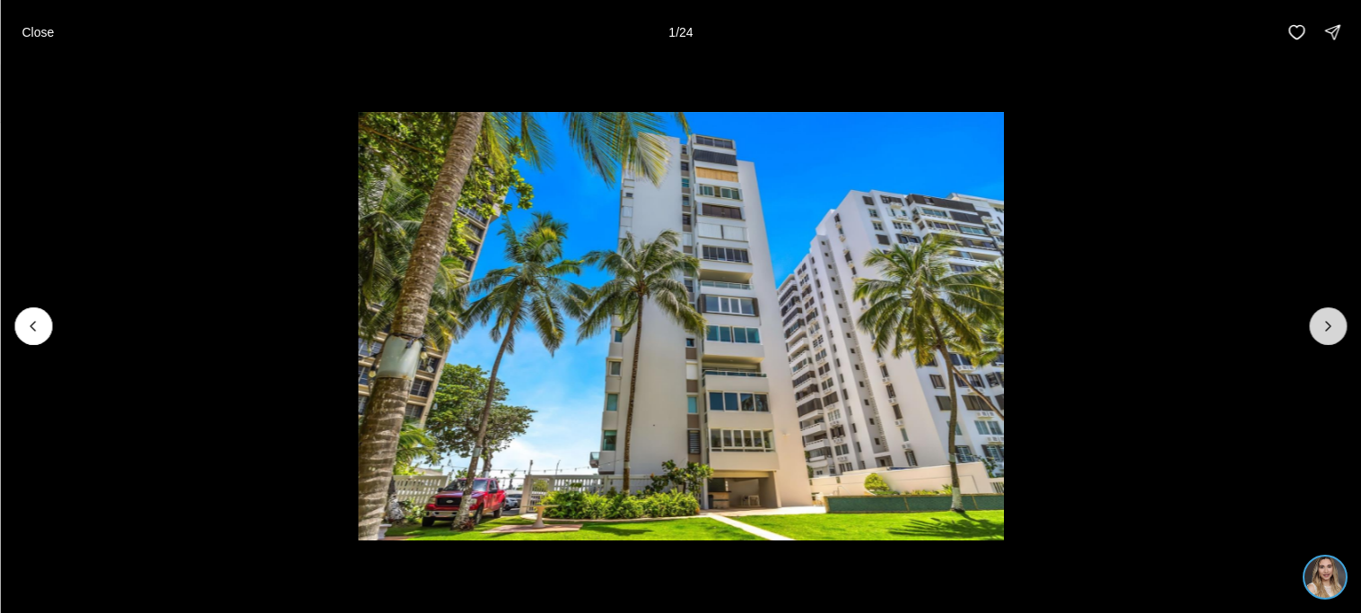
click at [1326, 342] on button "Next slide" at bounding box center [1328, 327] width 38 height 38
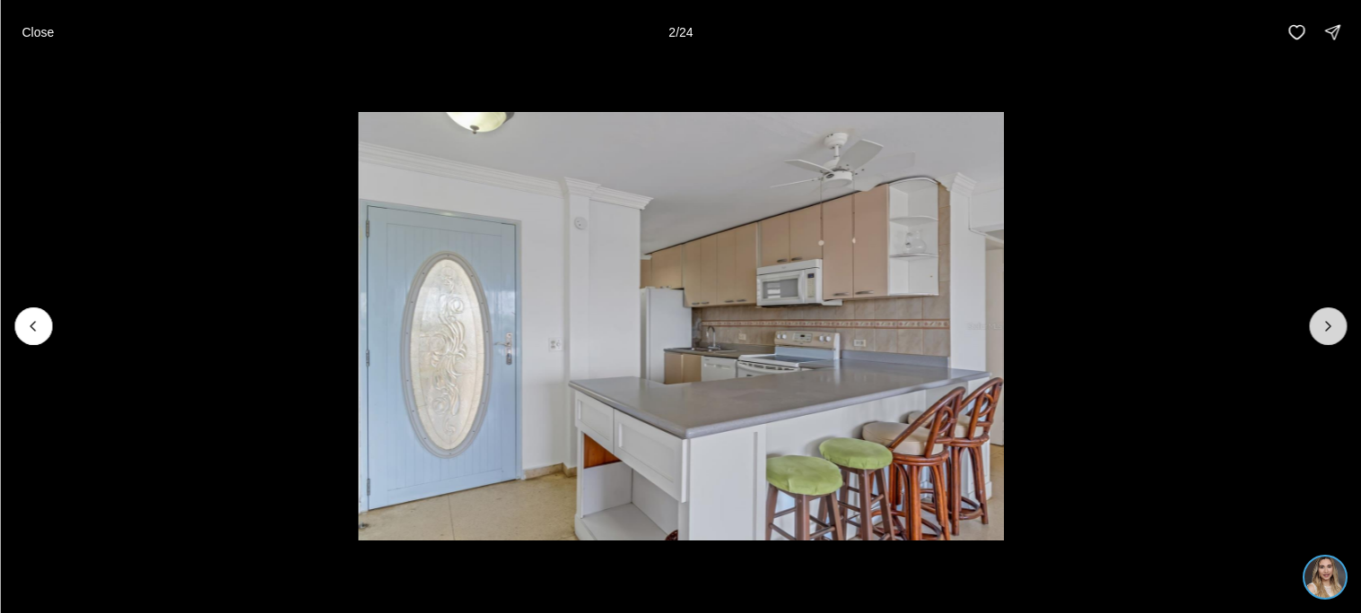
click at [1326, 342] on button "Next slide" at bounding box center [1328, 327] width 38 height 38
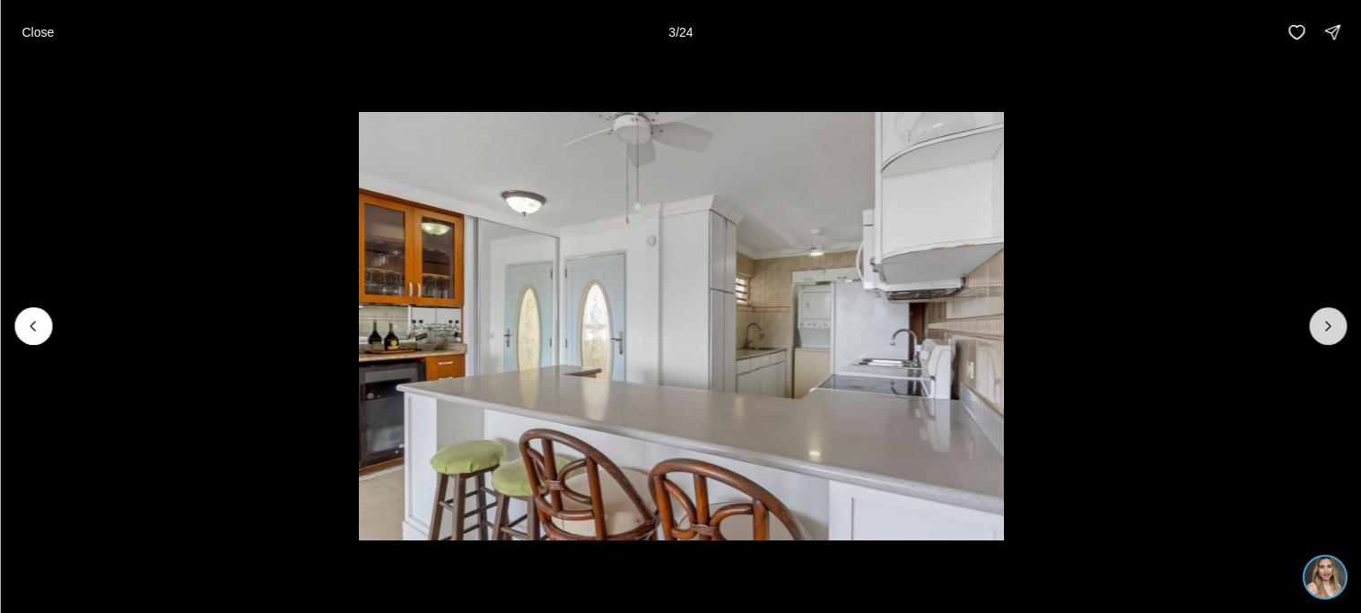
click at [1326, 342] on button "Next slide" at bounding box center [1328, 327] width 38 height 38
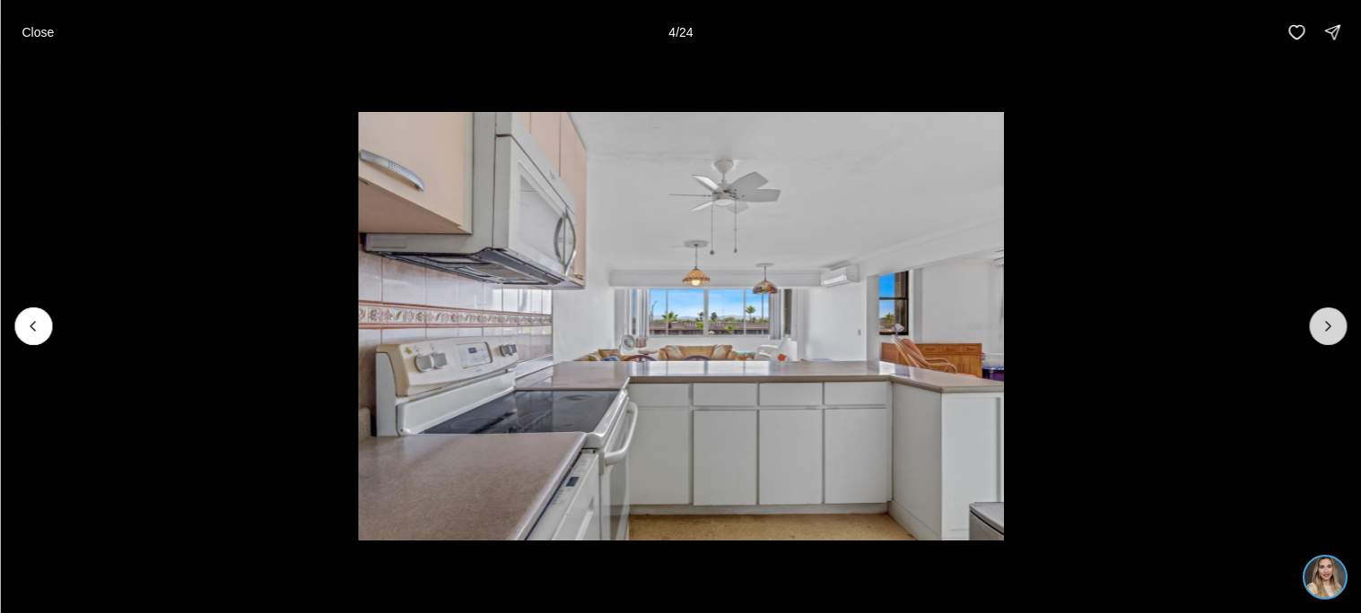
click at [1326, 342] on button "Next slide" at bounding box center [1328, 327] width 38 height 38
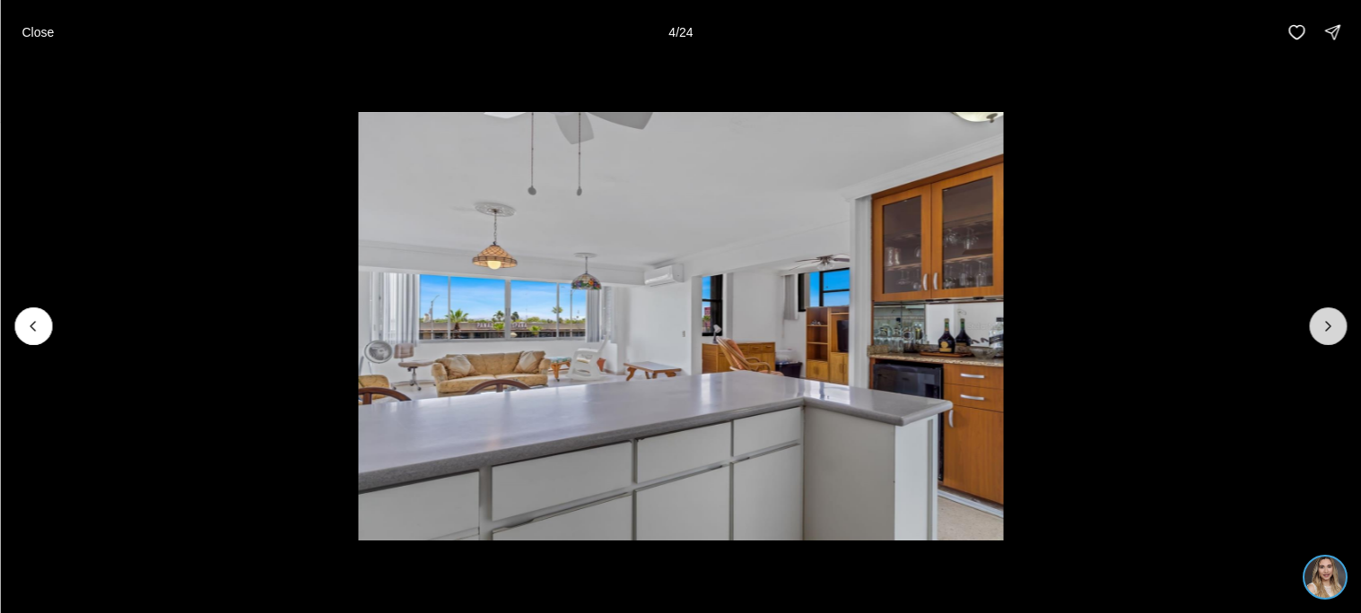
click at [1326, 342] on button "Next slide" at bounding box center [1328, 327] width 38 height 38
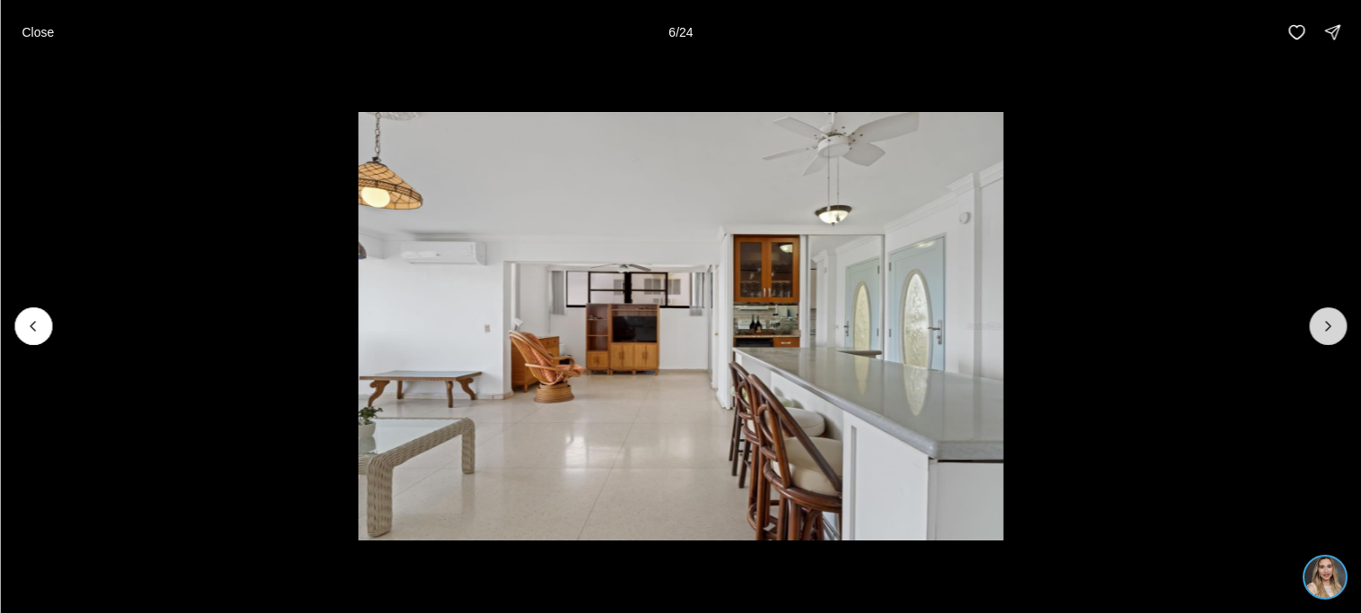
click at [1326, 342] on button "Next slide" at bounding box center [1328, 327] width 38 height 38
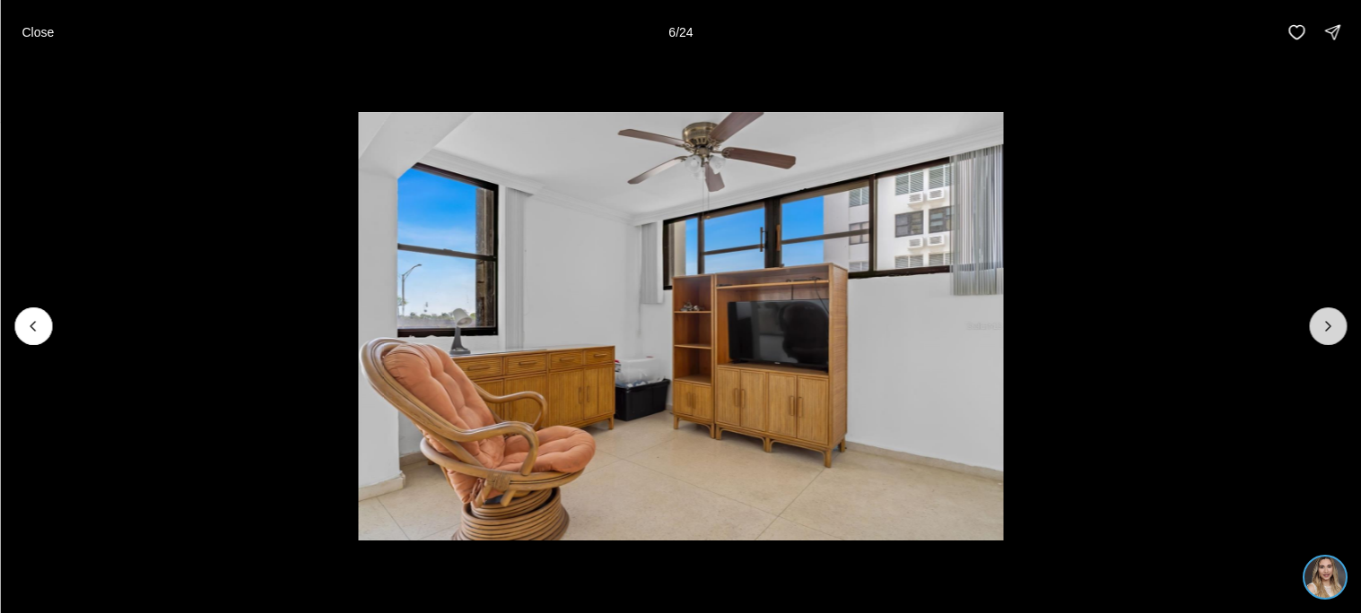
click at [1326, 342] on button "Next slide" at bounding box center [1328, 327] width 38 height 38
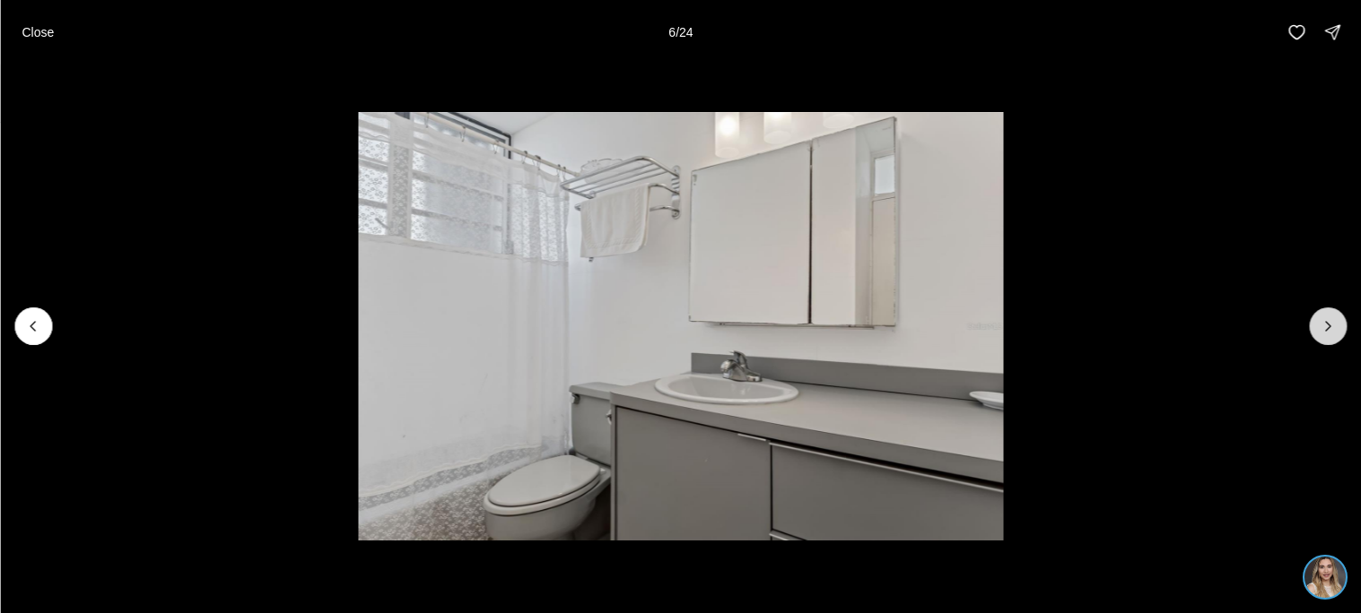
click at [1326, 342] on button "Next slide" at bounding box center [1328, 327] width 38 height 38
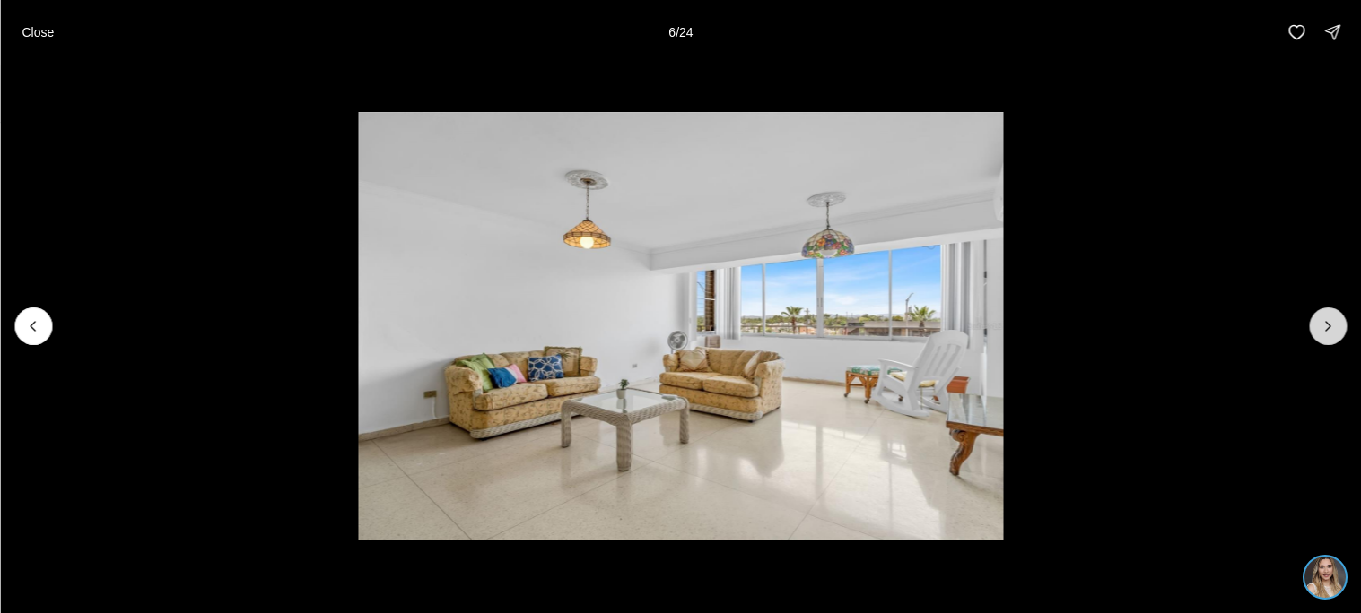
click at [1326, 342] on button "Next slide" at bounding box center [1328, 327] width 38 height 38
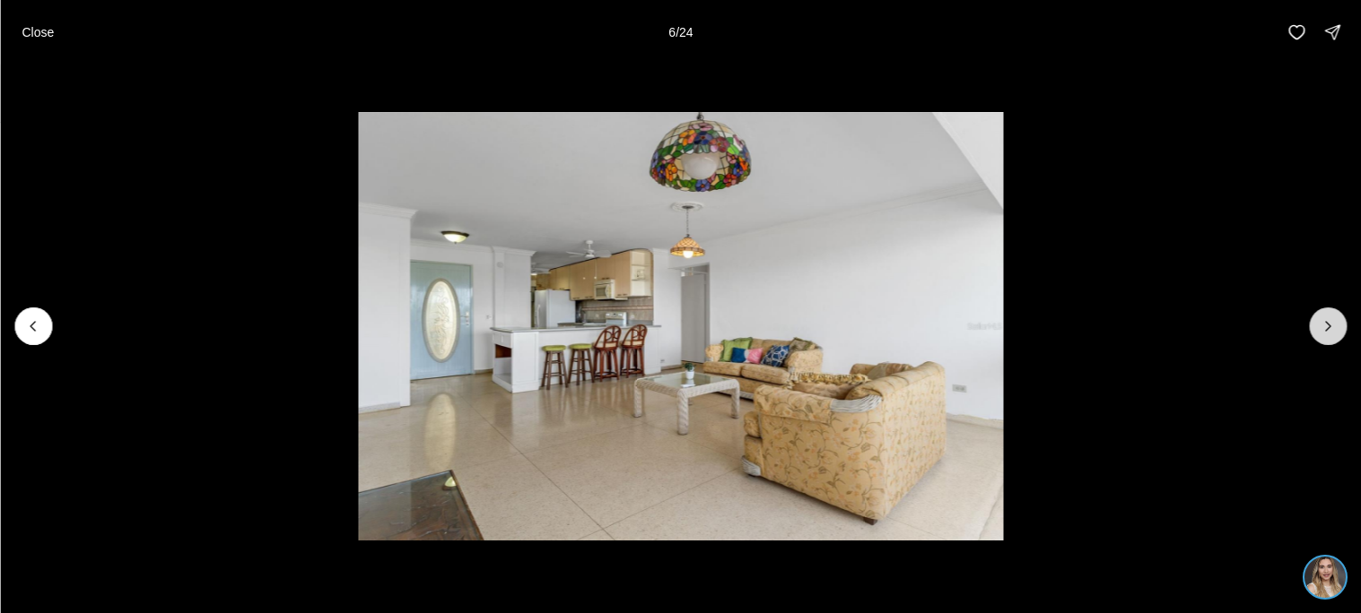
click at [1326, 342] on button "Next slide" at bounding box center [1328, 327] width 38 height 38
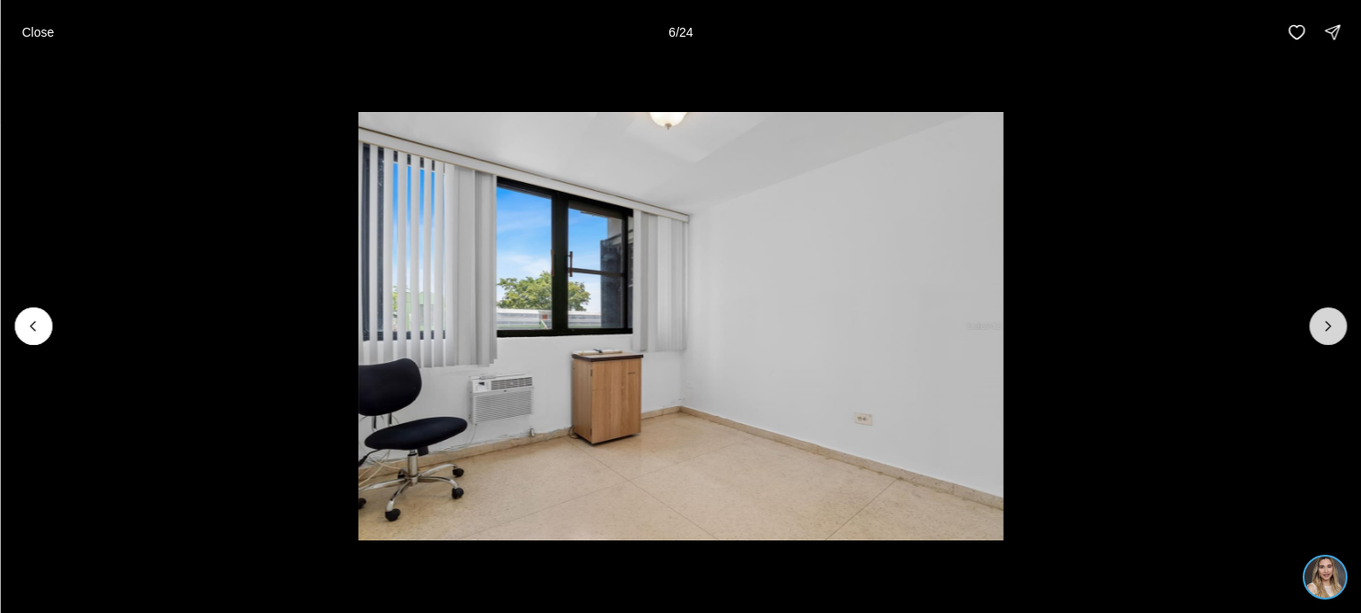
click at [1326, 342] on button "Next slide" at bounding box center [1328, 327] width 38 height 38
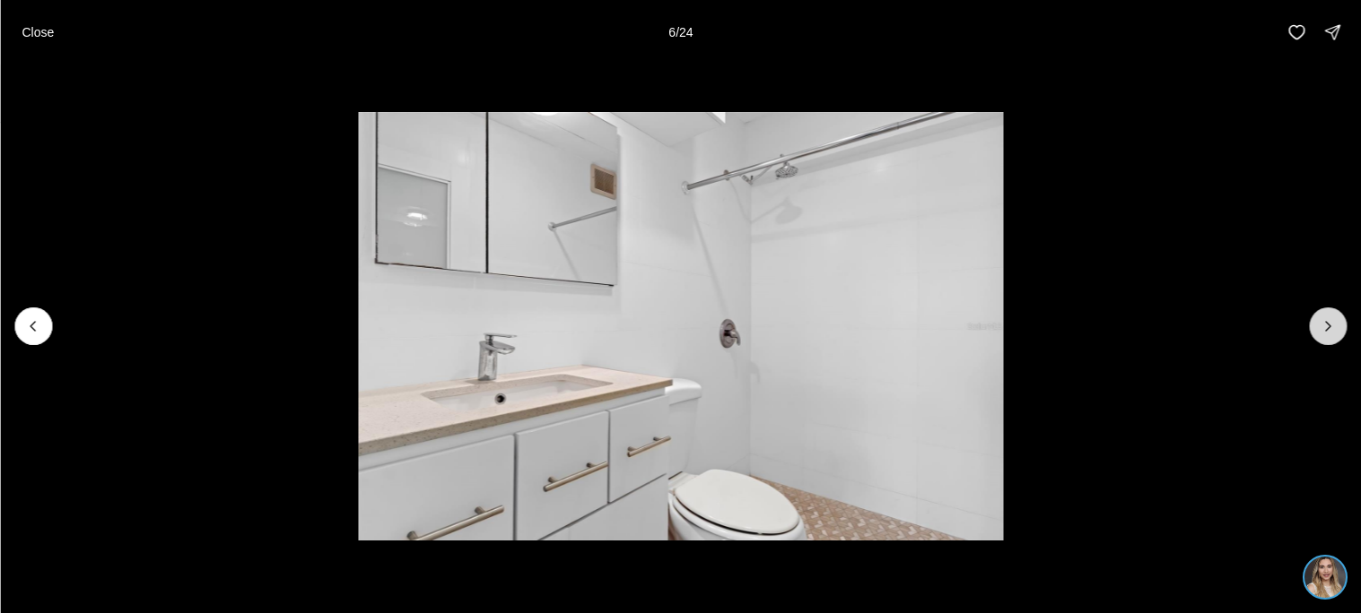
click at [1326, 342] on button "Next slide" at bounding box center [1328, 327] width 38 height 38
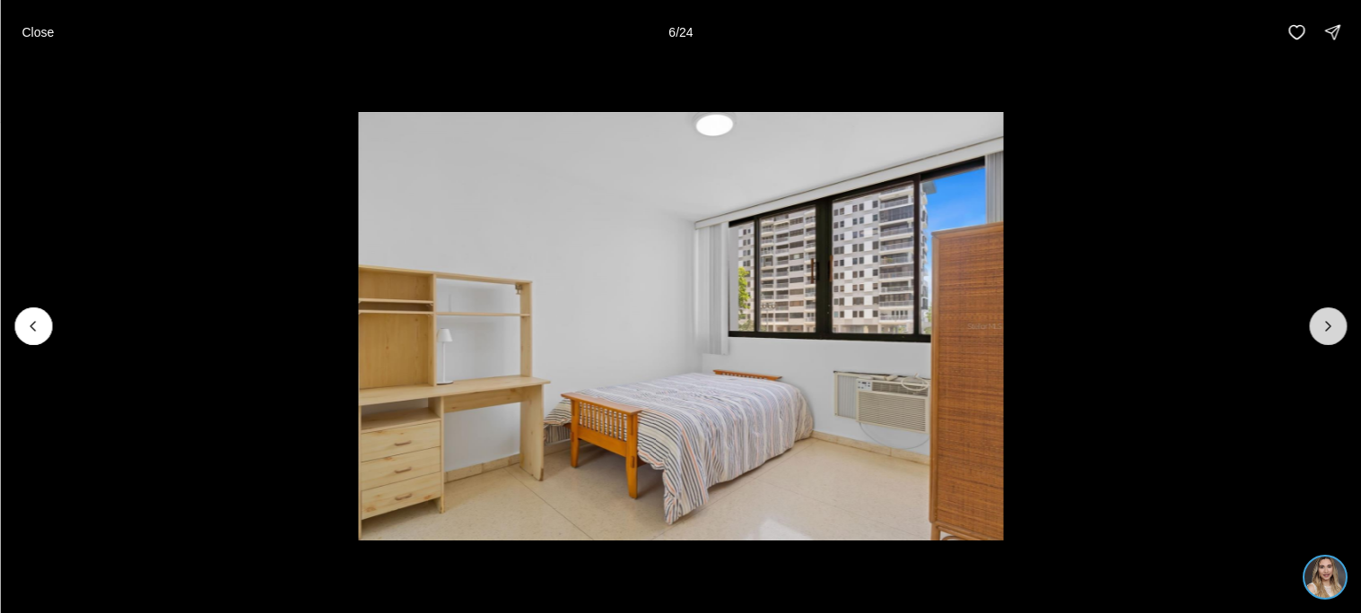
click at [1326, 342] on button "Next slide" at bounding box center [1328, 327] width 38 height 38
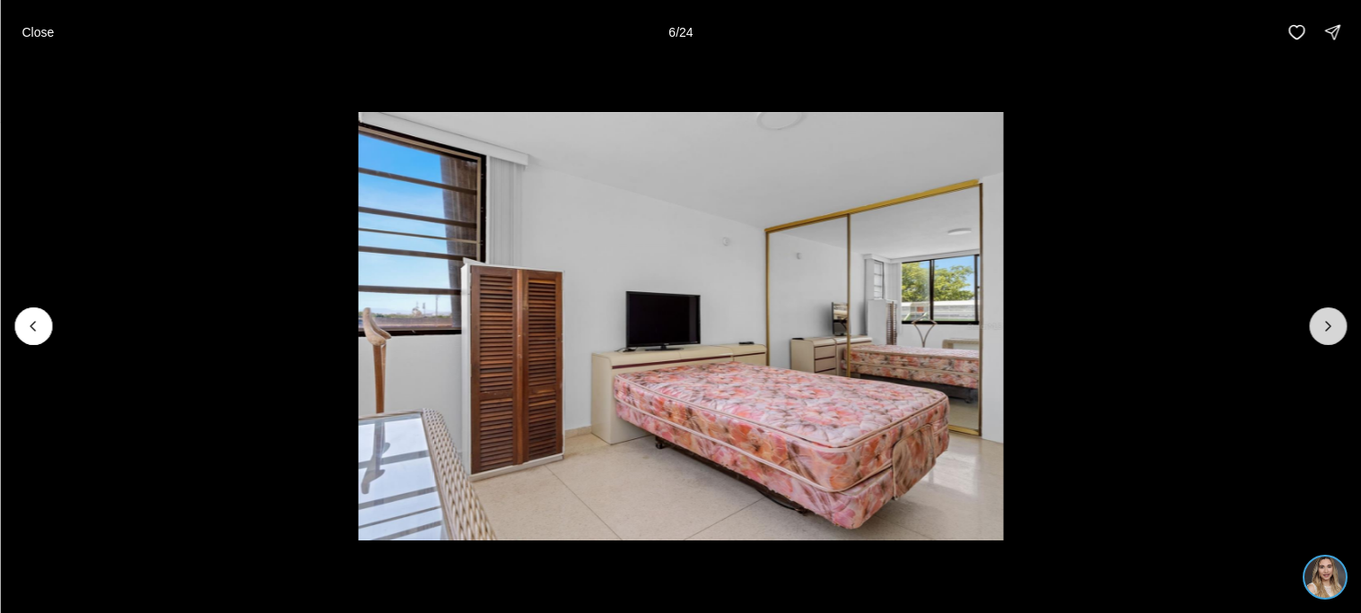
click at [1326, 342] on button "Next slide" at bounding box center [1328, 327] width 38 height 38
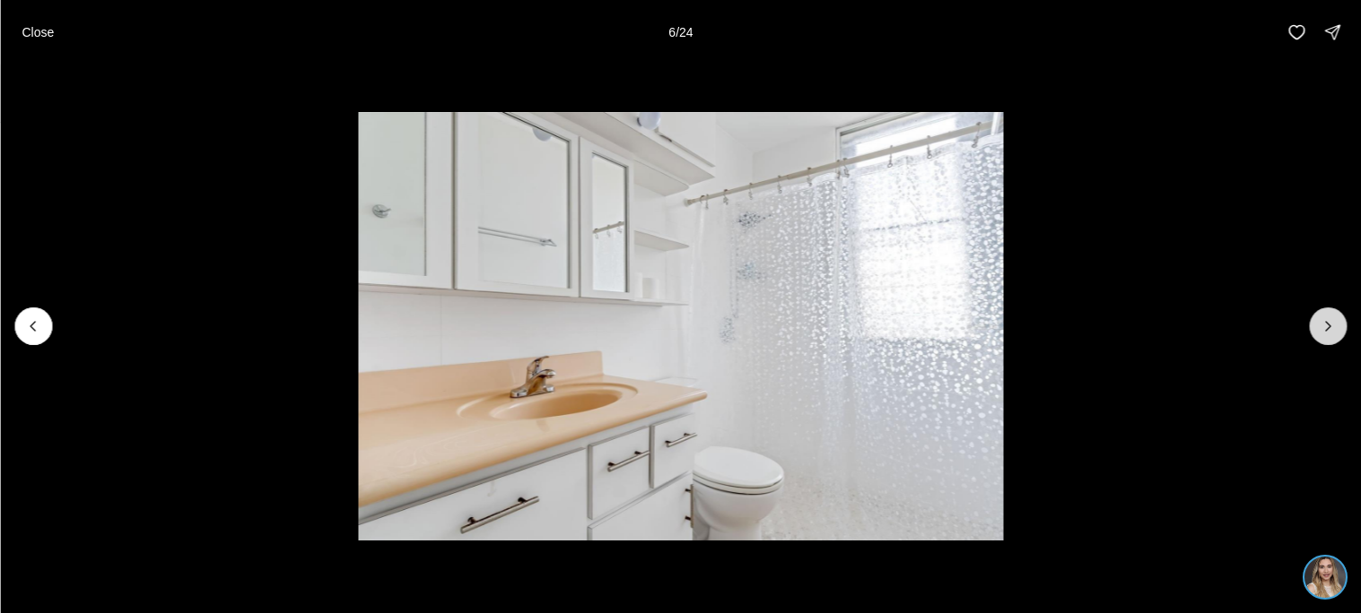
click at [1326, 342] on button "Next slide" at bounding box center [1328, 327] width 38 height 38
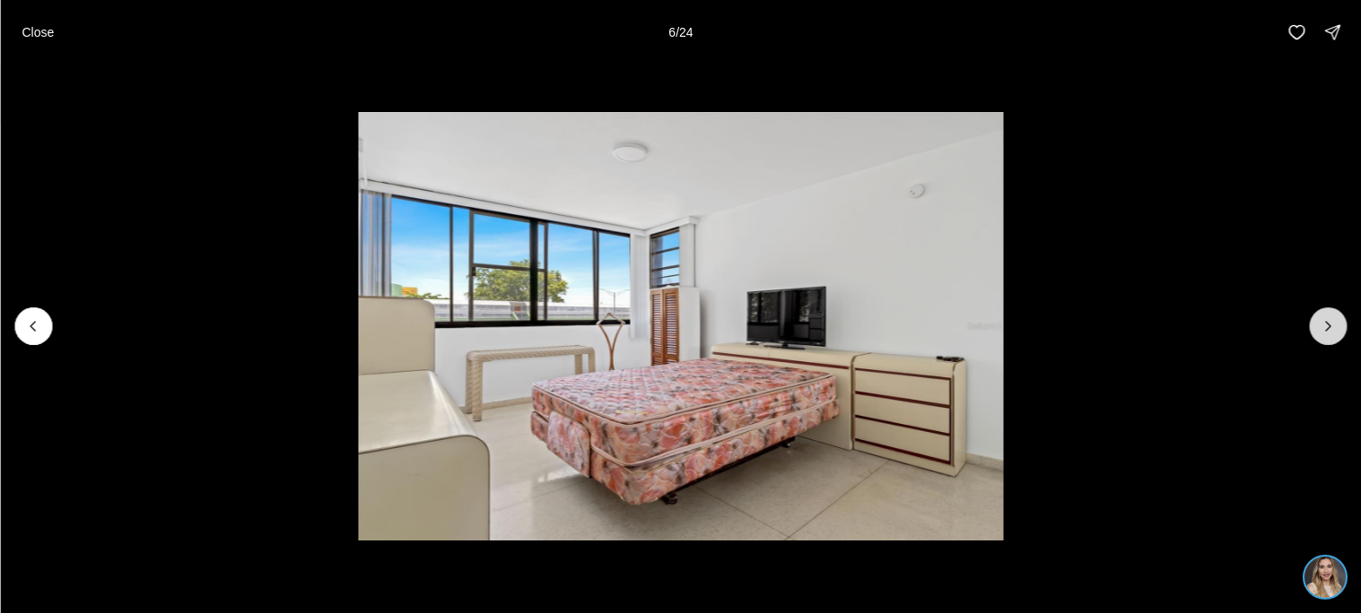
click at [1326, 342] on button "Next slide" at bounding box center [1328, 327] width 38 height 38
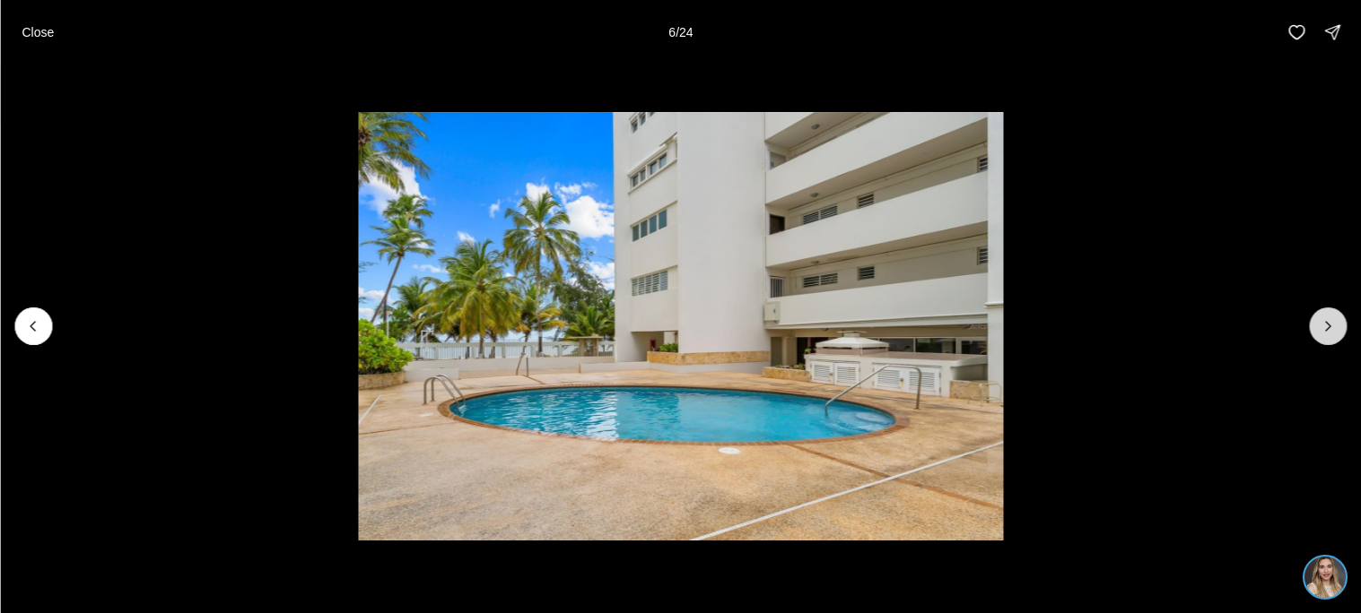
click at [1326, 342] on button "Next slide" at bounding box center [1328, 327] width 38 height 38
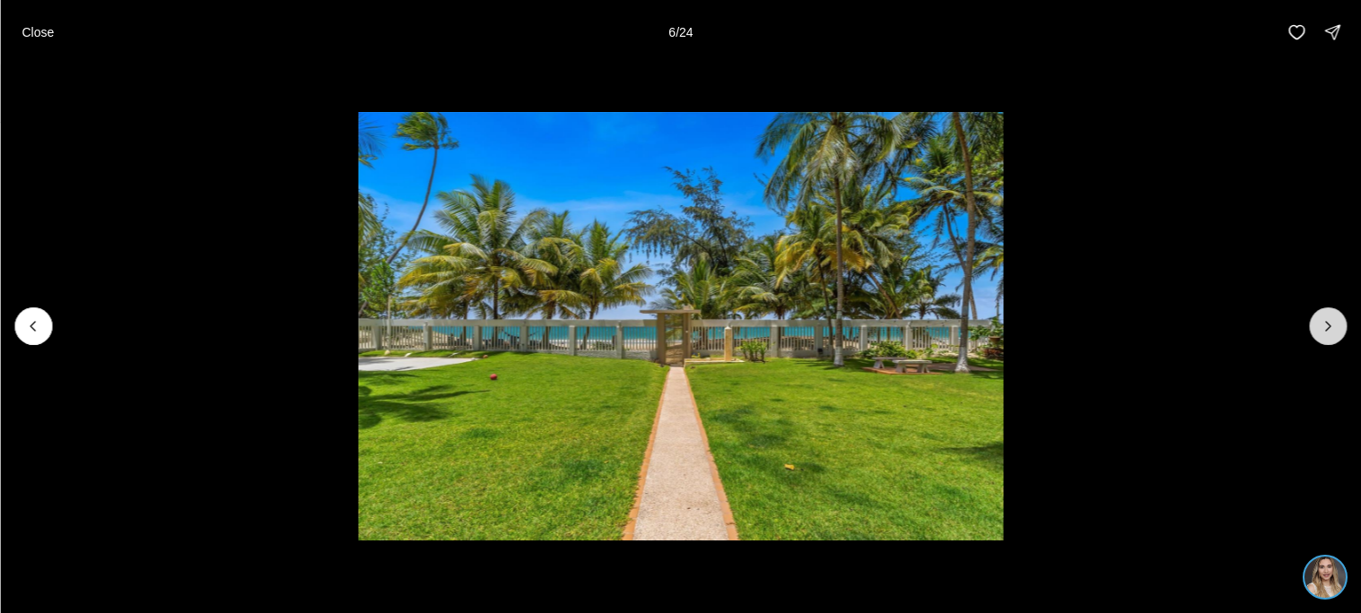
click at [1326, 342] on button "Next slide" at bounding box center [1328, 327] width 38 height 38
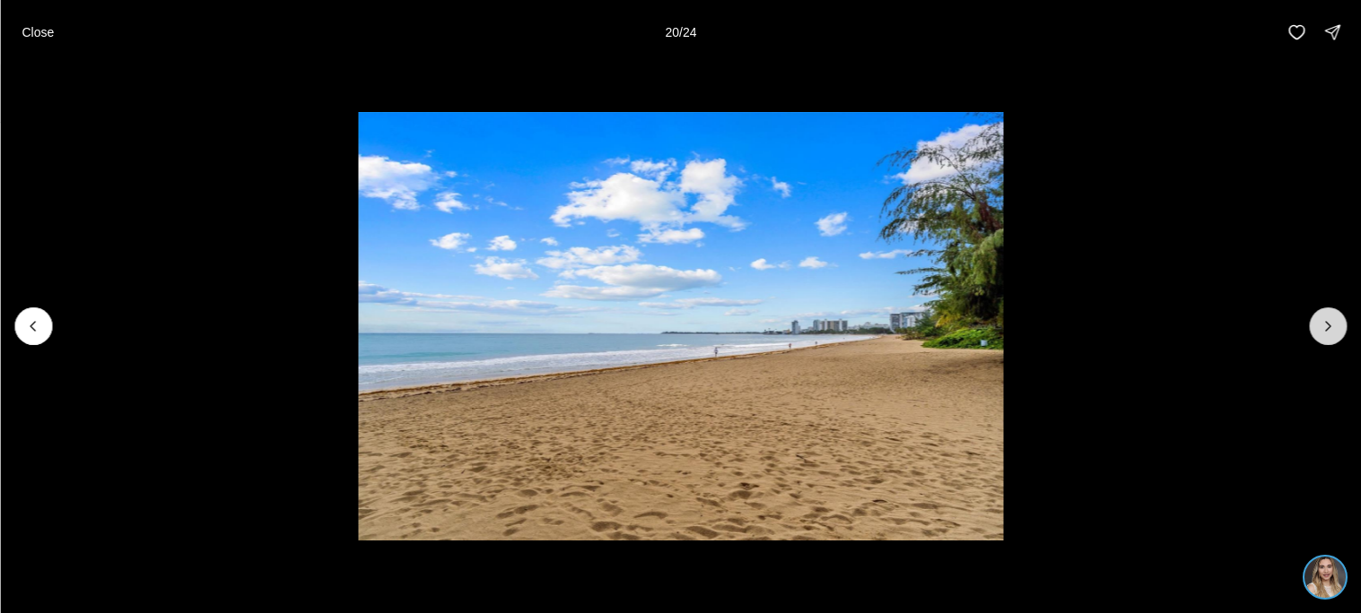
click at [1326, 342] on button "Next slide" at bounding box center [1328, 327] width 38 height 38
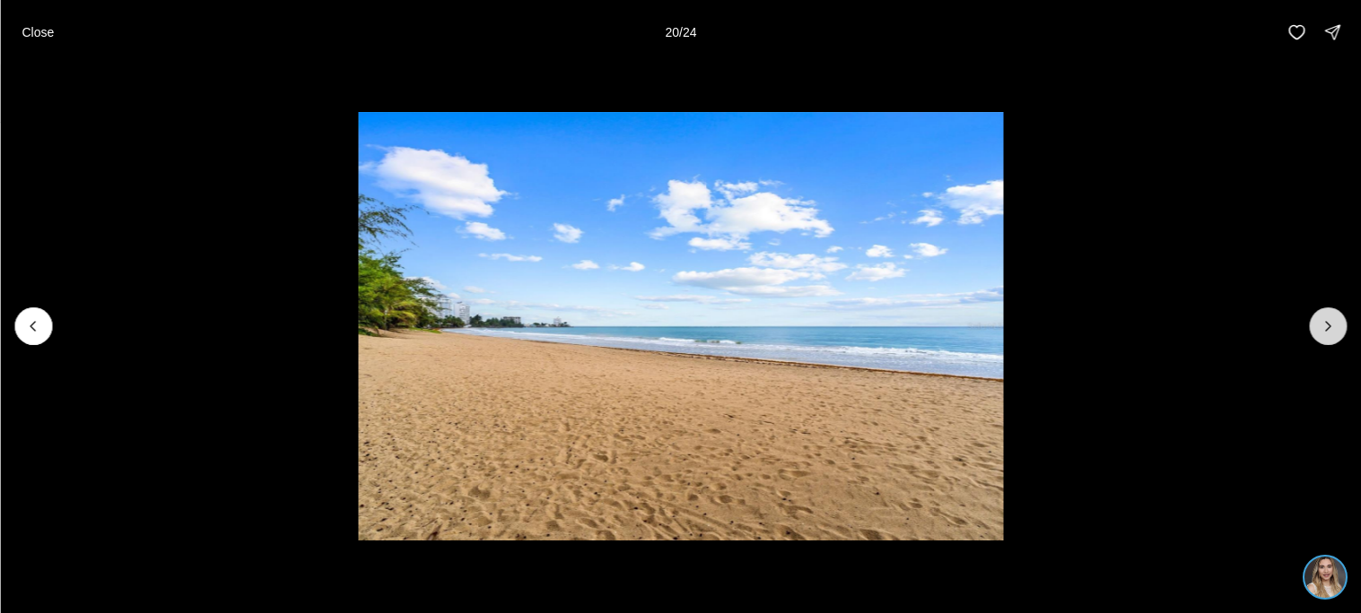
click at [1326, 342] on button "Next slide" at bounding box center [1328, 327] width 38 height 38
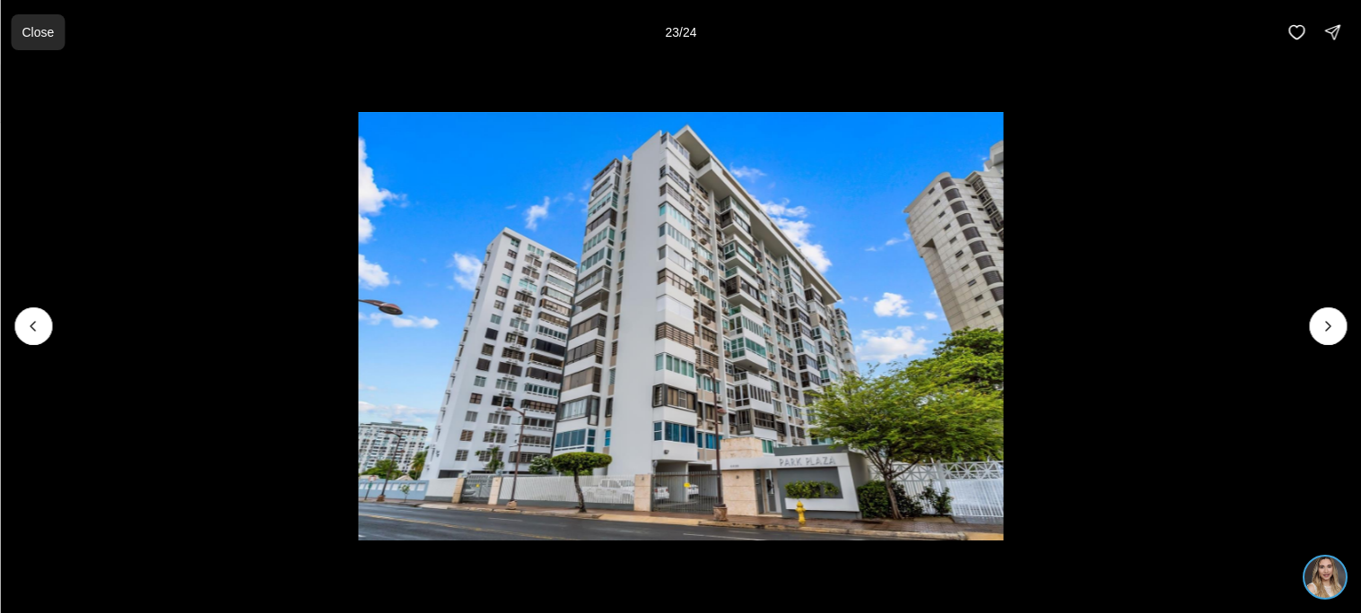
click at [37, 22] on button "Close" at bounding box center [38, 32] width 54 height 36
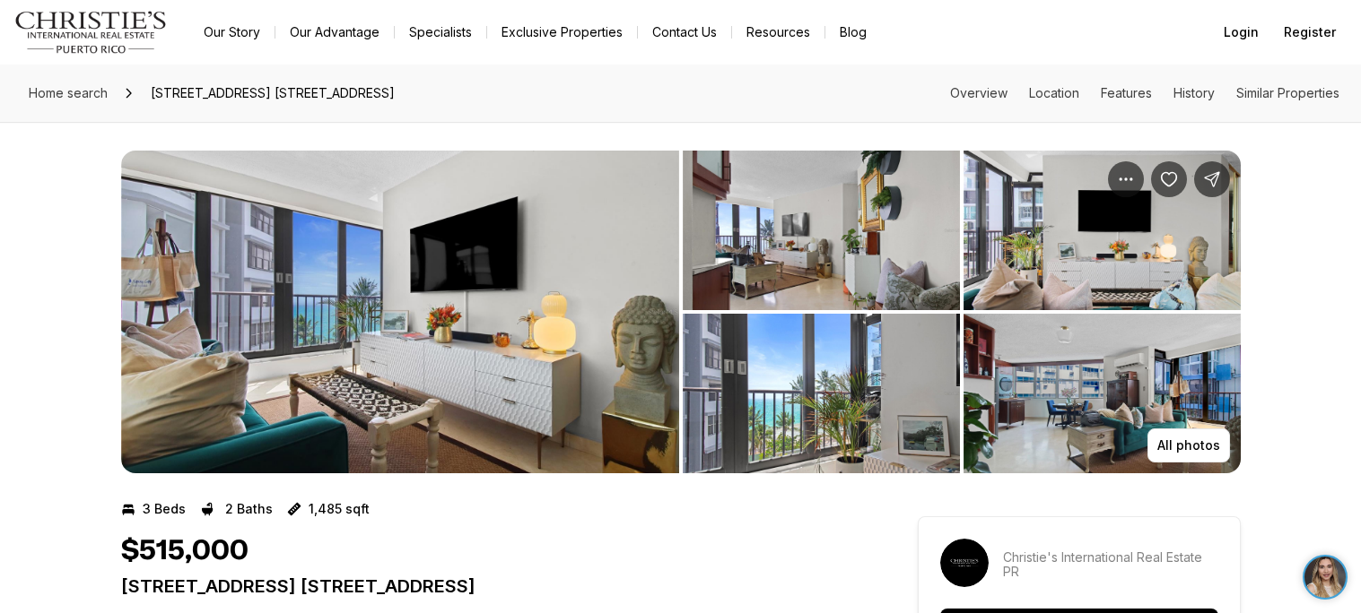
click at [562, 322] on img "View image gallery" at bounding box center [400, 312] width 558 height 323
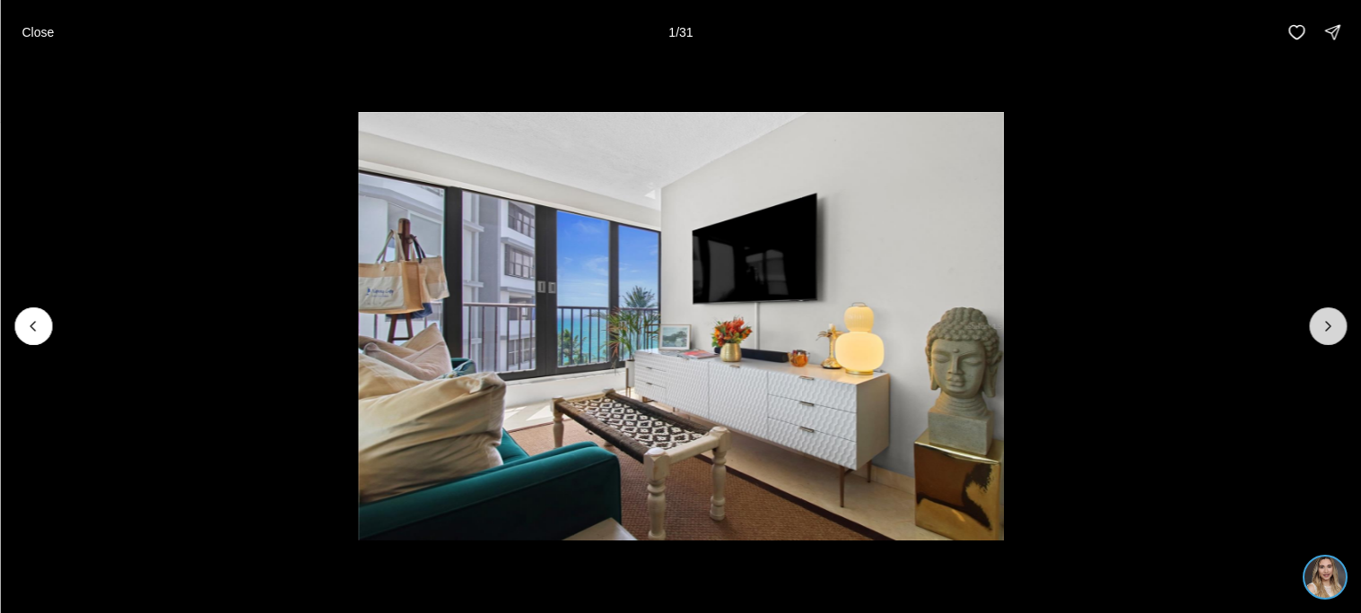
click at [1325, 332] on icon "Next slide" at bounding box center [1327, 326] width 18 height 18
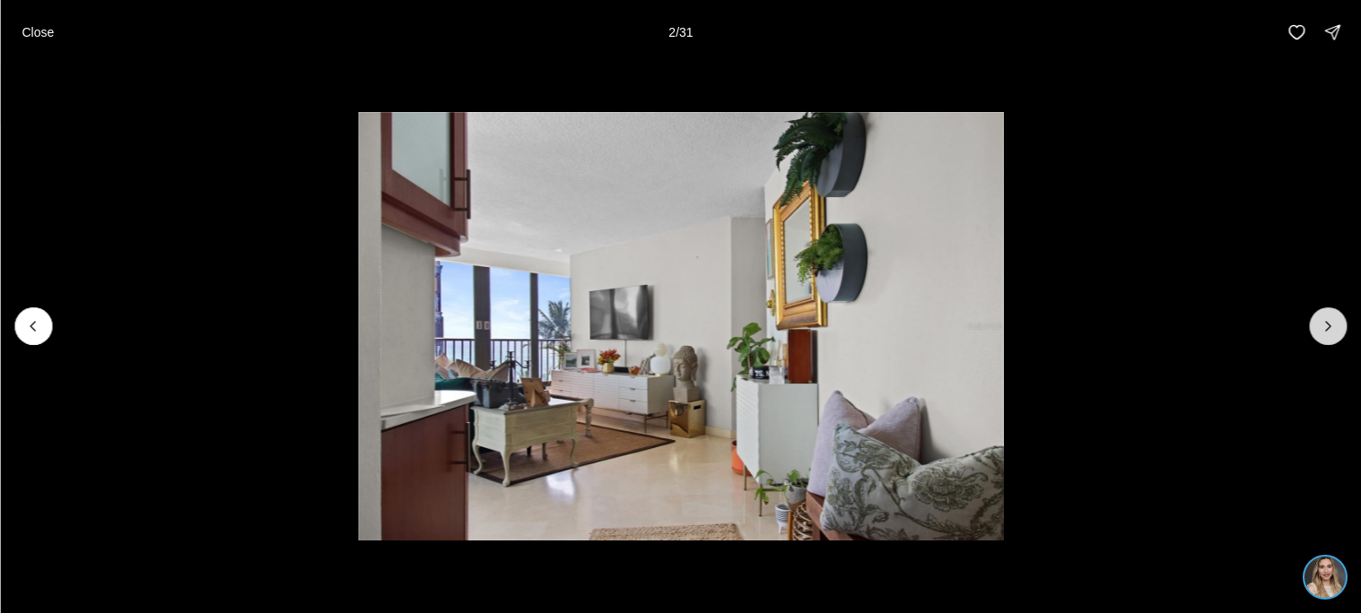
click at [1325, 332] on icon "Next slide" at bounding box center [1327, 326] width 18 height 18
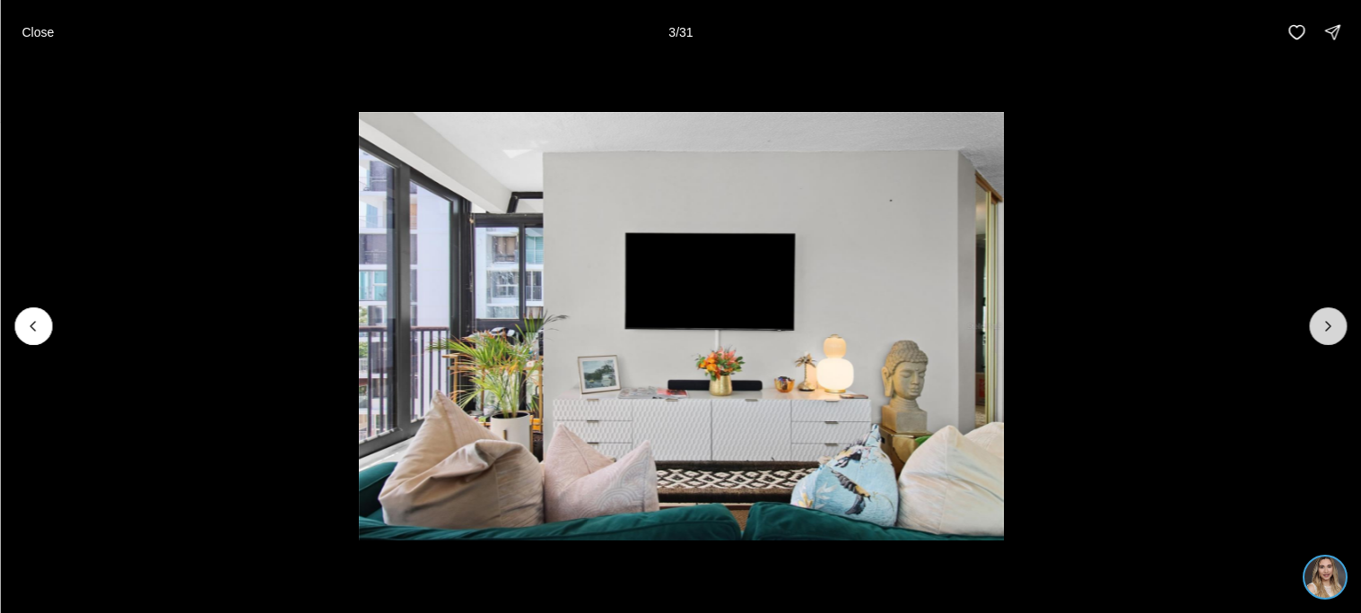
click at [1325, 332] on icon "Next slide" at bounding box center [1327, 326] width 18 height 18
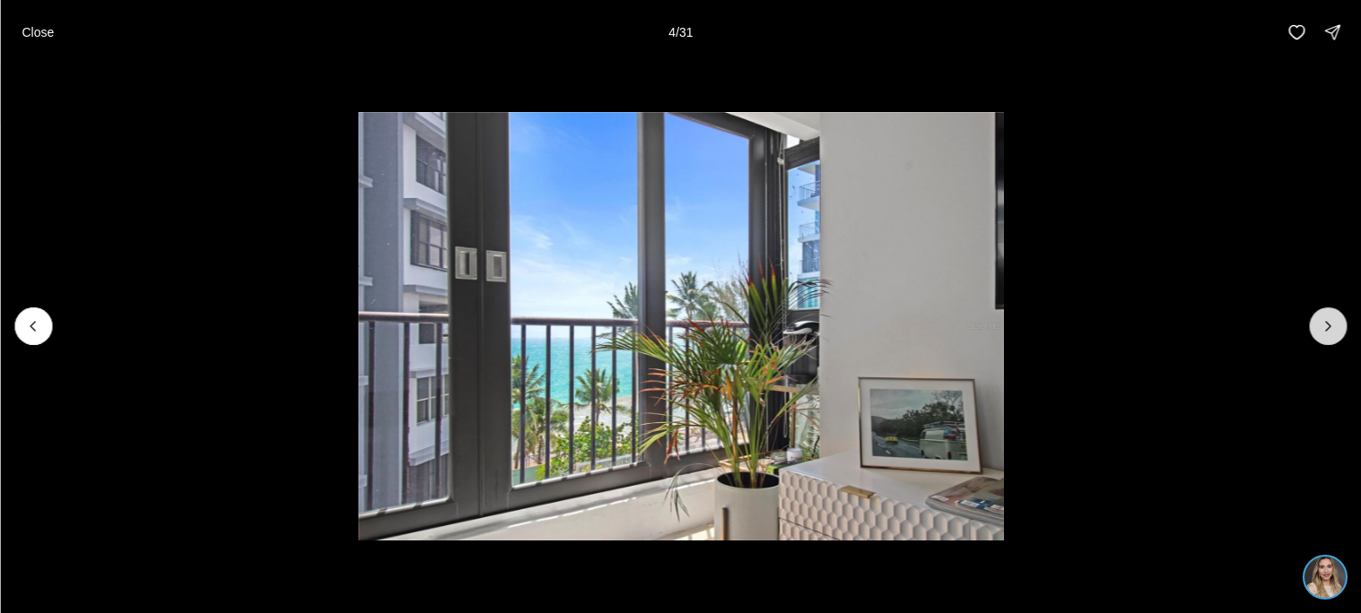
click at [1325, 332] on icon "Next slide" at bounding box center [1327, 326] width 18 height 18
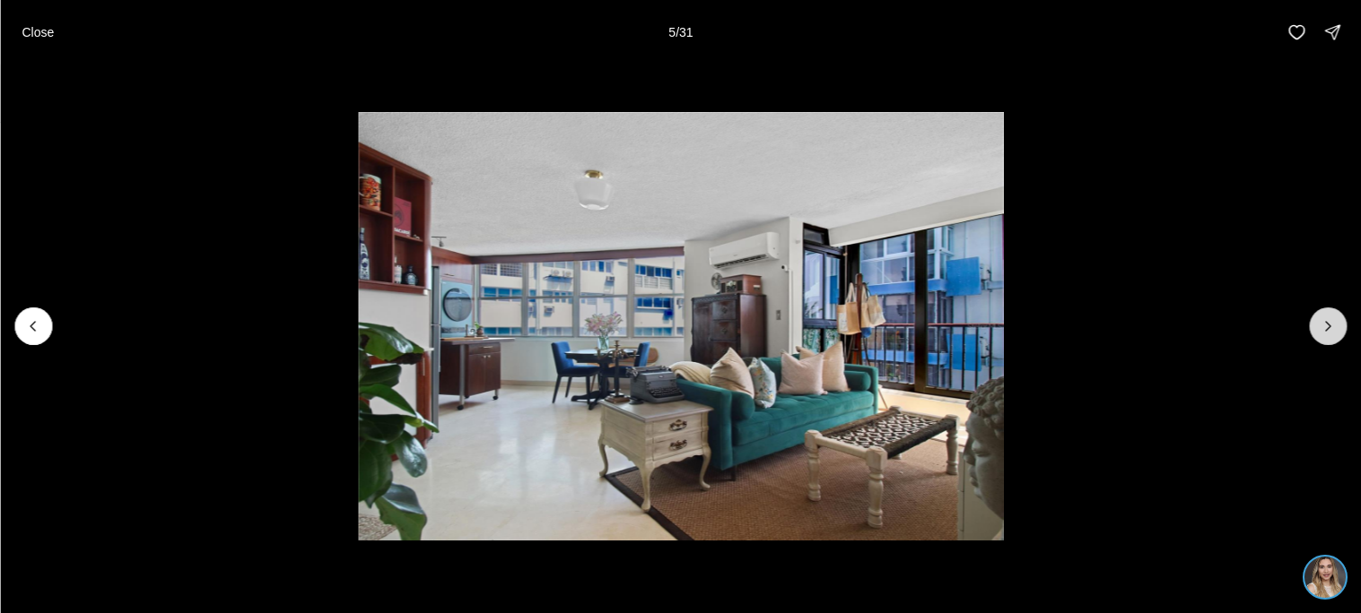
click at [1325, 332] on icon "Next slide" at bounding box center [1327, 326] width 18 height 18
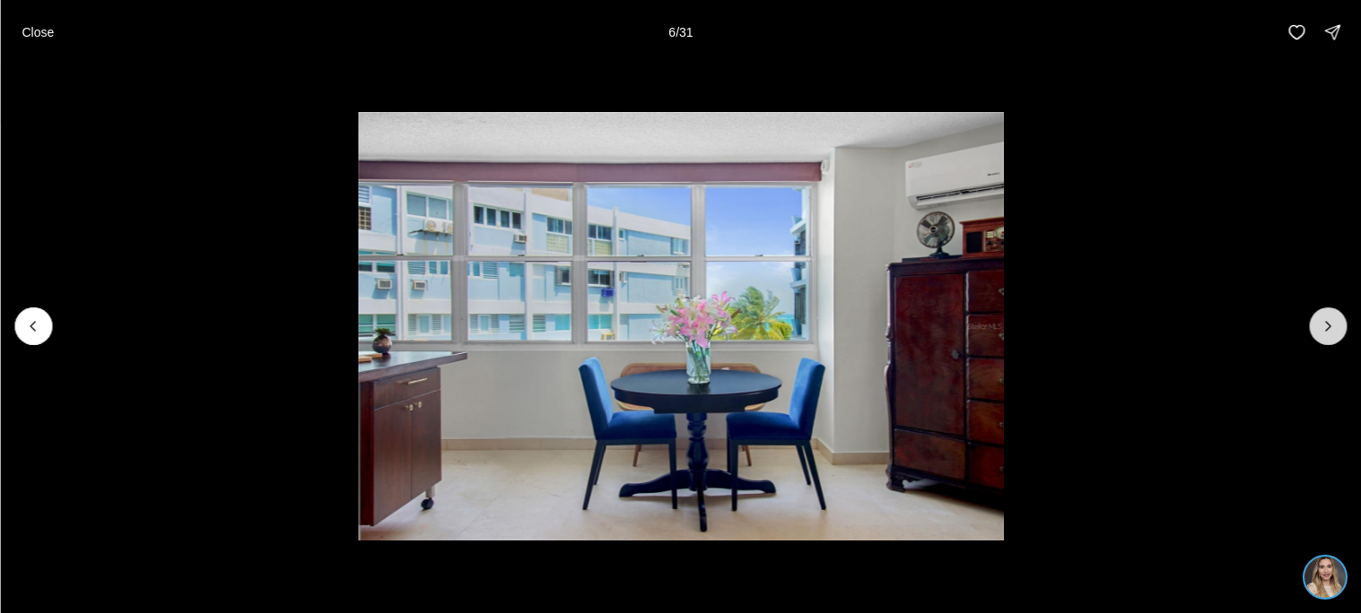
click at [1325, 332] on icon "Next slide" at bounding box center [1327, 326] width 18 height 18
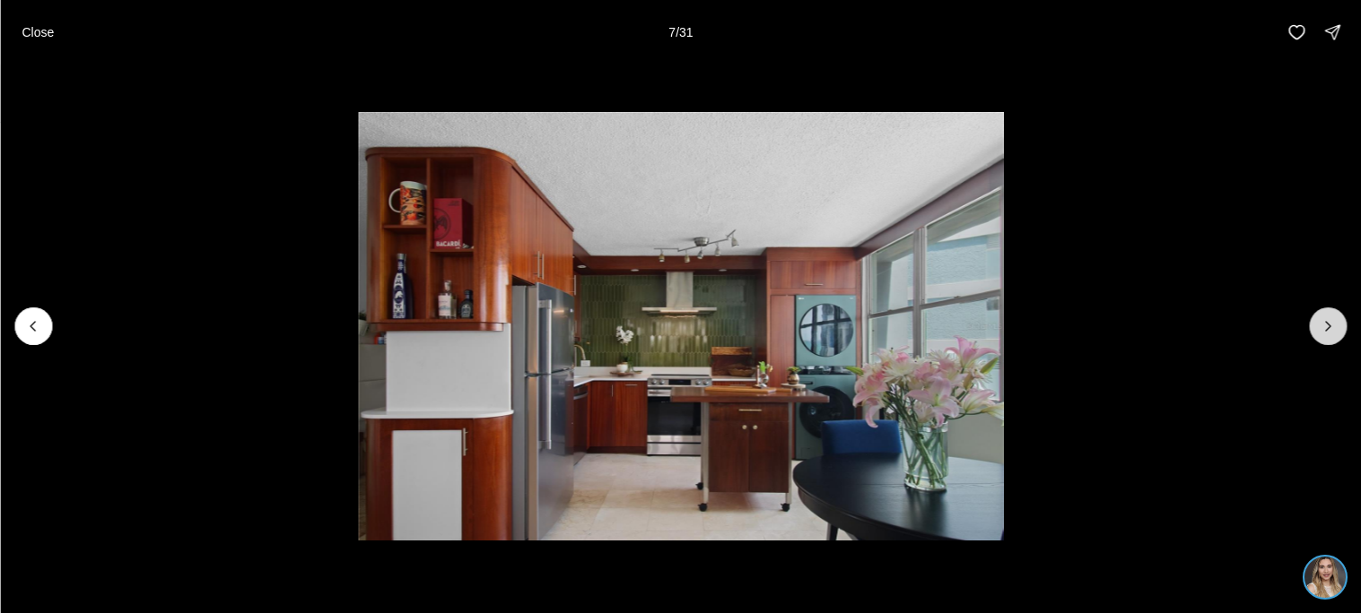
click at [1325, 332] on icon "Next slide" at bounding box center [1327, 326] width 18 height 18
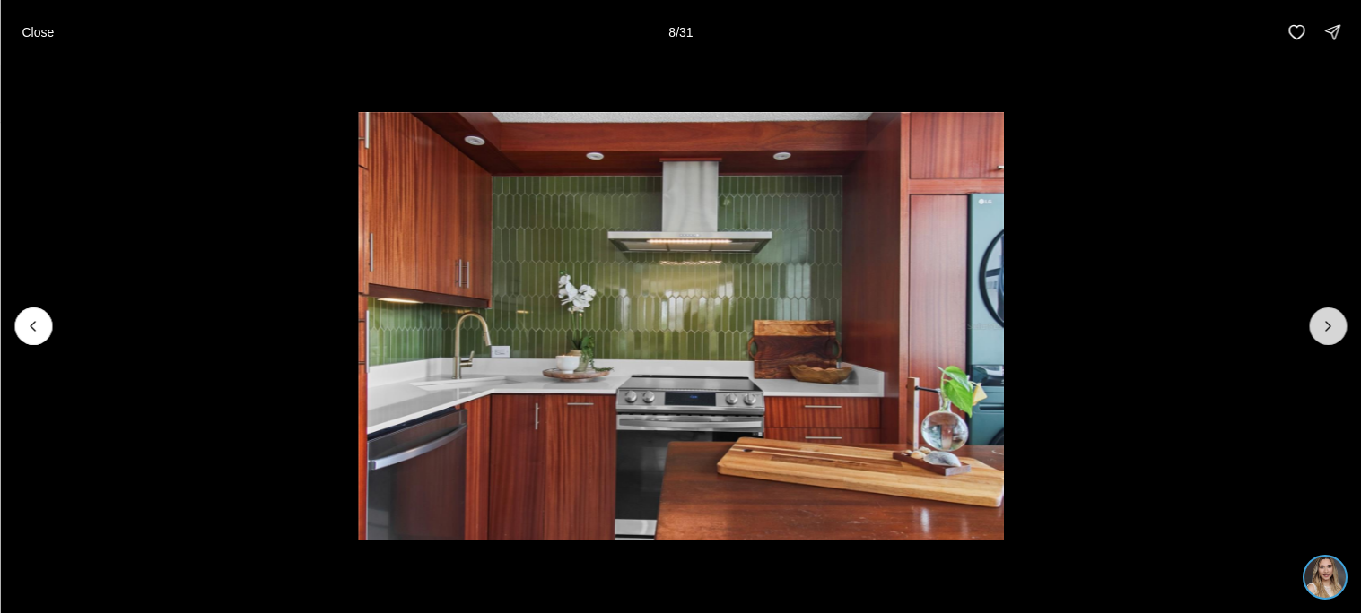
click at [1325, 332] on icon "Next slide" at bounding box center [1327, 326] width 18 height 18
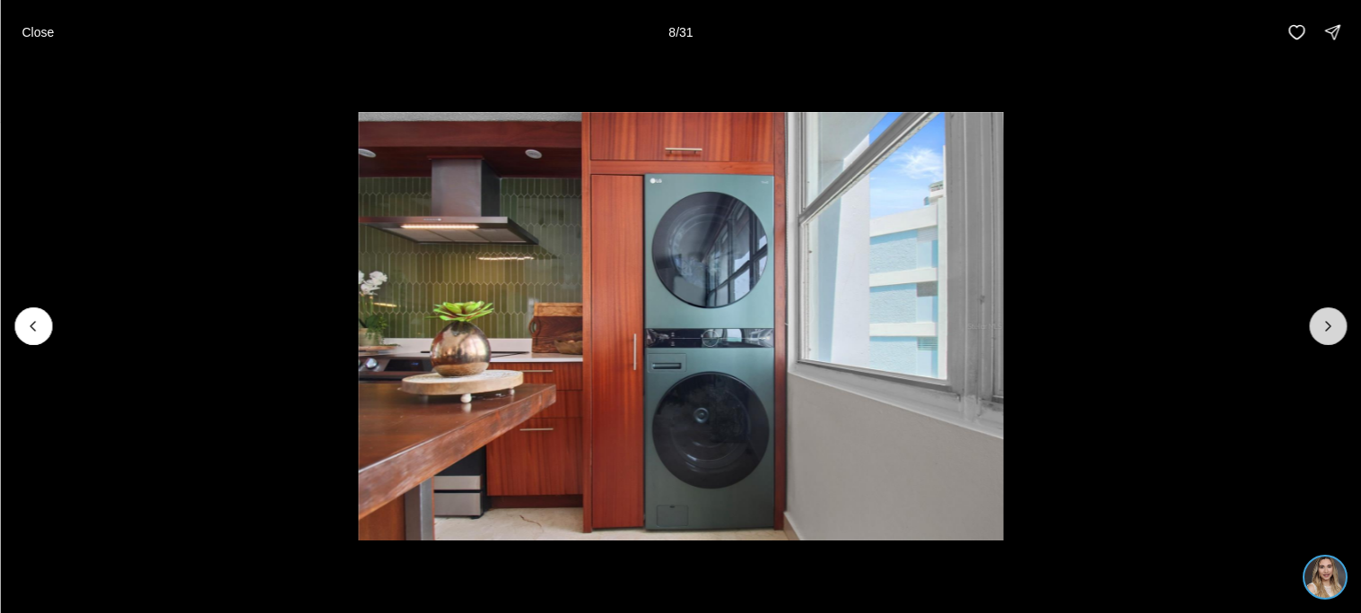
click at [1325, 332] on icon "Next slide" at bounding box center [1327, 326] width 18 height 18
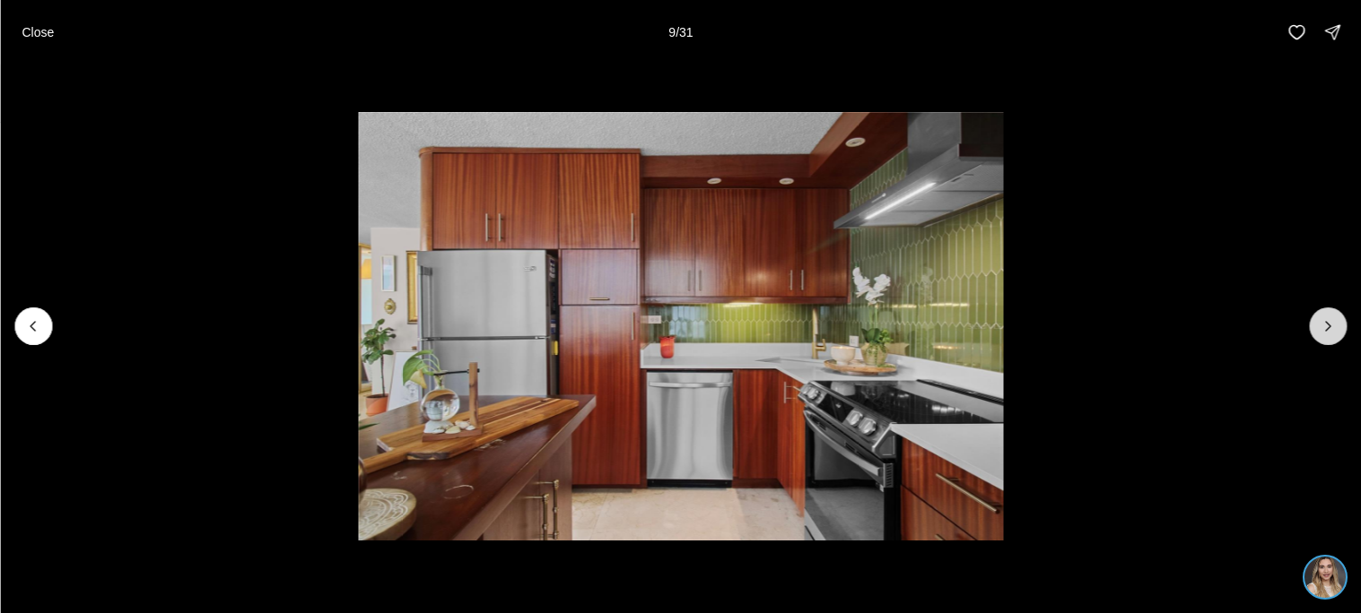
click at [1325, 332] on icon "Next slide" at bounding box center [1327, 326] width 18 height 18
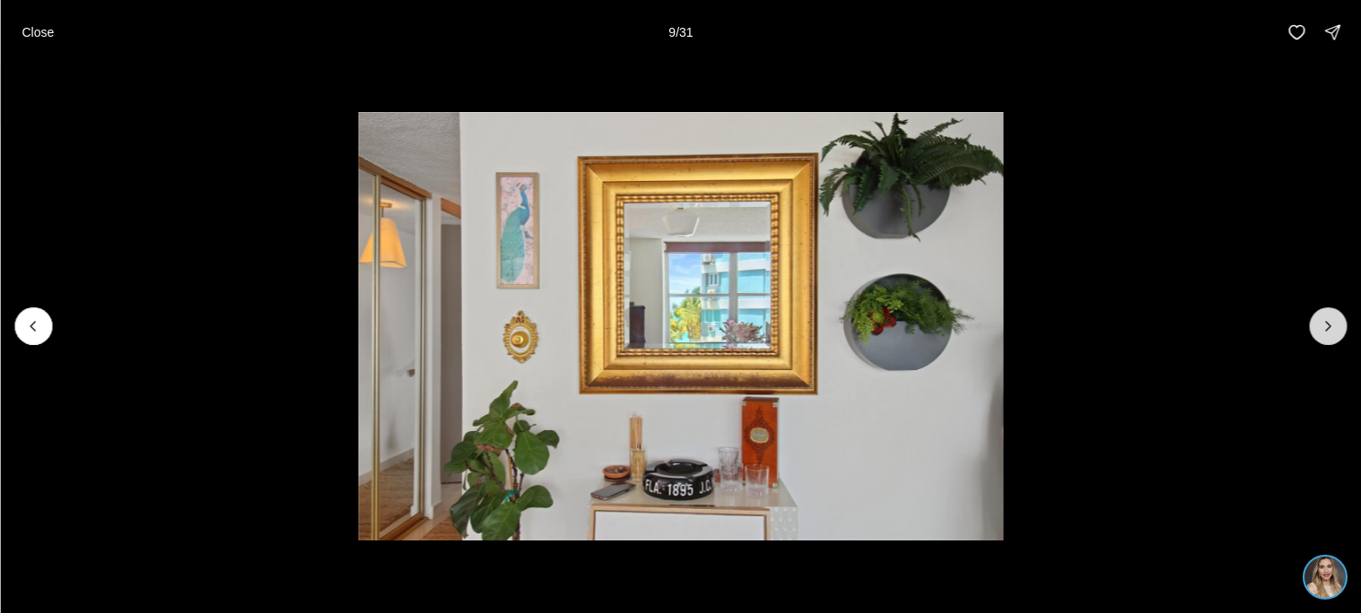
click at [1325, 332] on icon "Next slide" at bounding box center [1327, 326] width 18 height 18
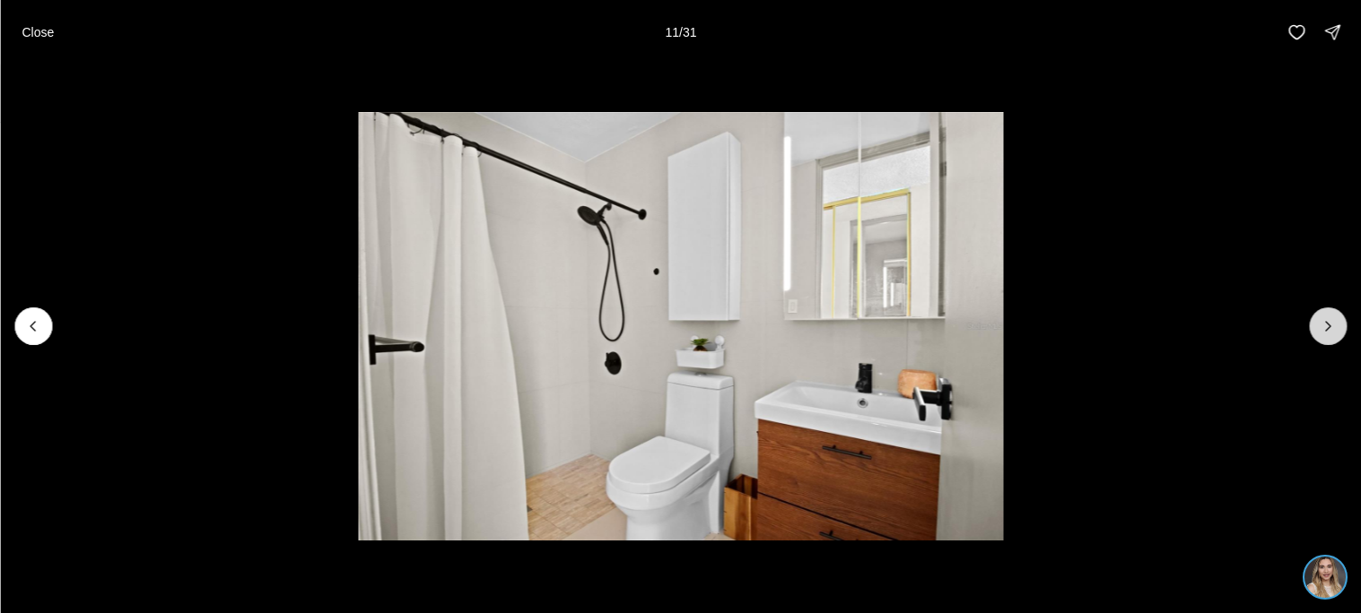
click at [1325, 332] on icon "Next slide" at bounding box center [1327, 326] width 18 height 18
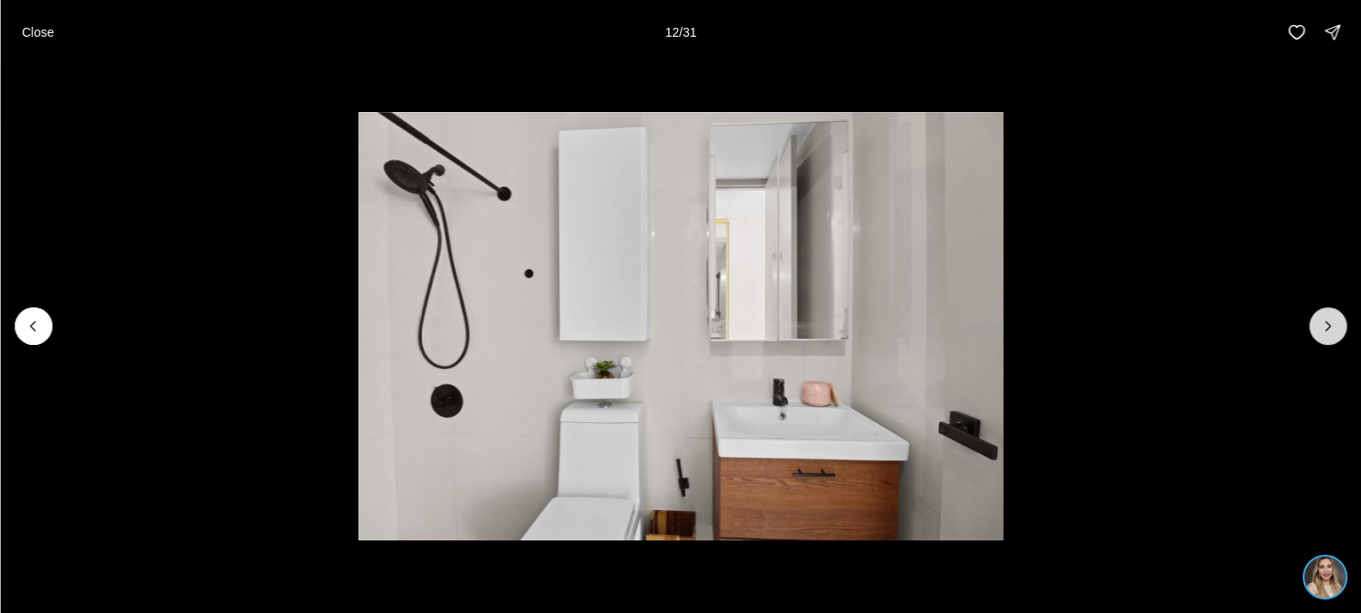
click at [1325, 332] on icon "Next slide" at bounding box center [1327, 326] width 18 height 18
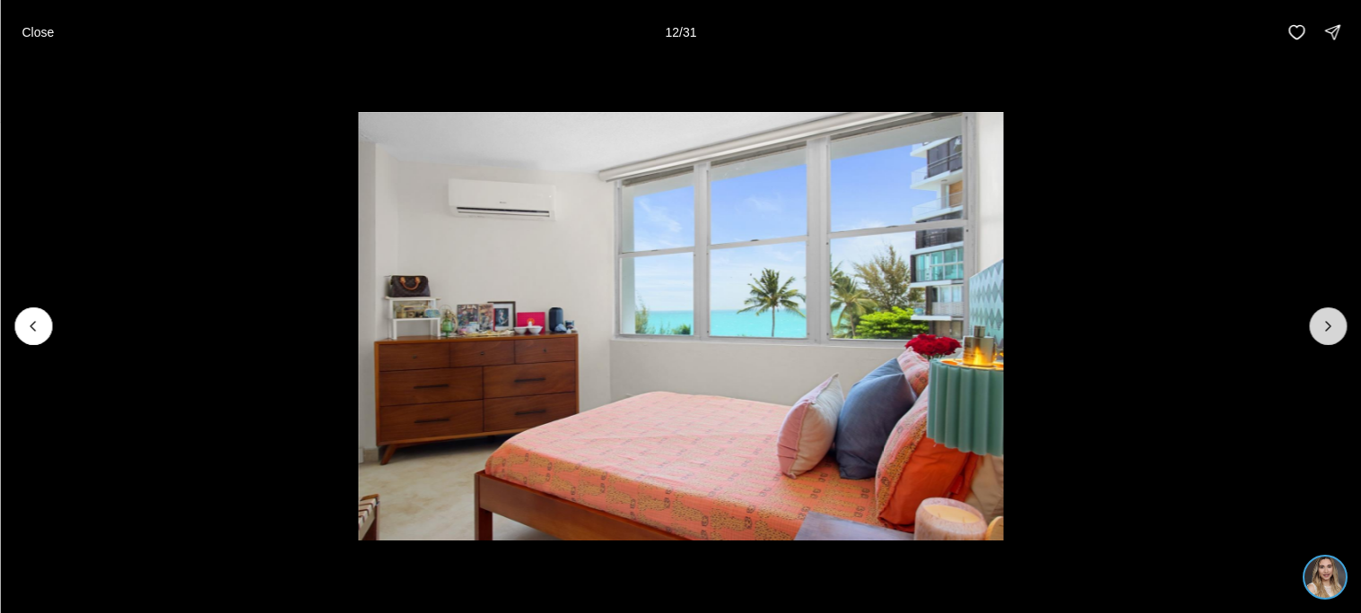
click at [1325, 332] on icon "Next slide" at bounding box center [1327, 326] width 18 height 18
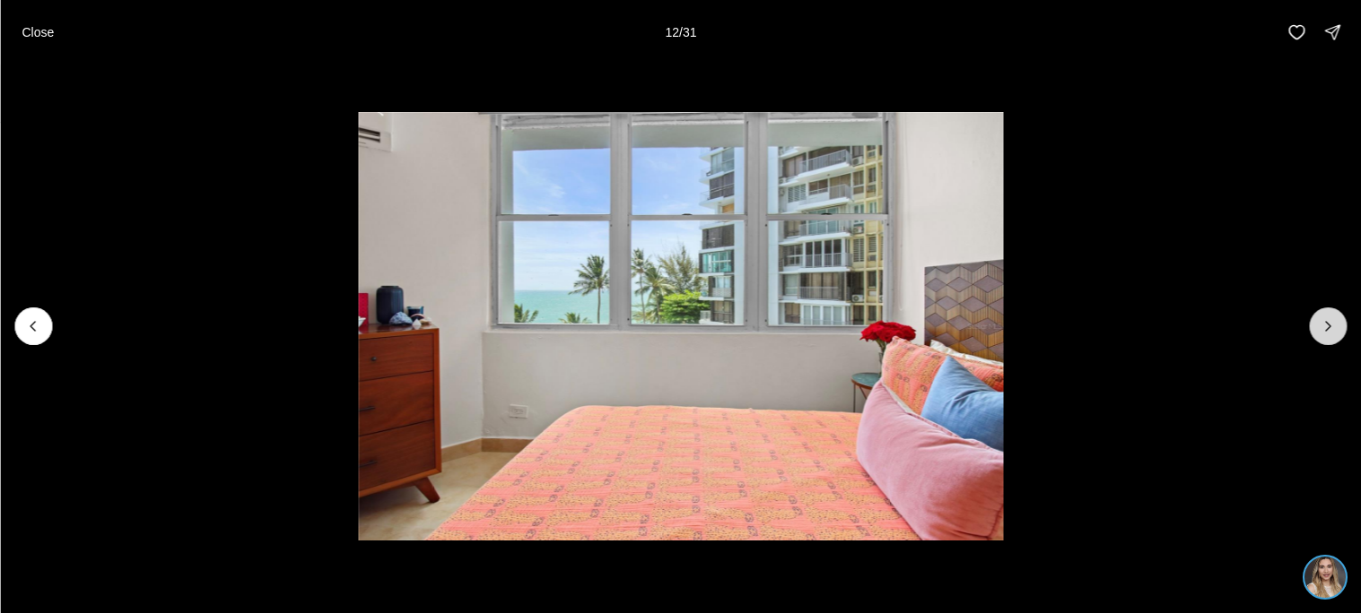
click at [1325, 332] on icon "Next slide" at bounding box center [1327, 326] width 18 height 18
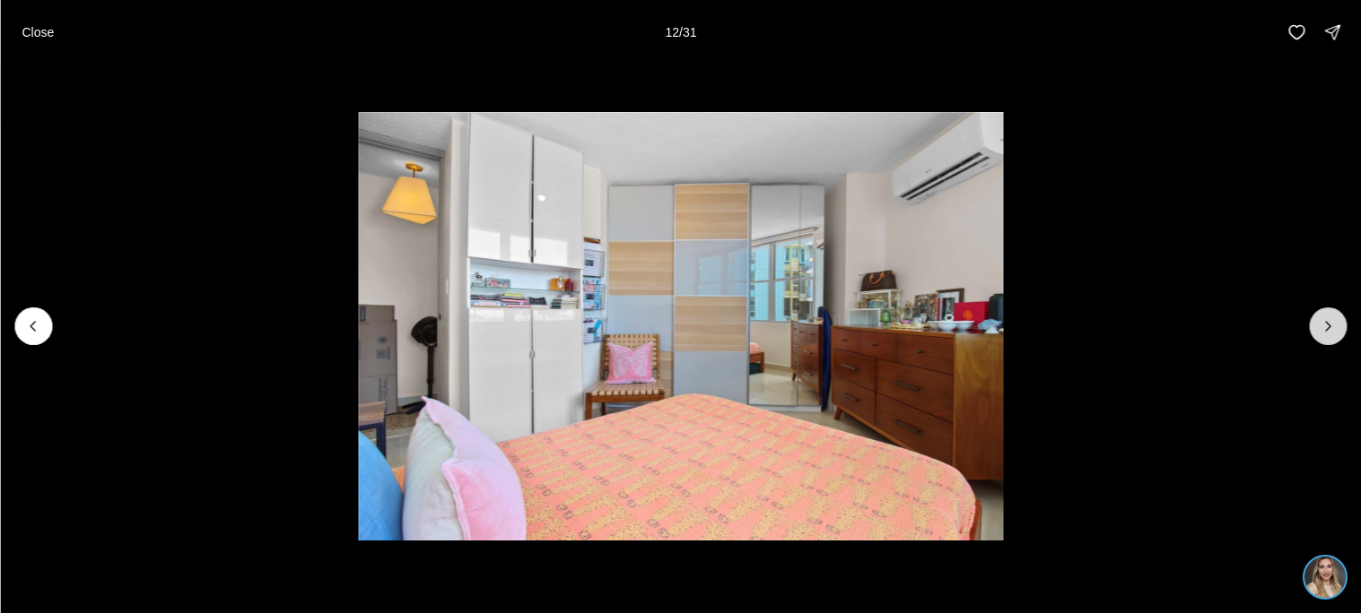
click at [1325, 332] on icon "Next slide" at bounding box center [1327, 326] width 18 height 18
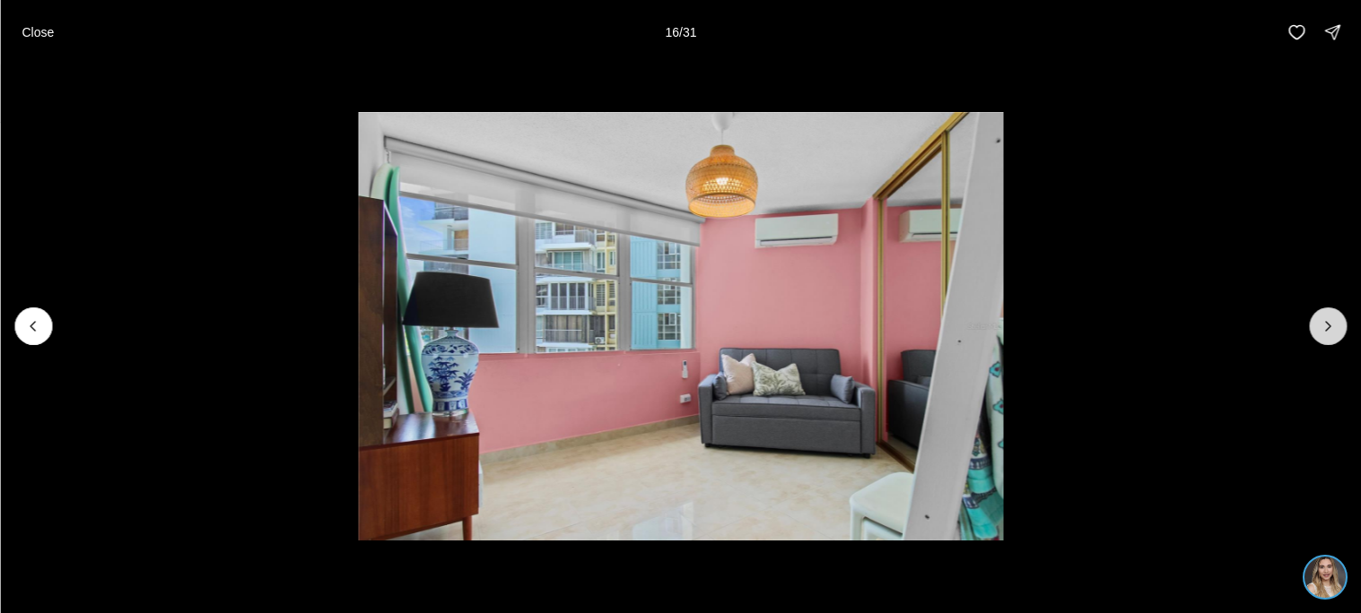
click at [1325, 332] on icon "Next slide" at bounding box center [1327, 326] width 18 height 18
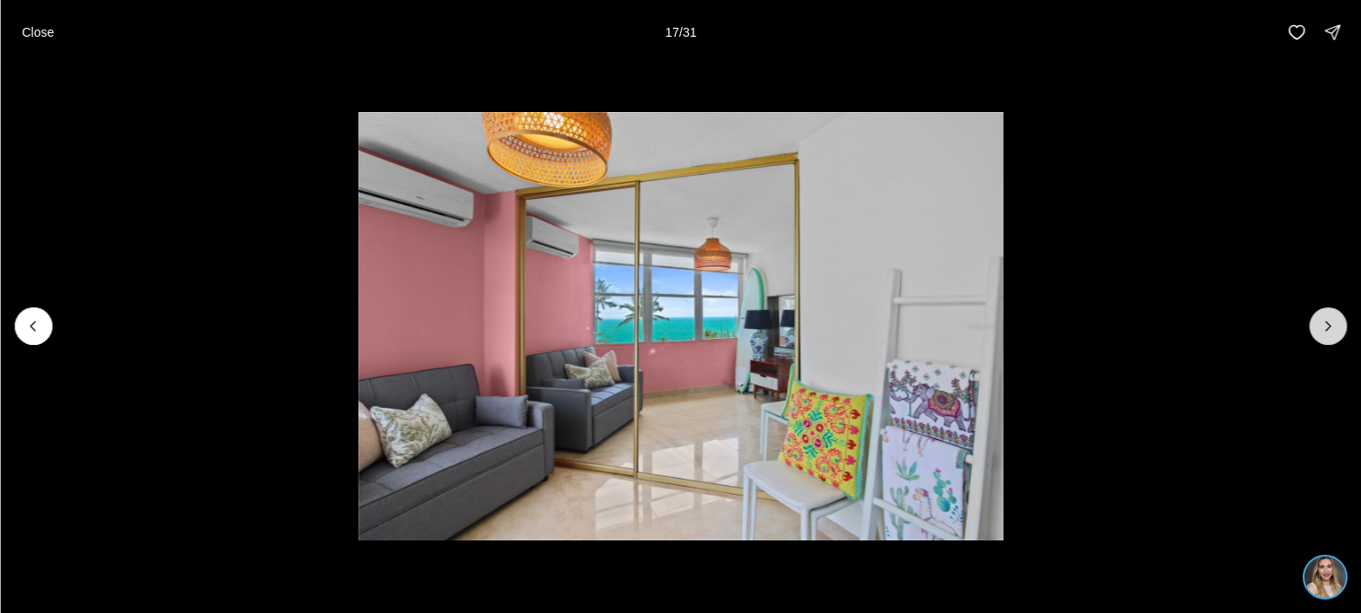
click at [1325, 332] on icon "Next slide" at bounding box center [1327, 326] width 18 height 18
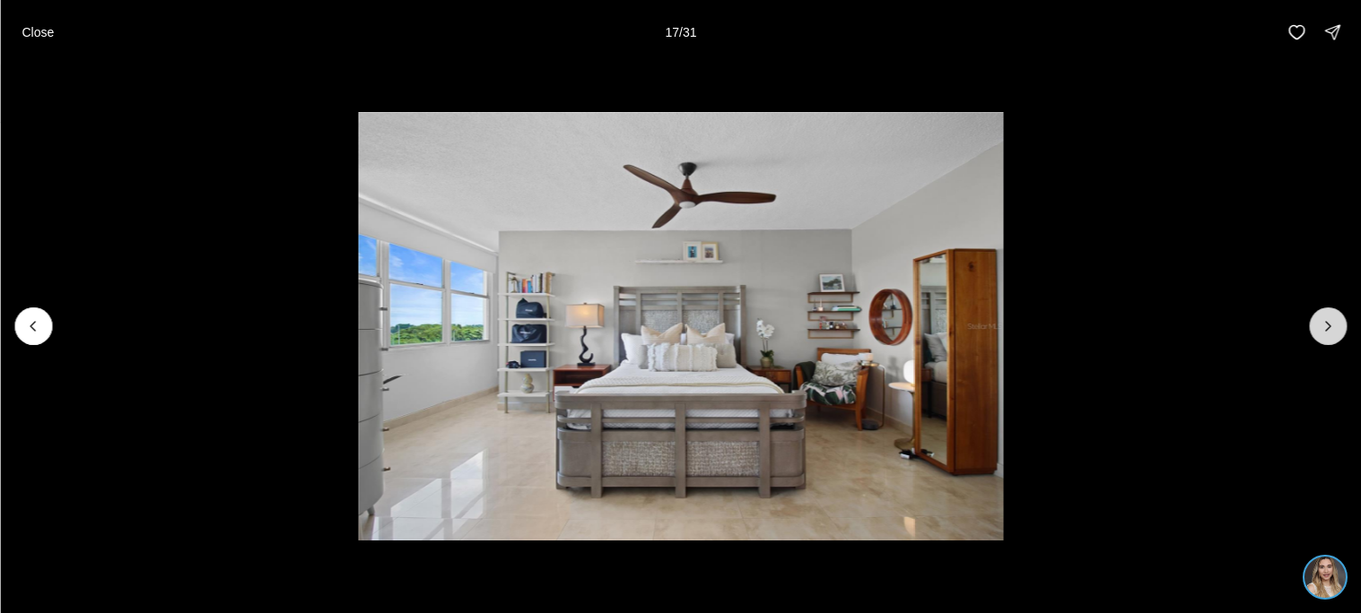
click at [1325, 332] on icon "Next slide" at bounding box center [1327, 326] width 18 height 18
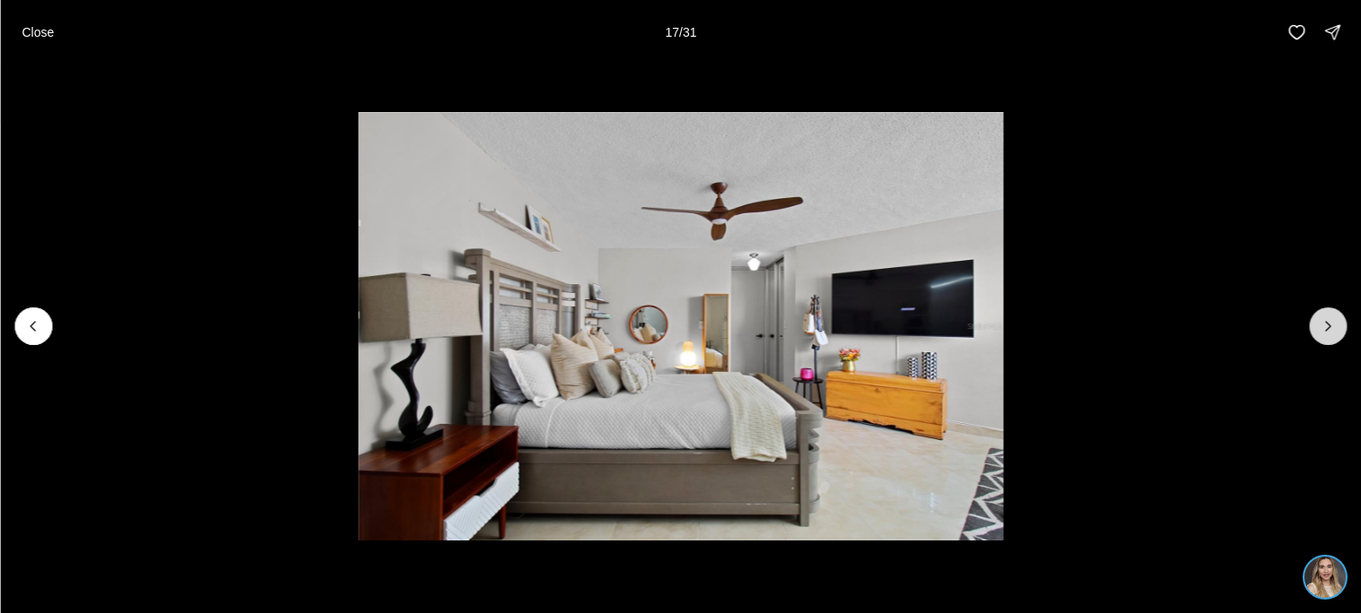
click at [1325, 332] on icon "Next slide" at bounding box center [1327, 326] width 18 height 18
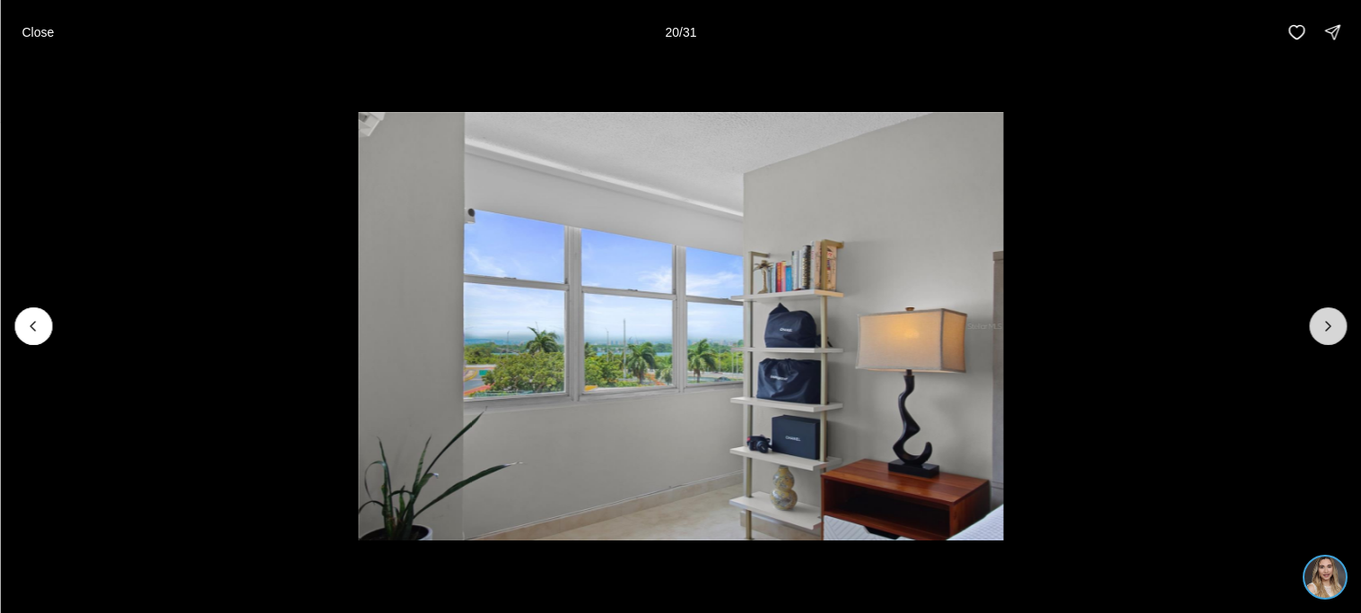
click at [1325, 332] on icon "Next slide" at bounding box center [1327, 326] width 18 height 18
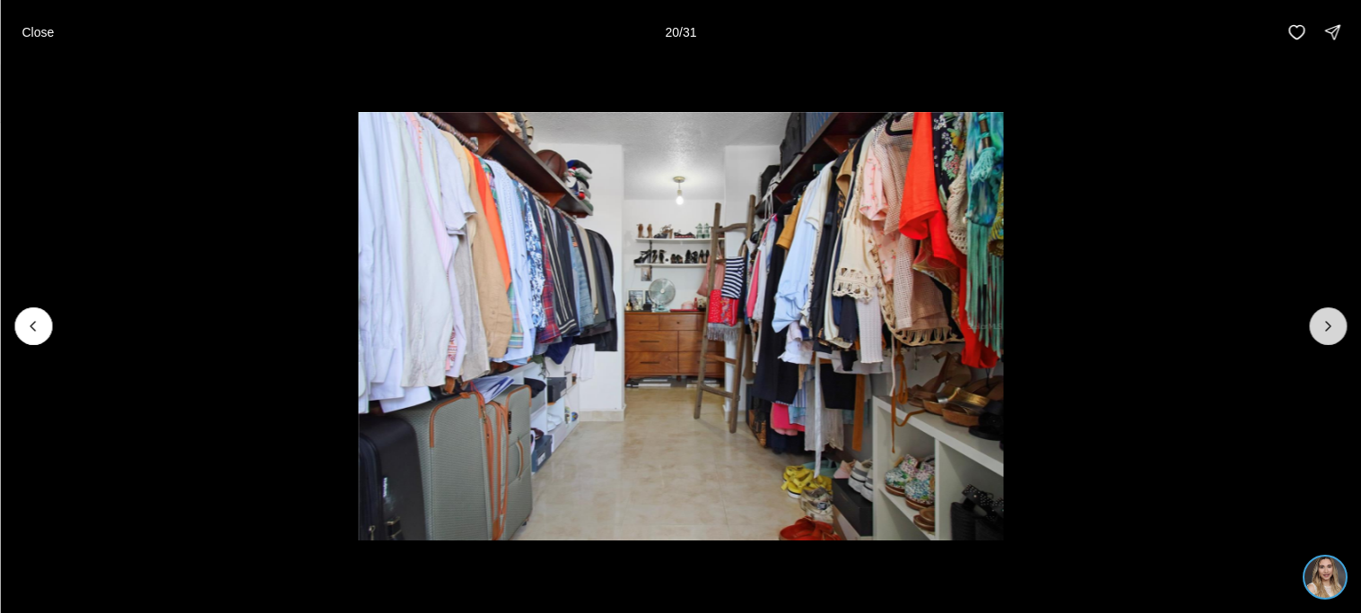
click at [1325, 332] on icon "Next slide" at bounding box center [1327, 326] width 18 height 18
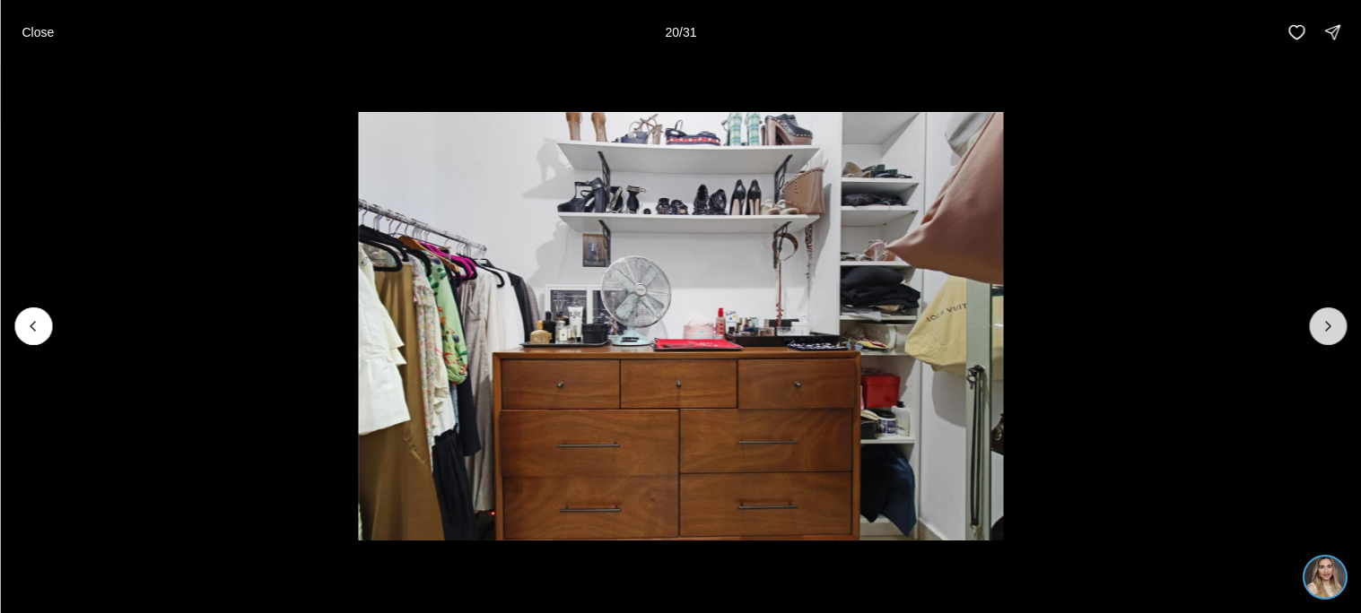
click at [1325, 332] on icon "Next slide" at bounding box center [1327, 326] width 18 height 18
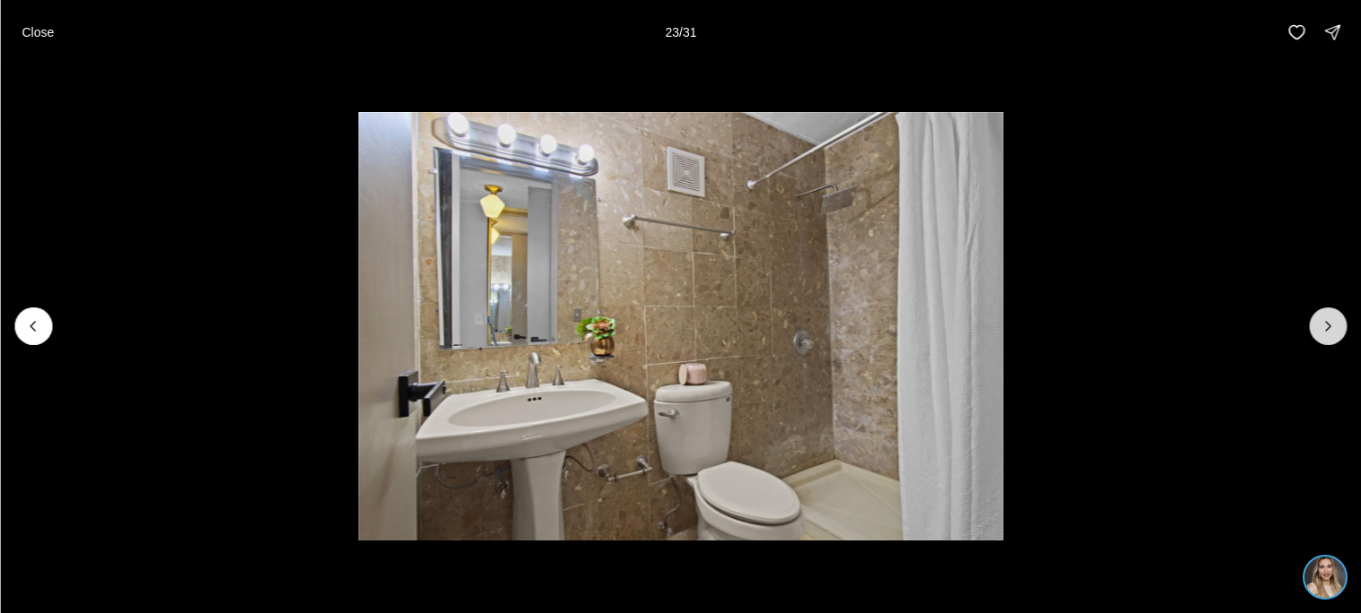
click at [1325, 332] on icon "Next slide" at bounding box center [1327, 326] width 18 height 18
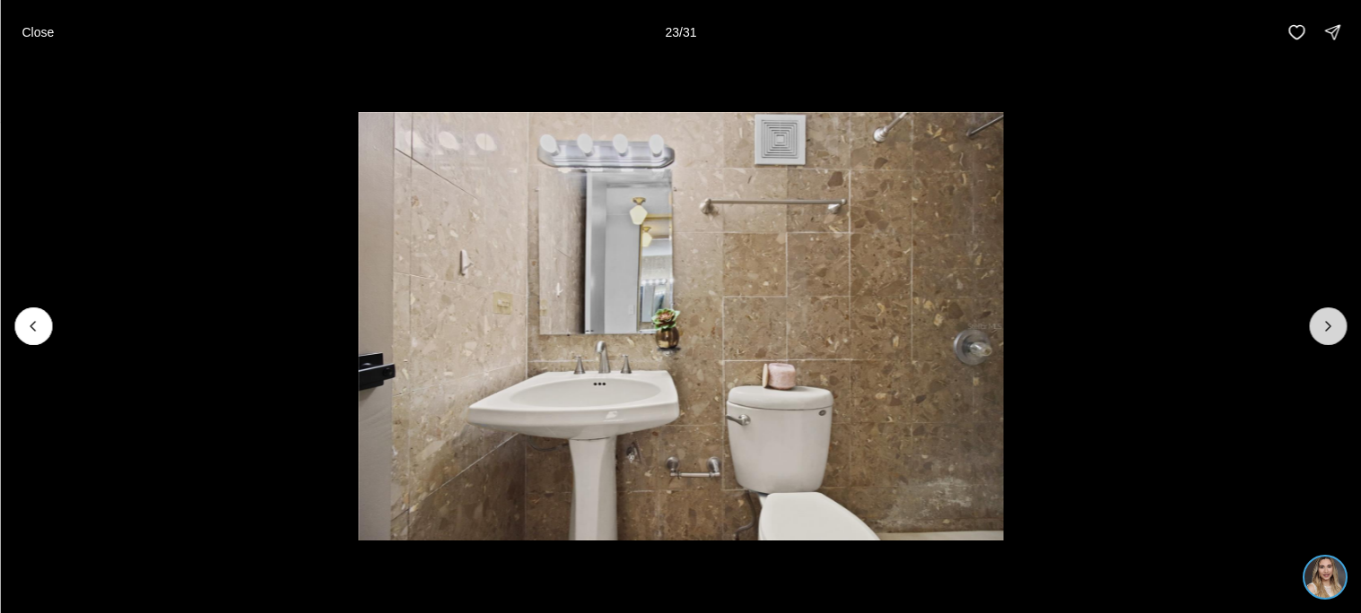
click at [1325, 332] on icon "Next slide" at bounding box center [1327, 326] width 18 height 18
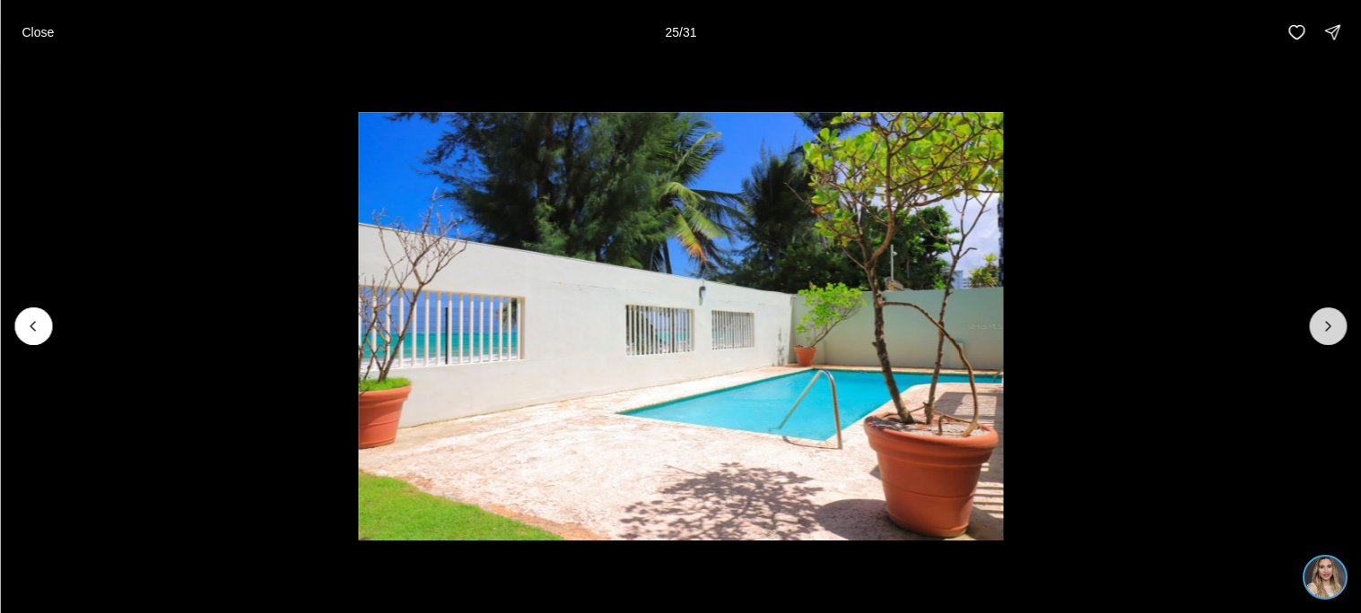
click at [1325, 332] on icon "Next slide" at bounding box center [1327, 326] width 18 height 18
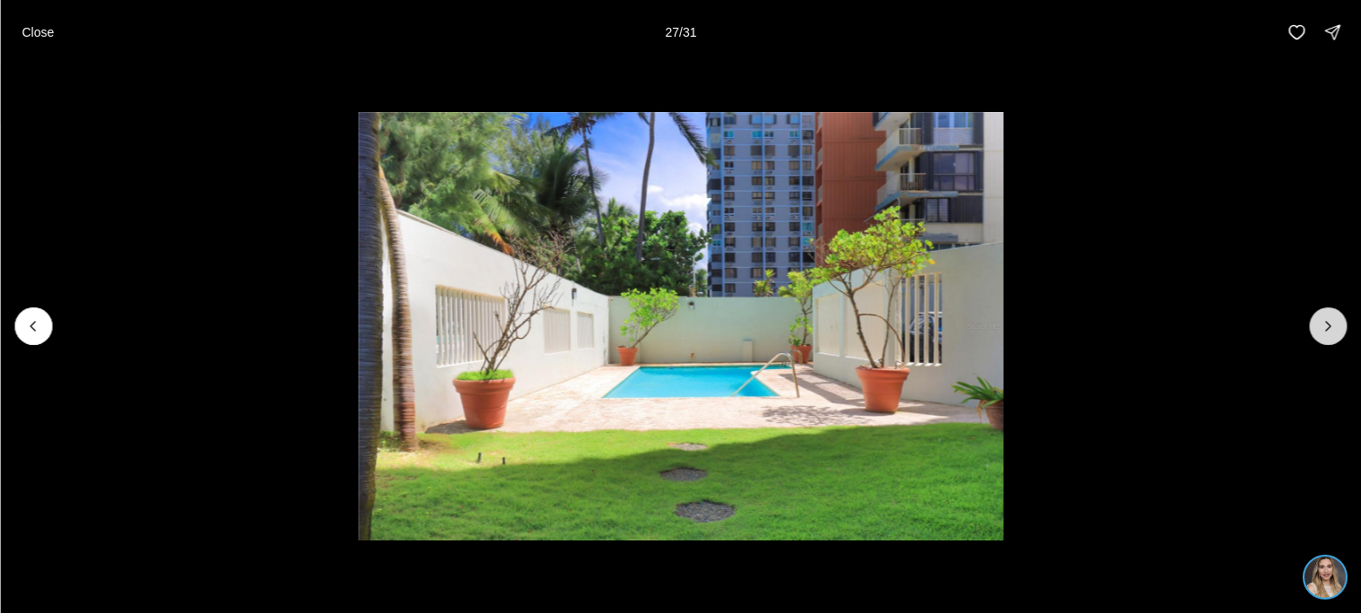
click at [1325, 332] on icon "Next slide" at bounding box center [1327, 326] width 18 height 18
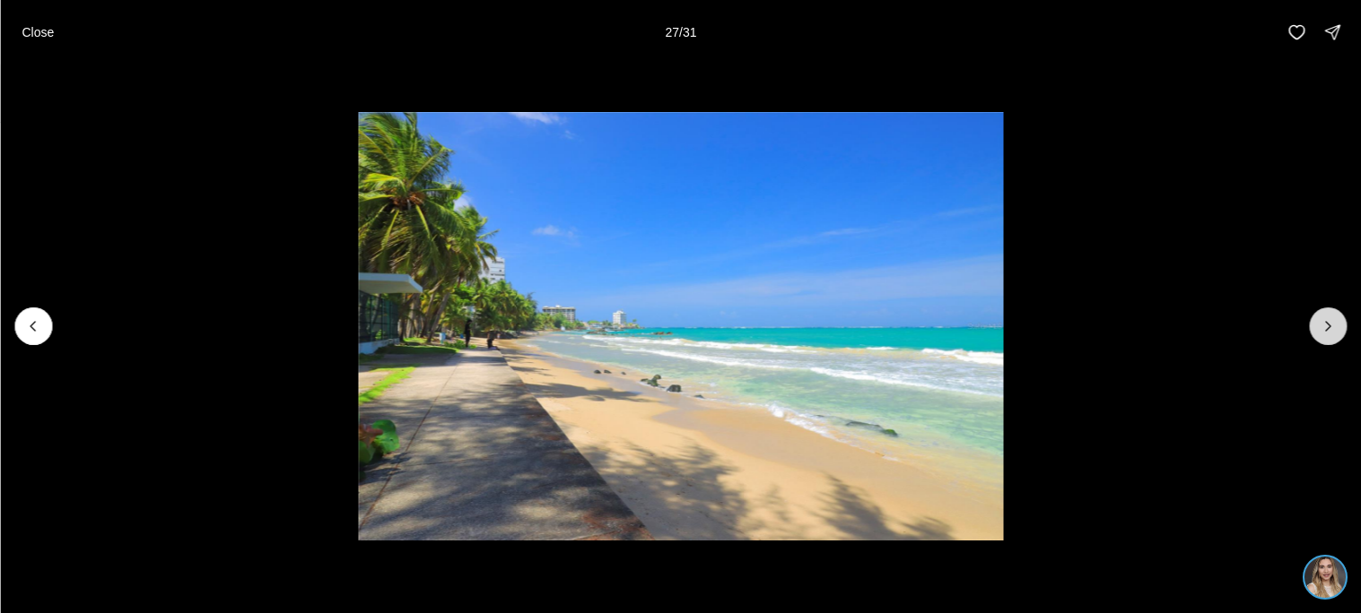
click at [1325, 332] on icon "Next slide" at bounding box center [1327, 326] width 18 height 18
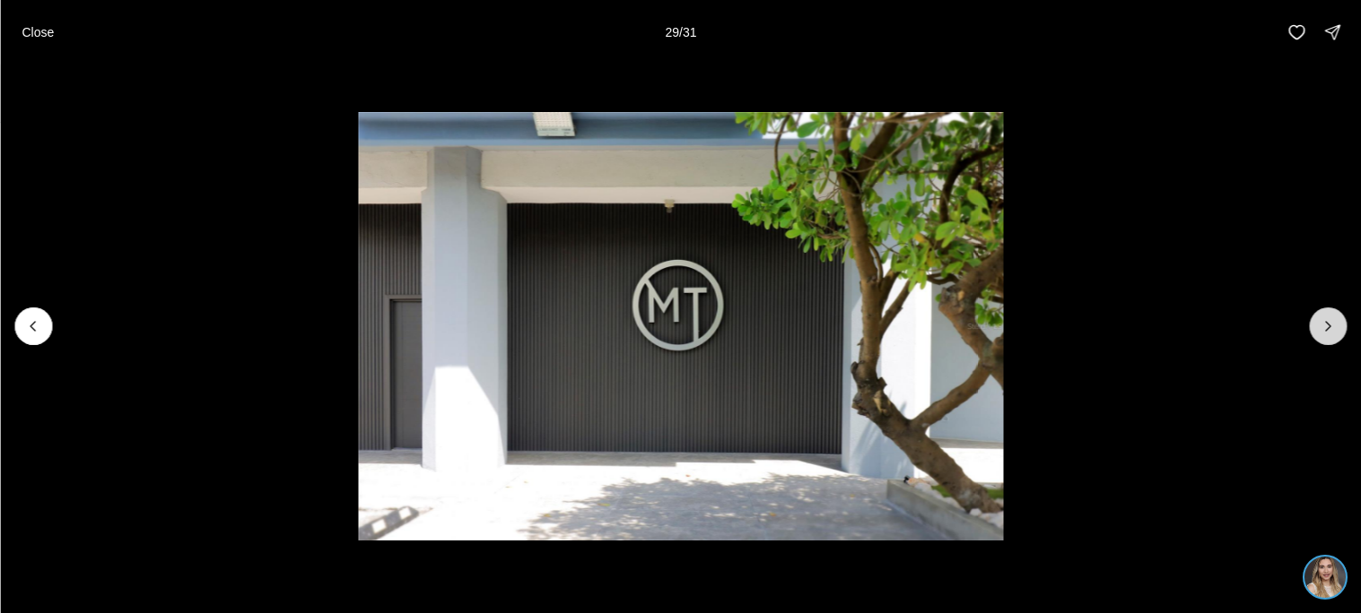
click at [1325, 332] on icon "Next slide" at bounding box center [1327, 326] width 18 height 18
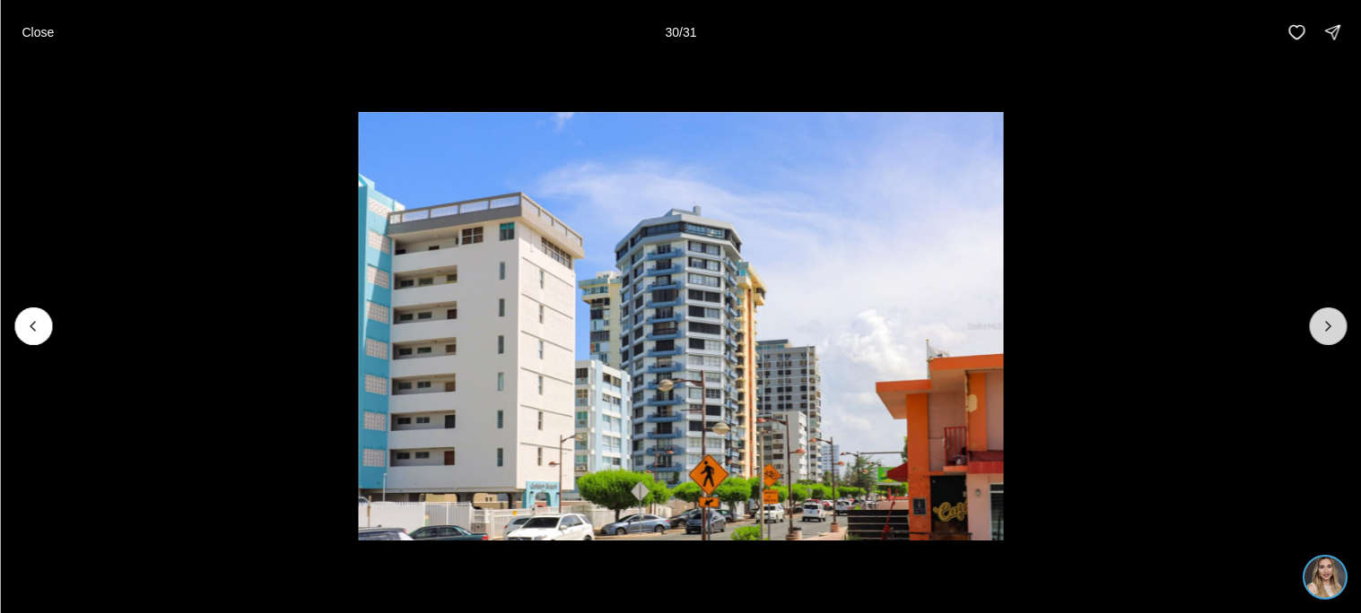
click at [1325, 332] on icon "Next slide" at bounding box center [1327, 326] width 18 height 18
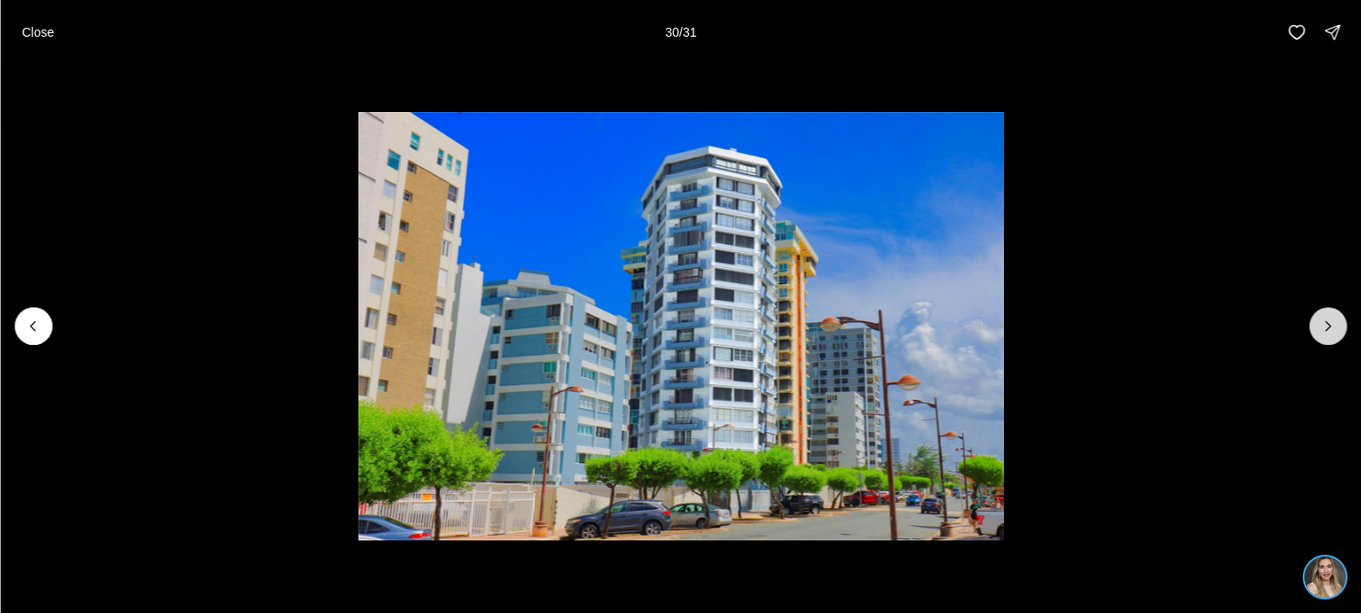
click at [1325, 332] on div at bounding box center [1328, 327] width 38 height 38
click at [45, 35] on p "Close" at bounding box center [38, 32] width 32 height 14
